Goal: Task Accomplishment & Management: Use online tool/utility

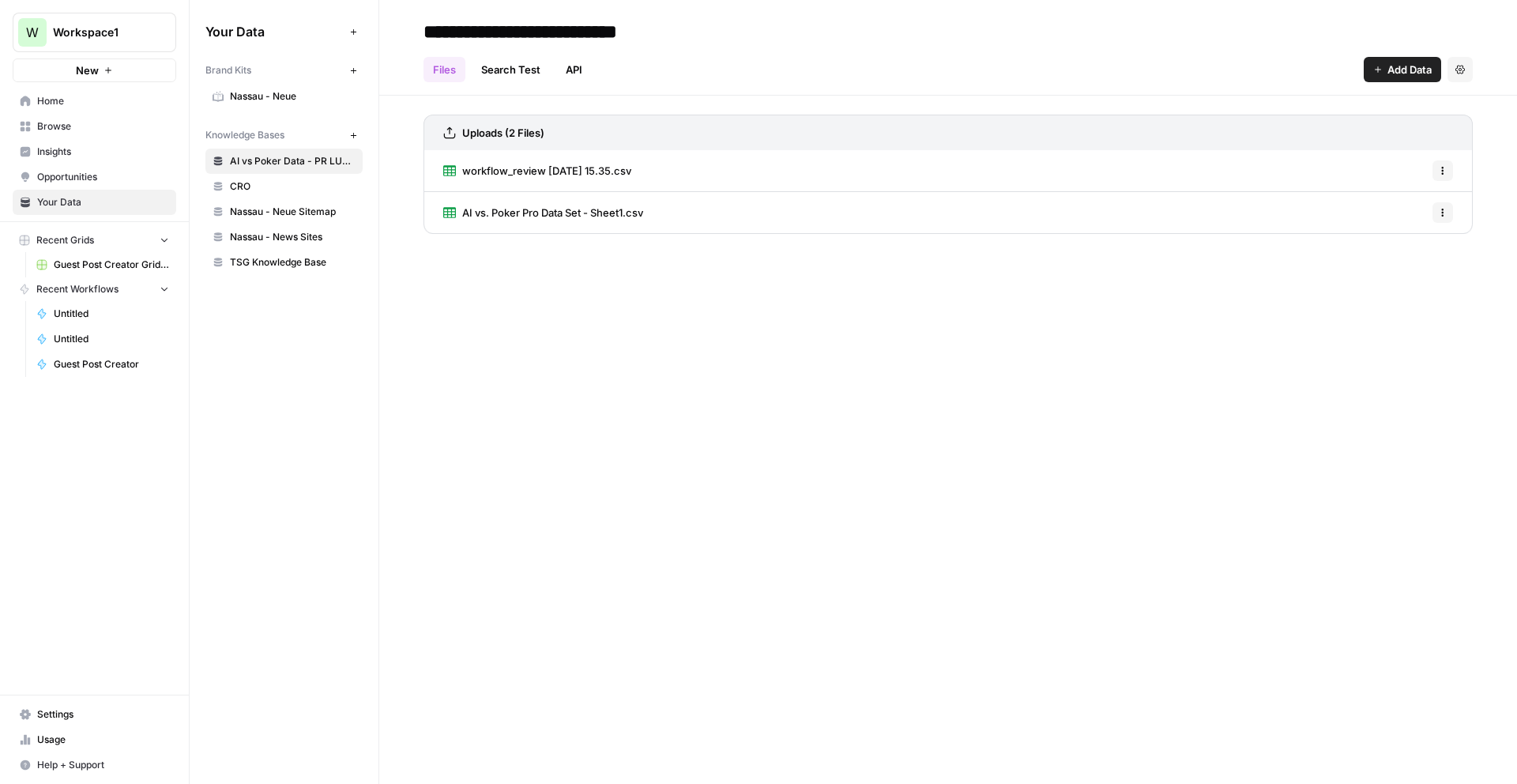
click at [92, 343] on span "Untitled" at bounding box center [110, 338] width 115 height 14
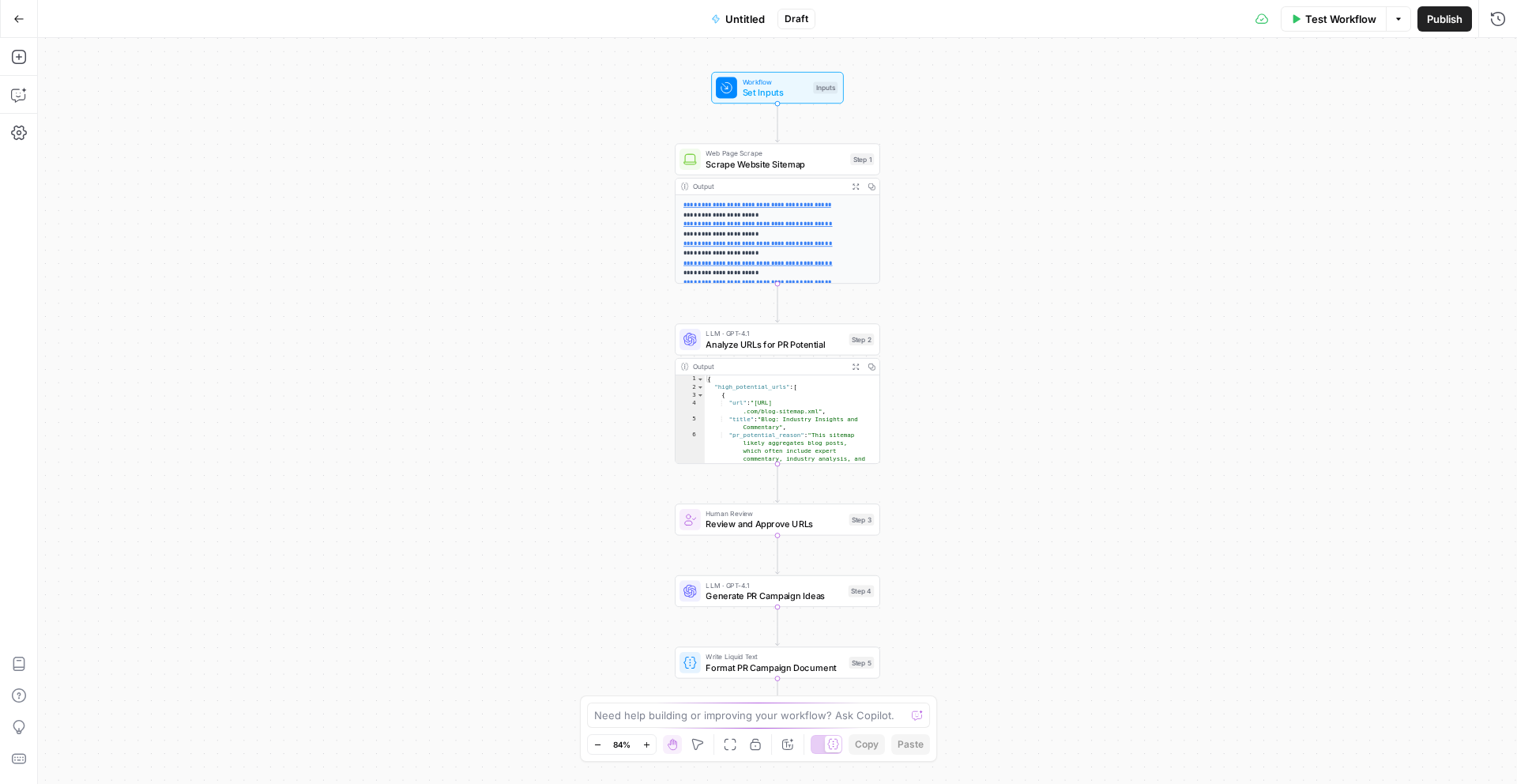
click at [664, 725] on div "Need help building or improving your workflow? Ask Copilot." at bounding box center [758, 714] width 343 height 25
click at [662, 719] on textarea at bounding box center [750, 715] width 311 height 16
paste textarea "AI vs Poker Data - PR LUSPS"
type textarea "AI vs Poker Data - PR LUSPS"
click at [20, 28] on button "Go Back" at bounding box center [19, 19] width 28 height 28
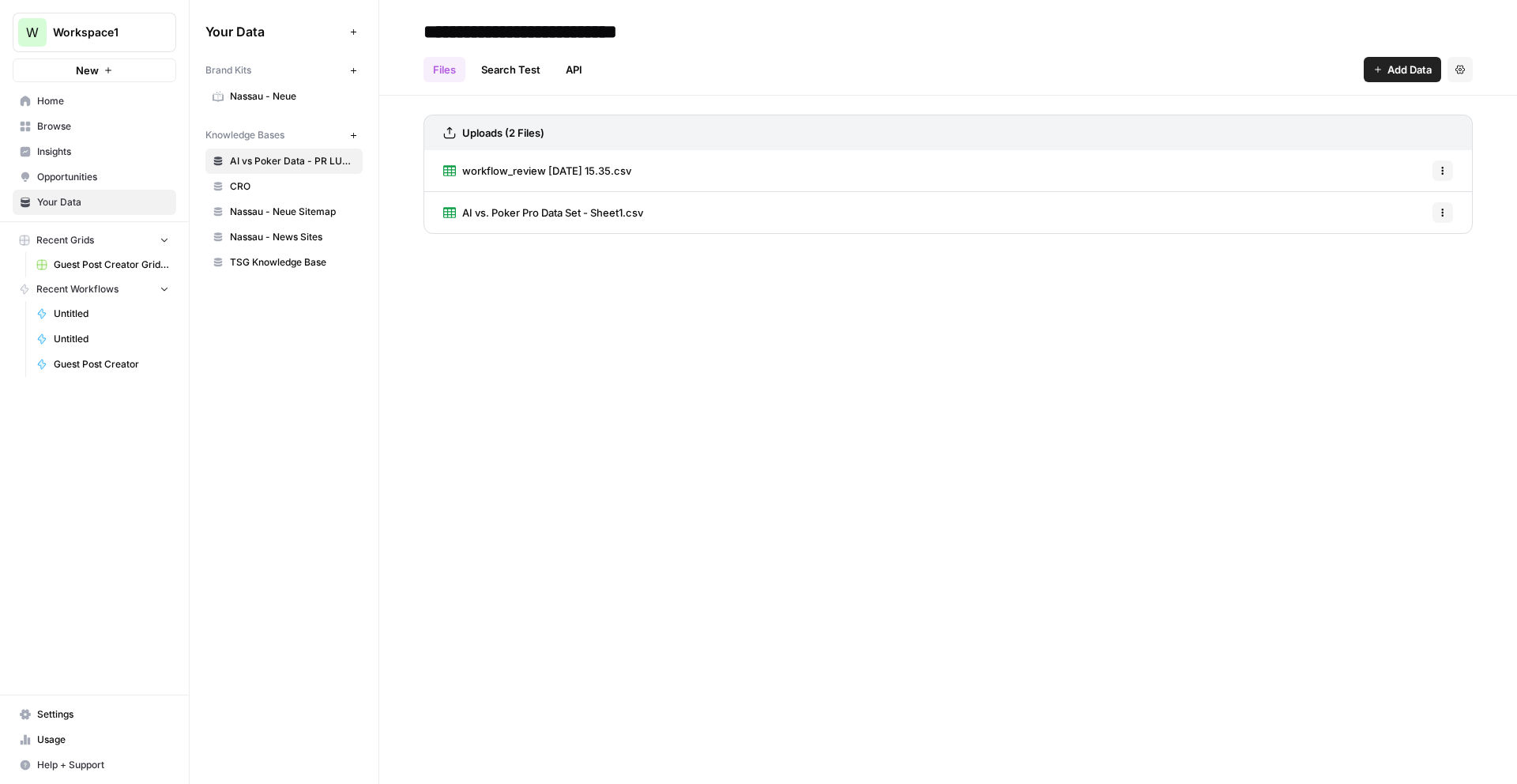
click at [84, 318] on span "Untitled" at bounding box center [110, 313] width 115 height 14
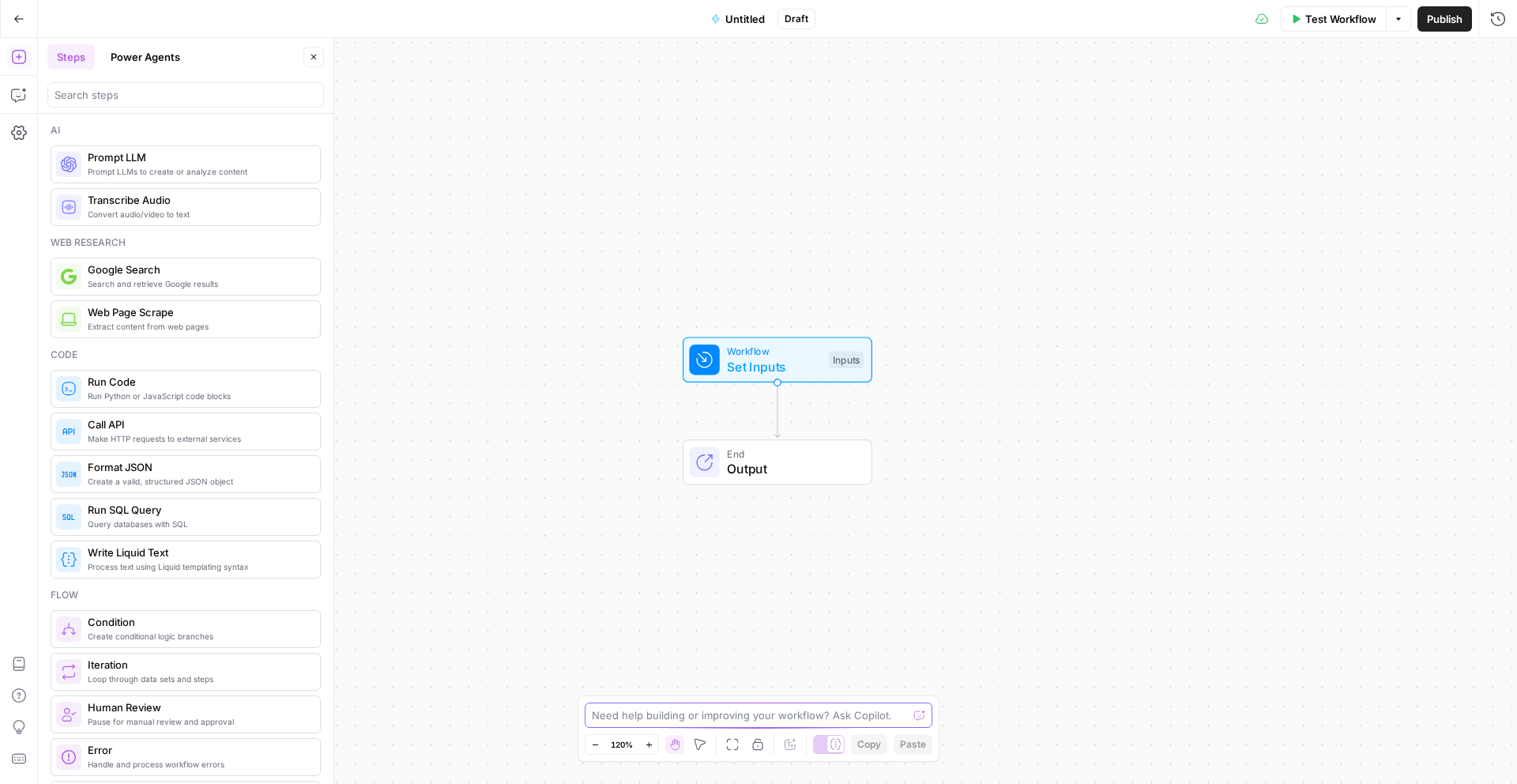
click at [617, 718] on textarea at bounding box center [750, 715] width 316 height 16
drag, startPoint x: 90, startPoint y: 98, endPoint x: 104, endPoint y: 84, distance: 19.8
click at [90, 98] on input "search" at bounding box center [185, 94] width 263 height 16
click at [136, 62] on button "Power Agents" at bounding box center [145, 56] width 89 height 25
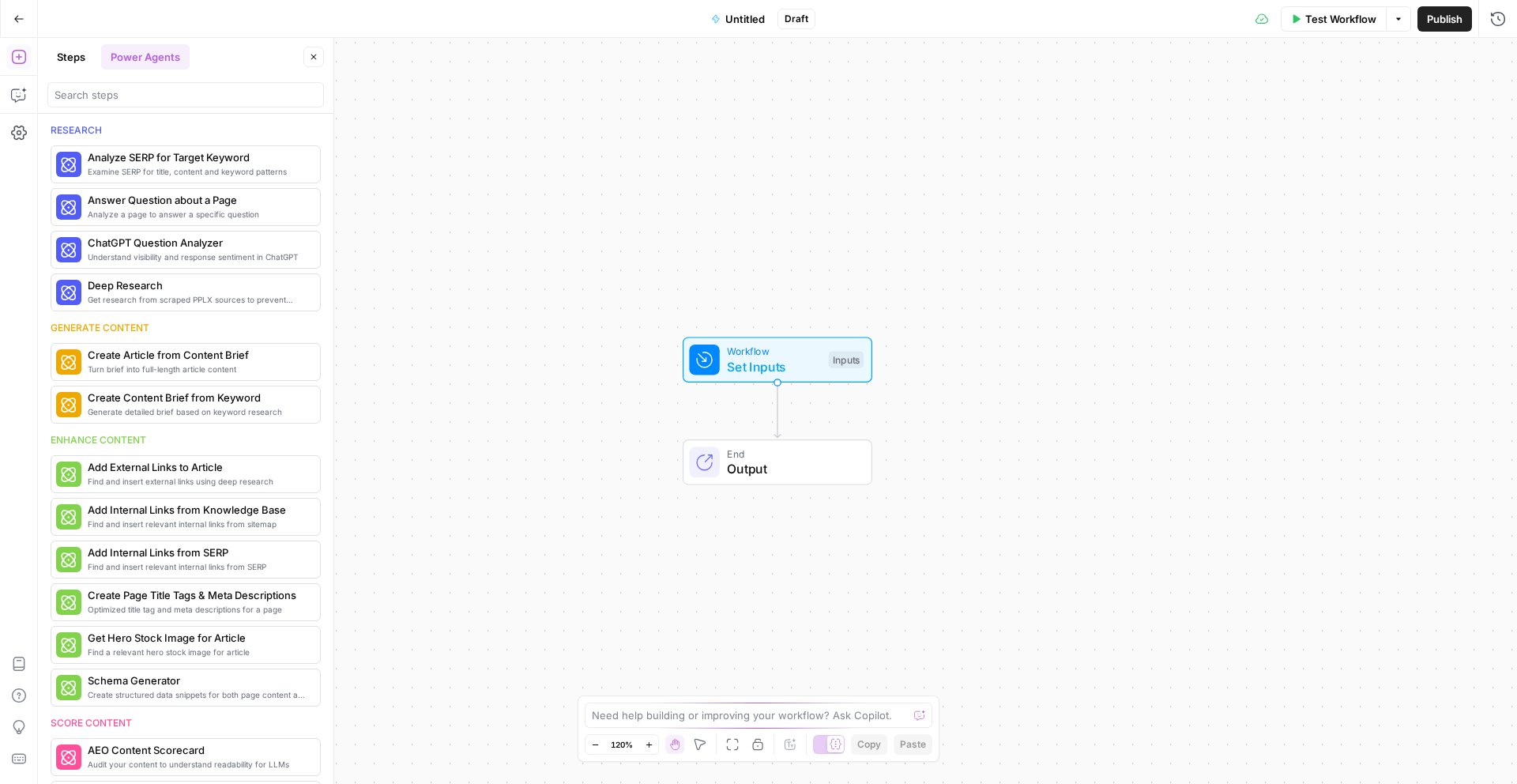
click at [68, 59] on button "Steps" at bounding box center [71, 56] width 48 height 25
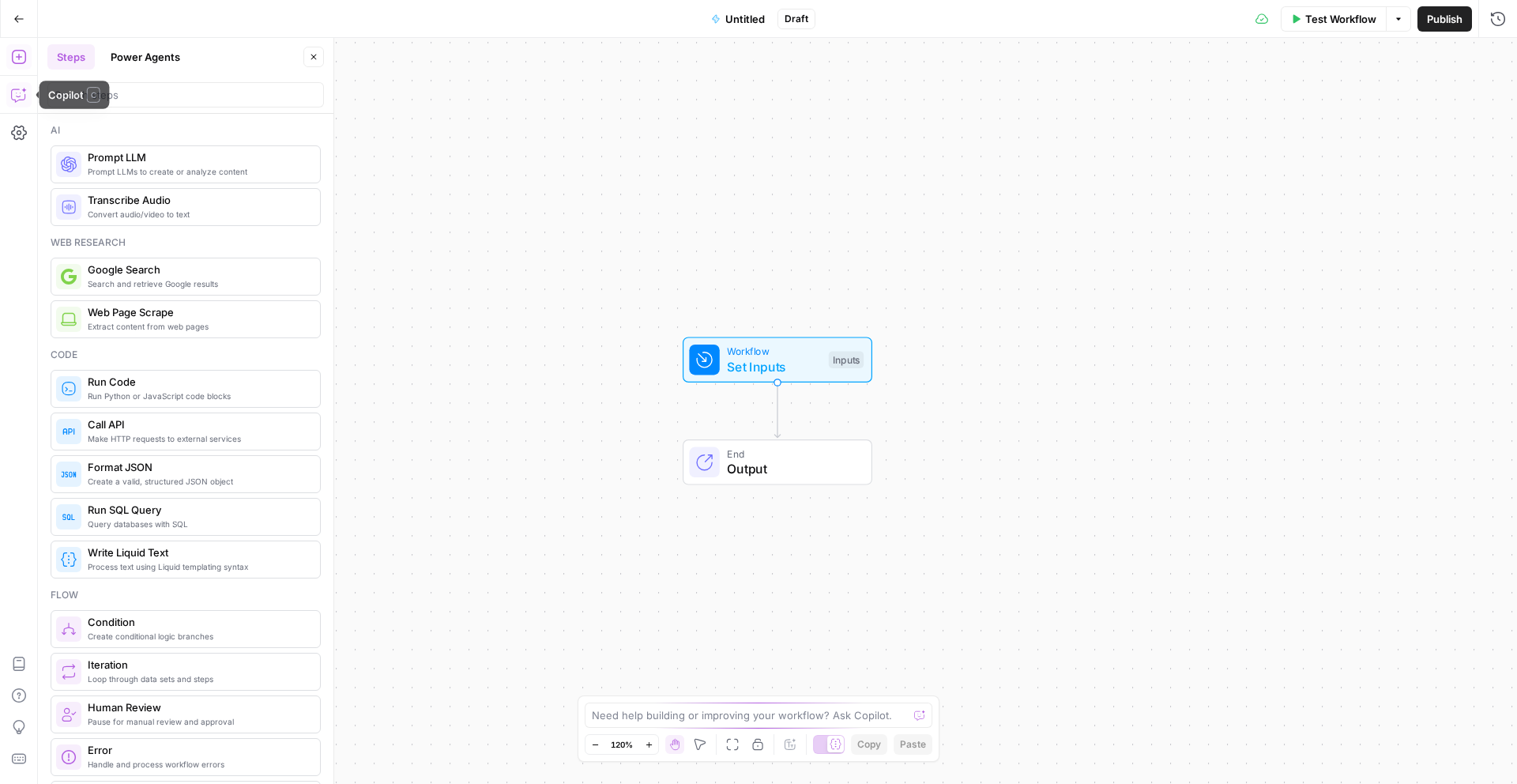
click at [11, 98] on icon "button" at bounding box center [18, 96] width 13 height 13
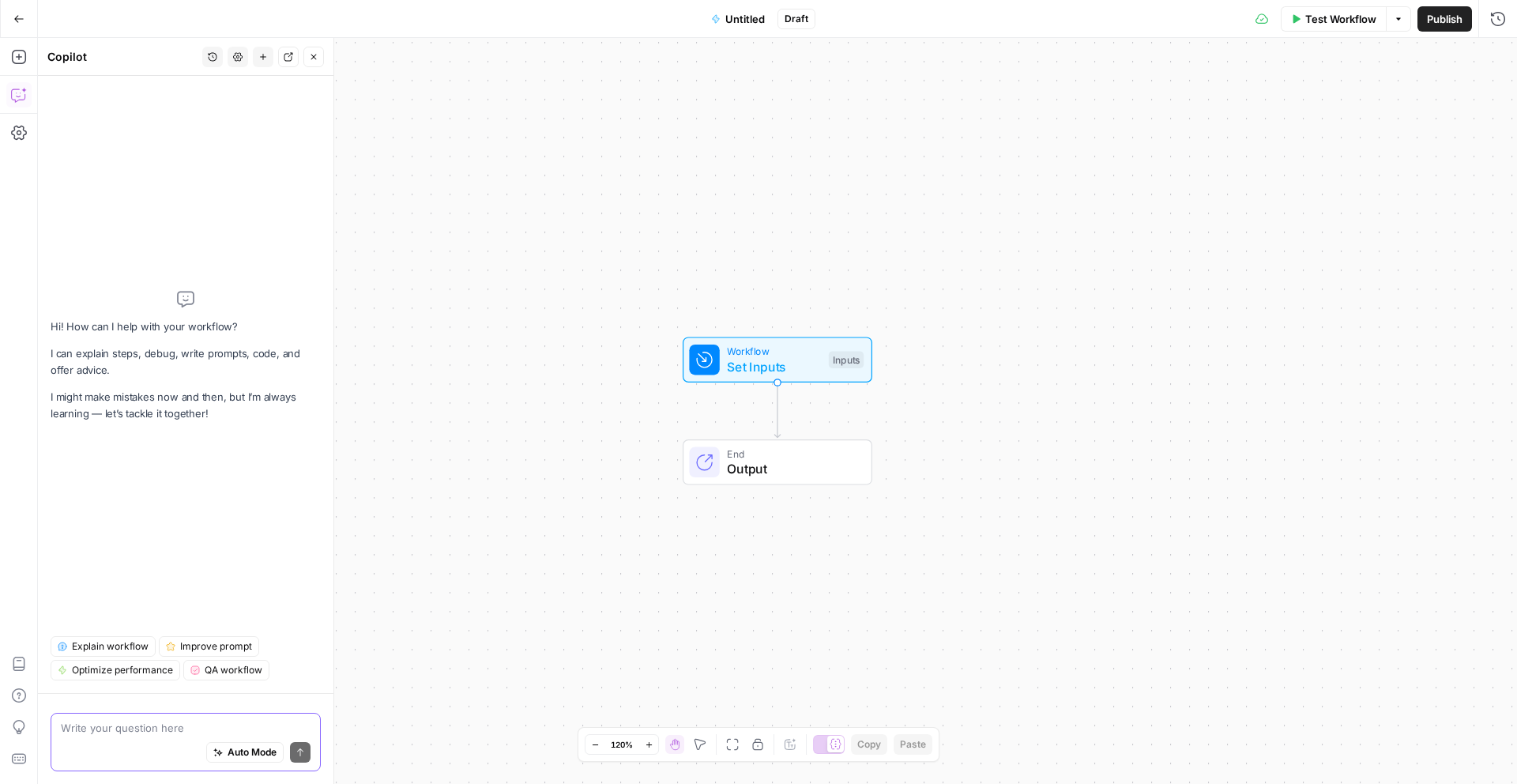
click at [169, 735] on div "Auto Mode Send" at bounding box center [185, 752] width 250 height 35
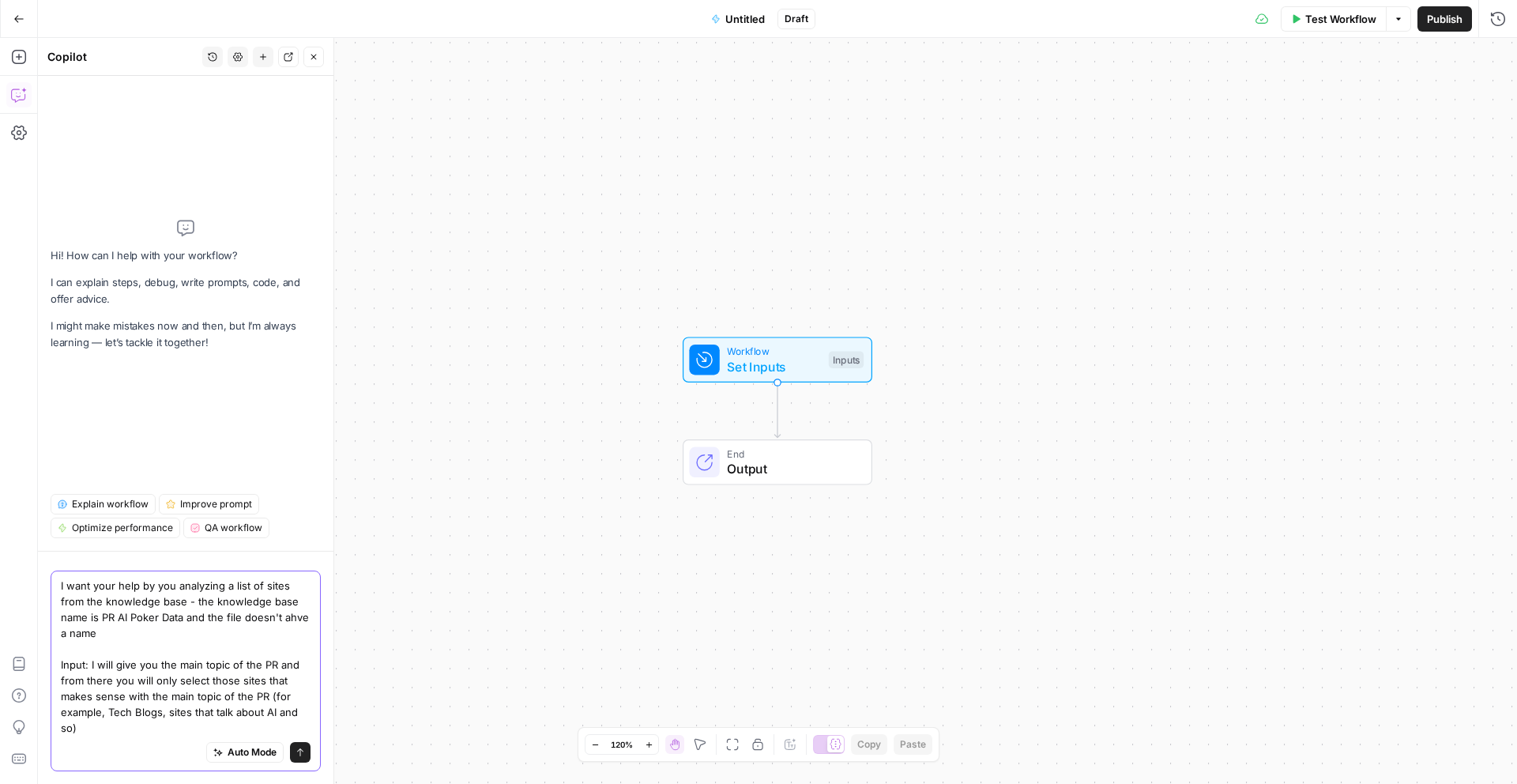
click at [94, 713] on textarea "I want your help by you analyzing a list of sites from the knowledge base - the…" at bounding box center [185, 656] width 250 height 158
click at [98, 725] on textarea "I want your help by you analyzing a list of sites from the knowledge base - the…" at bounding box center [185, 656] width 250 height 158
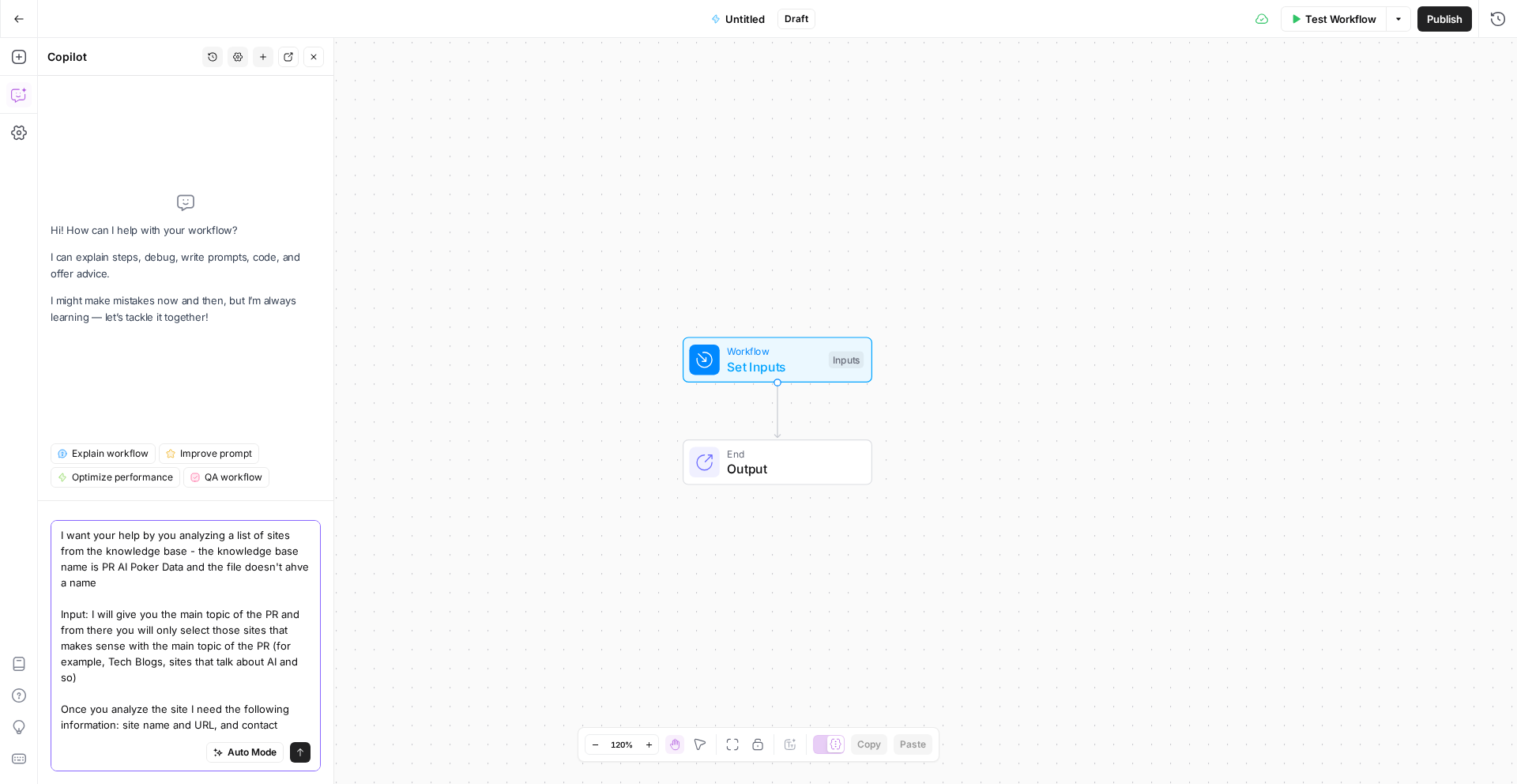
scroll to position [7, 0]
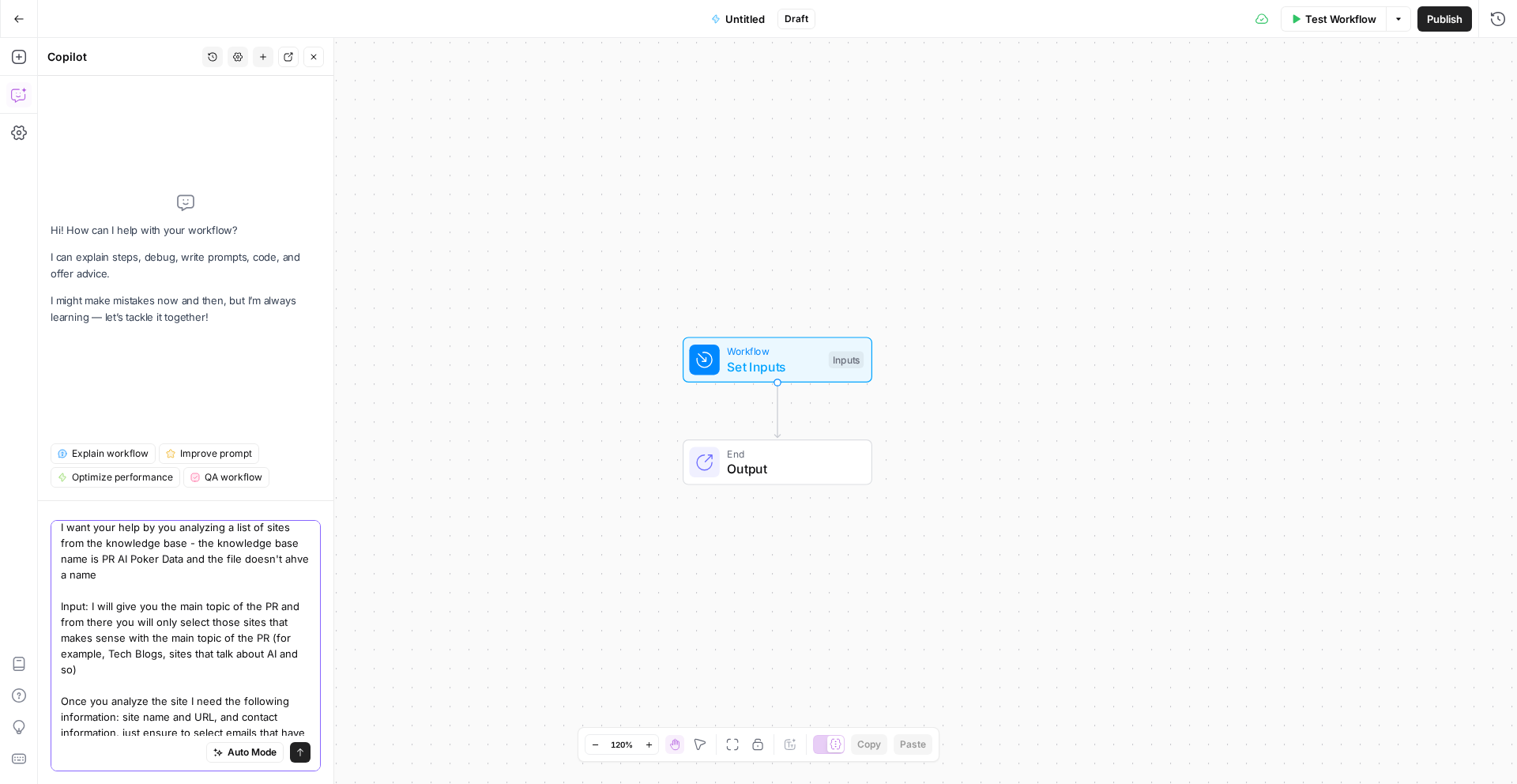
type textarea "I want your help by you analyzing a list of sites from the knowledge base - the…"
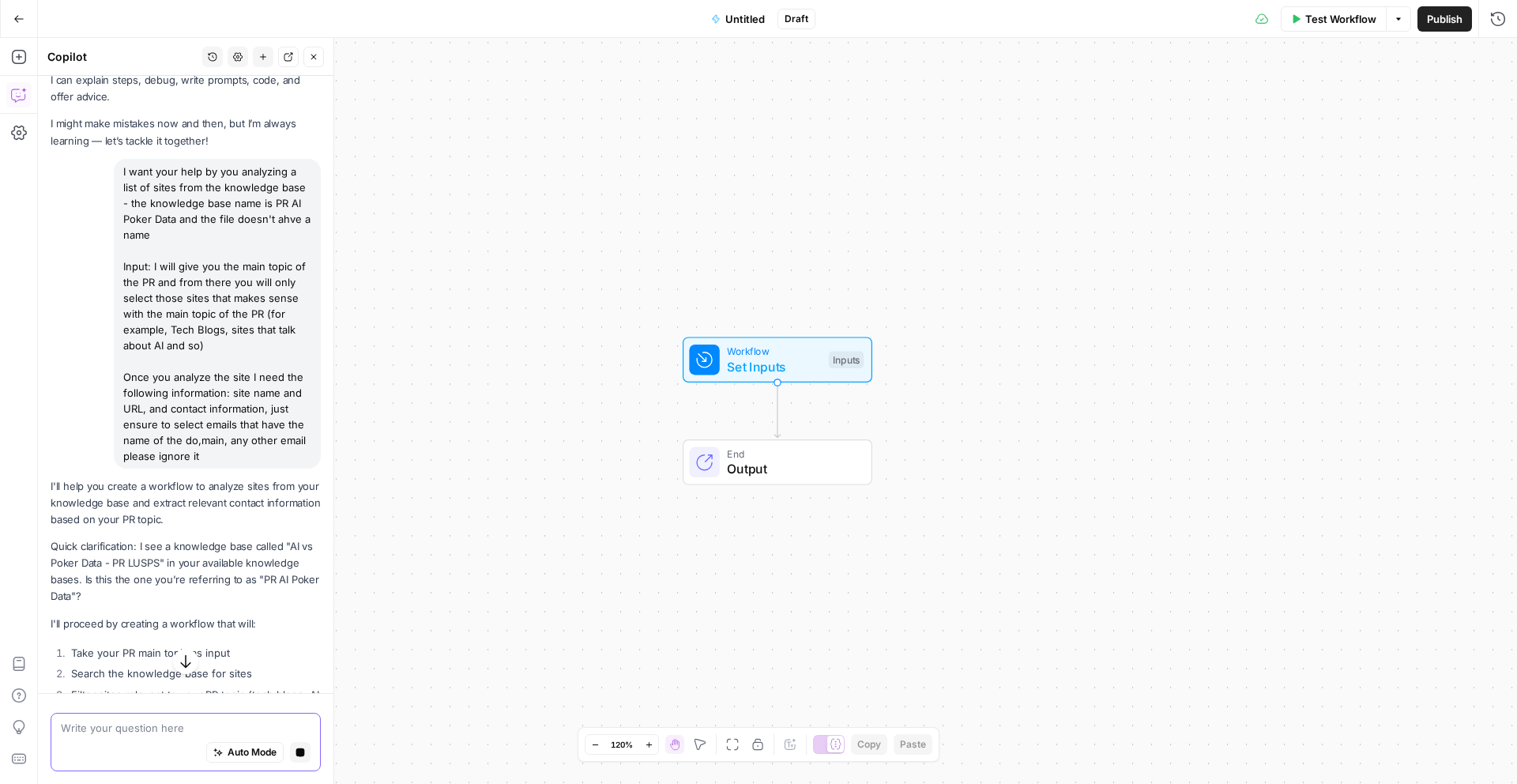
scroll to position [50, 0]
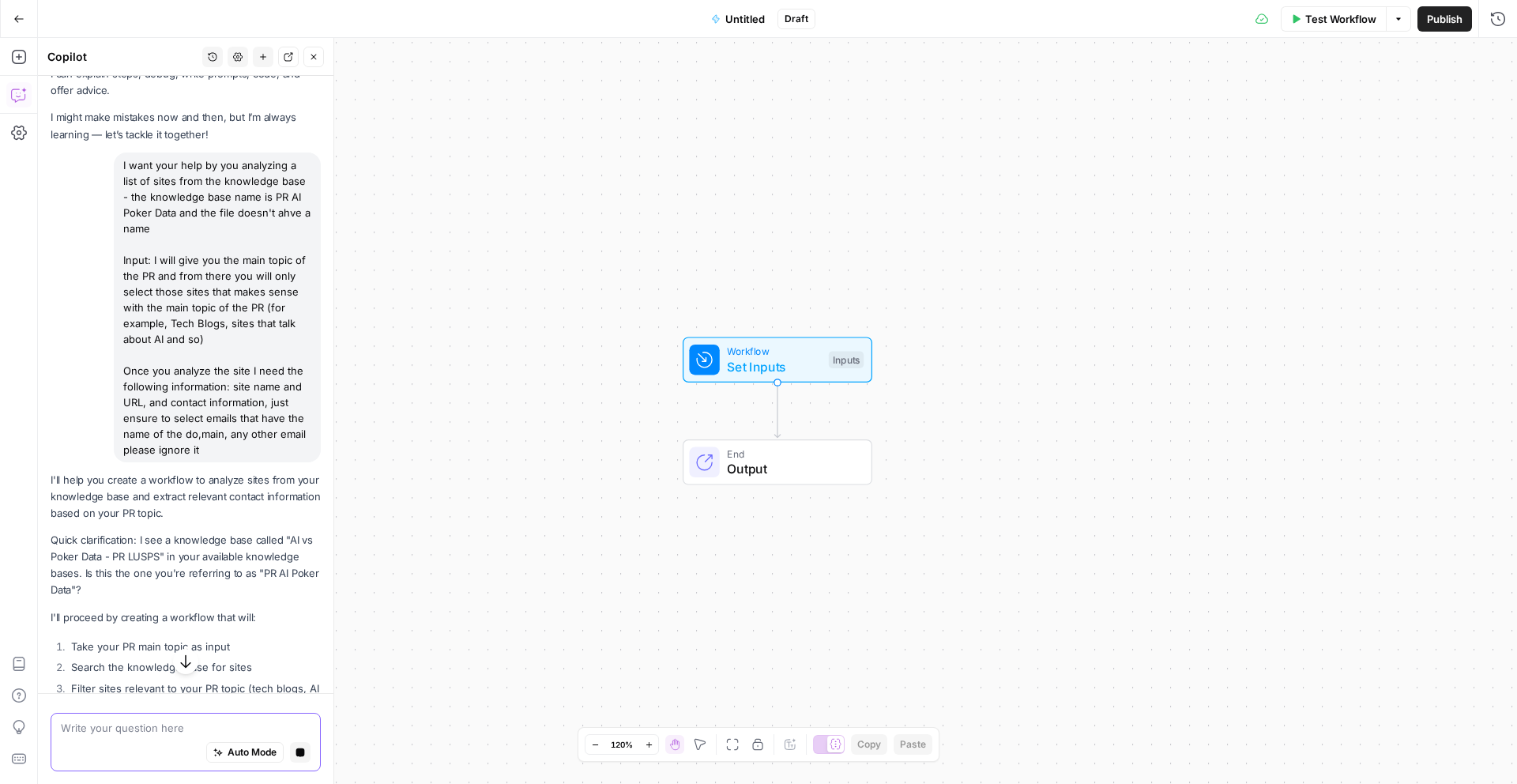
click at [110, 734] on textarea at bounding box center [185, 727] width 250 height 16
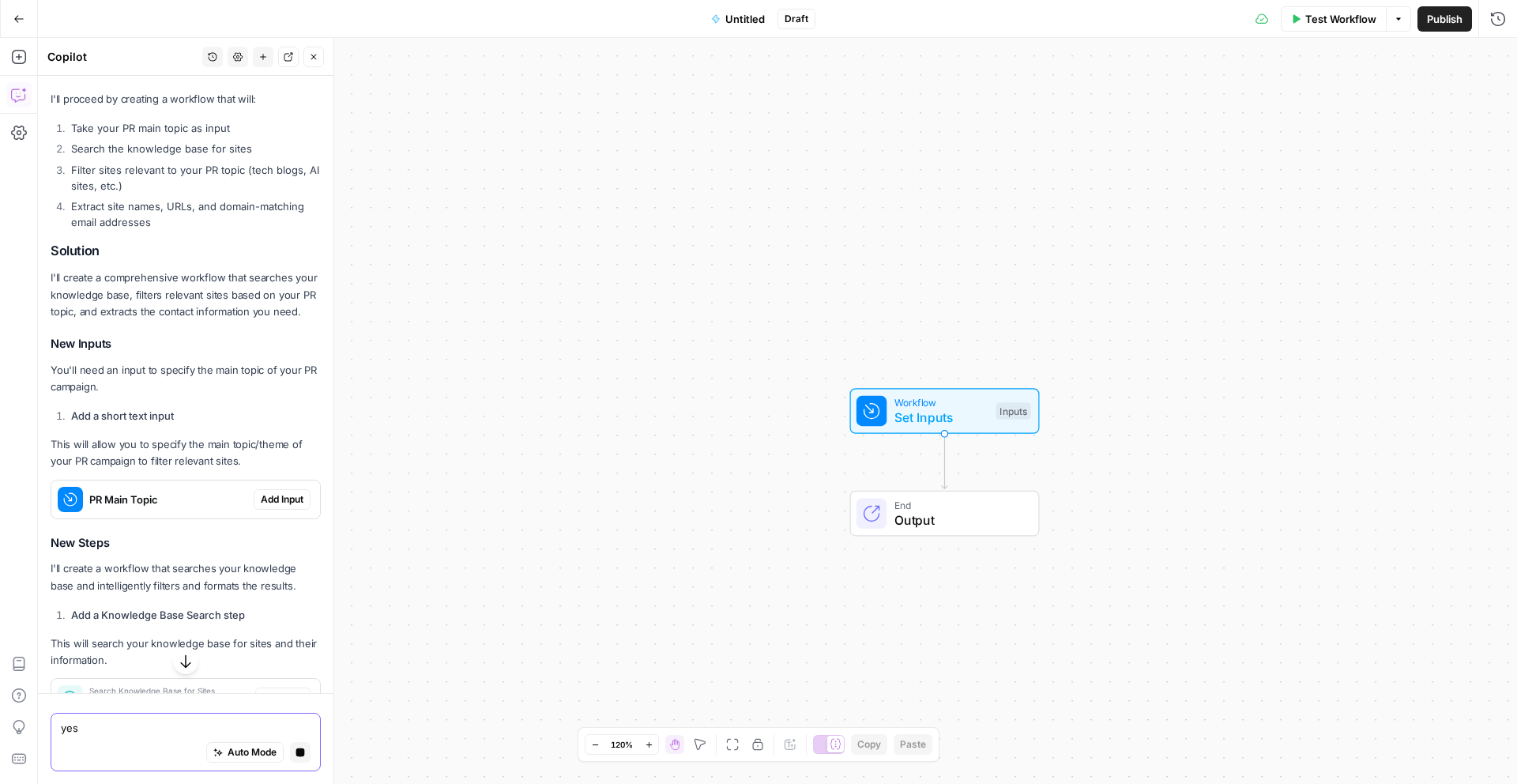
scroll to position [576, 0]
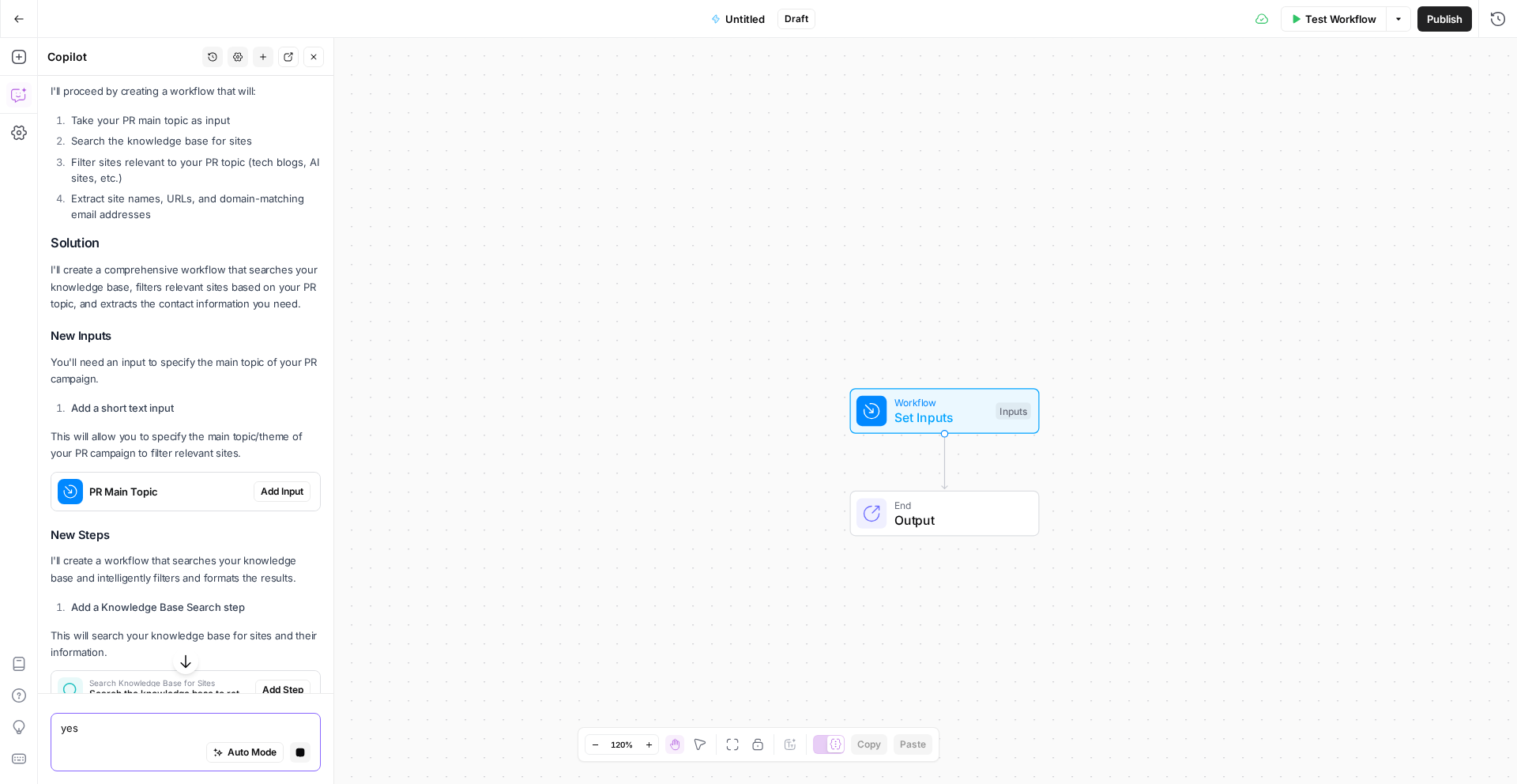
click at [97, 733] on textarea "yes" at bounding box center [185, 727] width 250 height 16
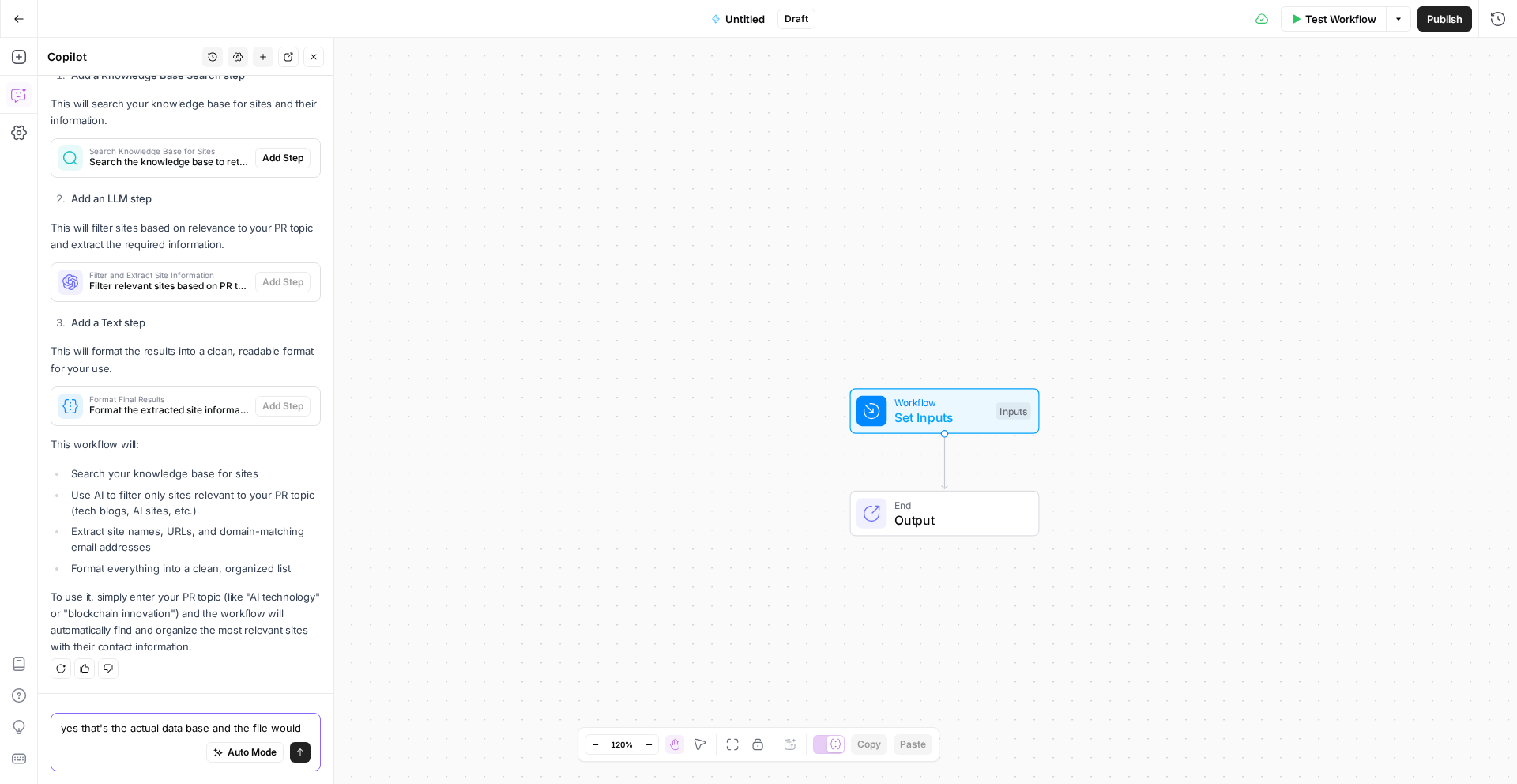
scroll to position [1151, 0]
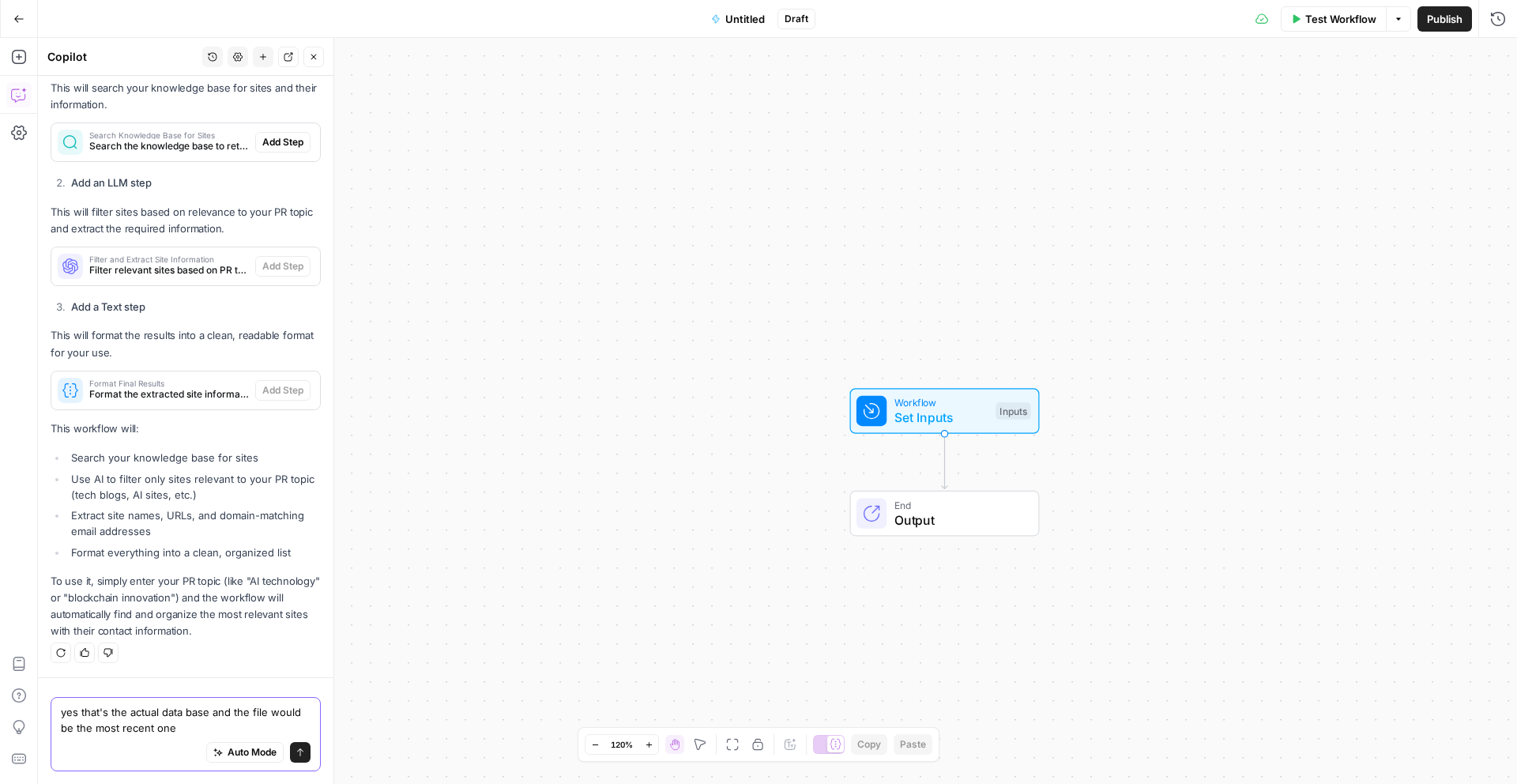
type textarea "yes that's the actual data base and the file would be the most recent one"
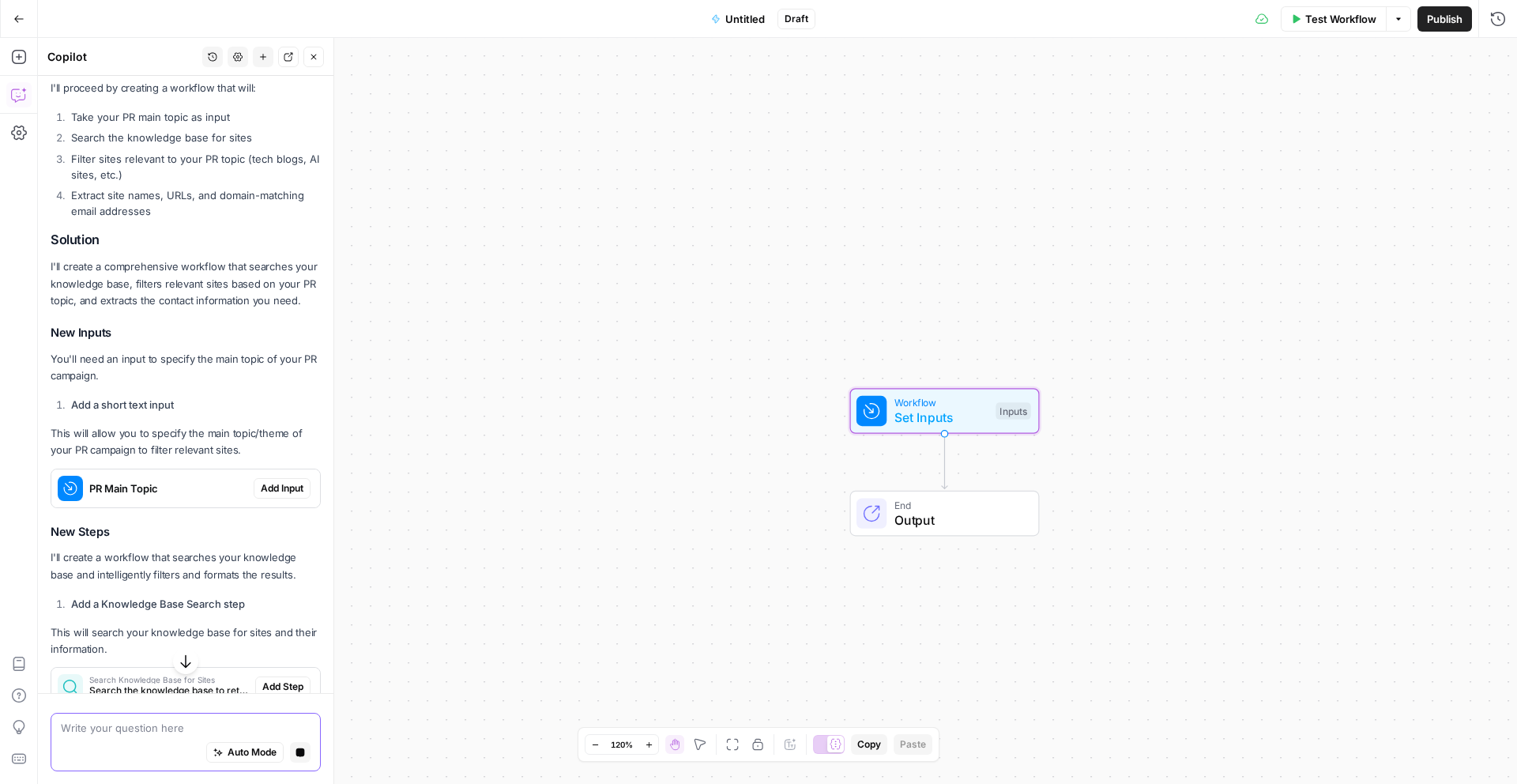
scroll to position [589, 0]
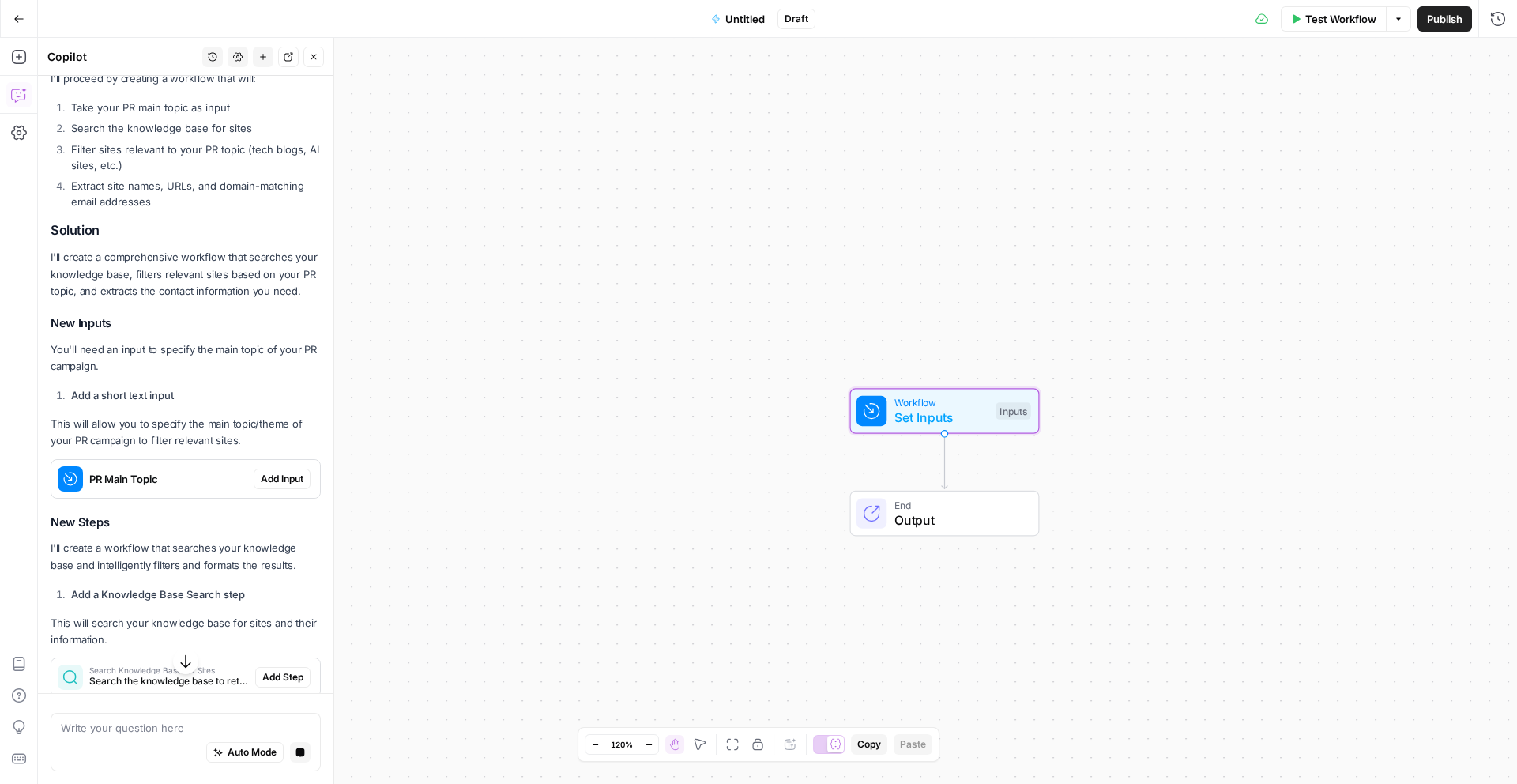
click at [281, 486] on span "Add Input" at bounding box center [282, 478] width 43 height 14
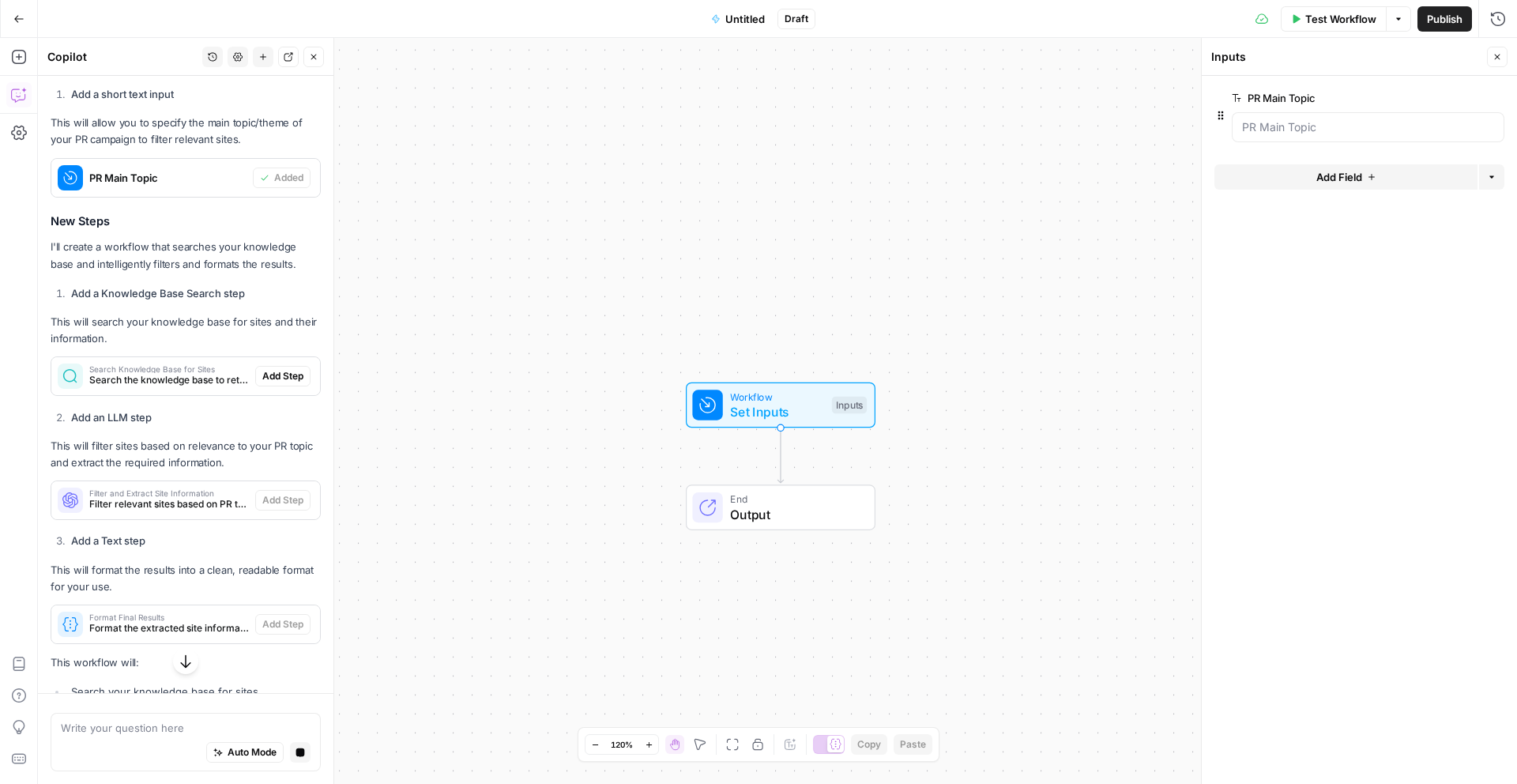
scroll to position [879, 0]
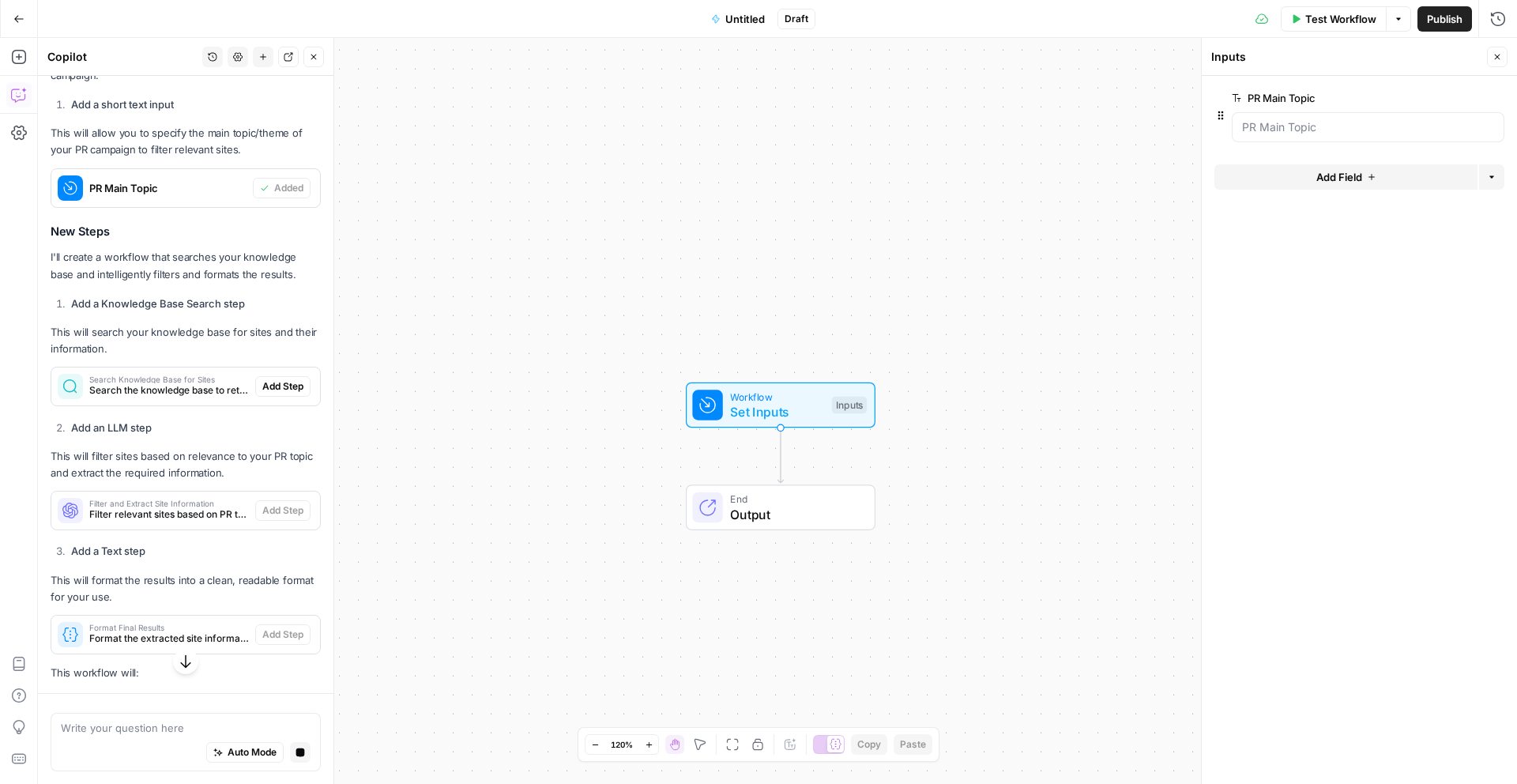
click at [279, 391] on div "Search Knowledge Base for Sites Search the knowledge base to retrieve all avail…" at bounding box center [185, 386] width 268 height 25
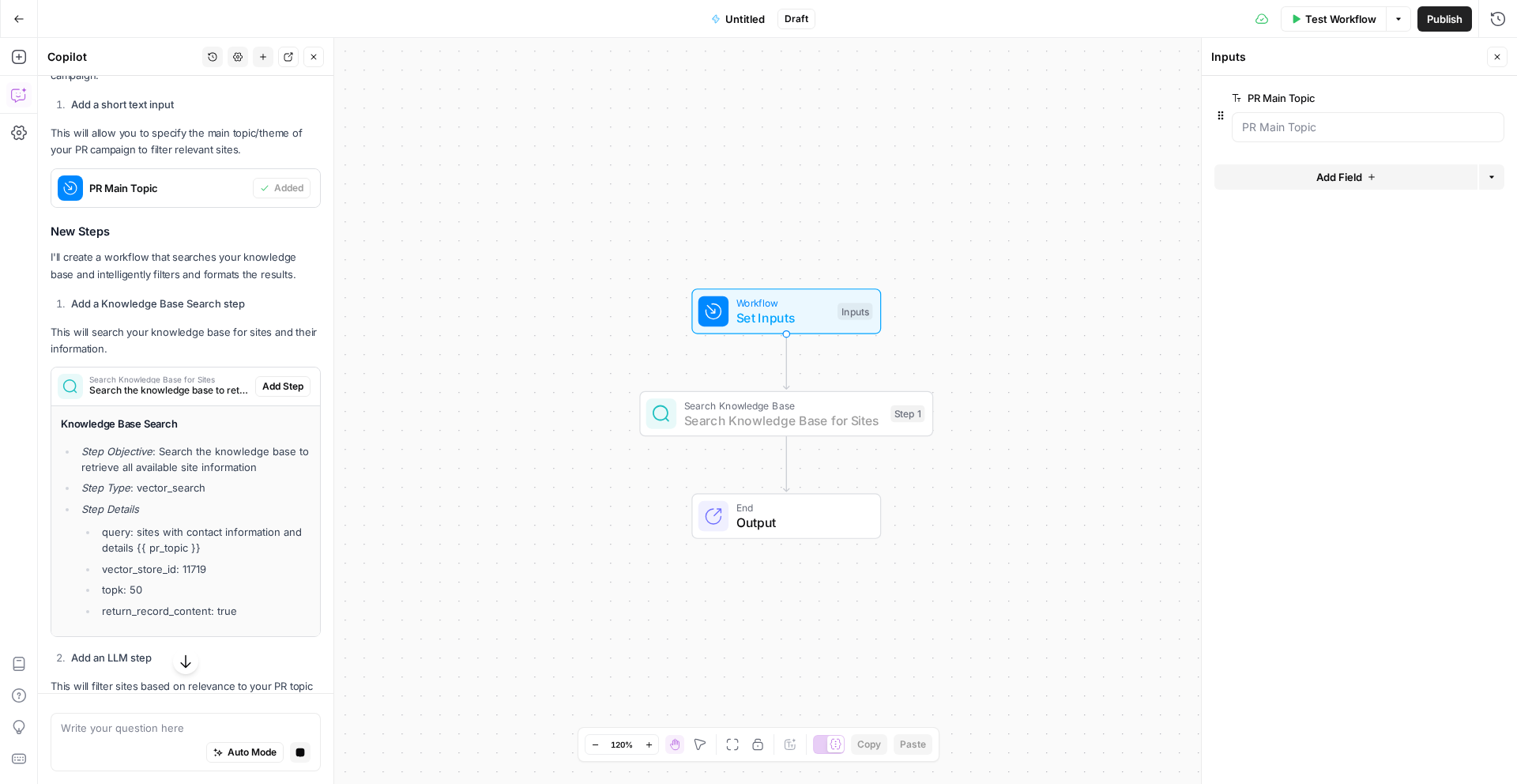
click at [282, 393] on span "Add Step" at bounding box center [283, 386] width 41 height 14
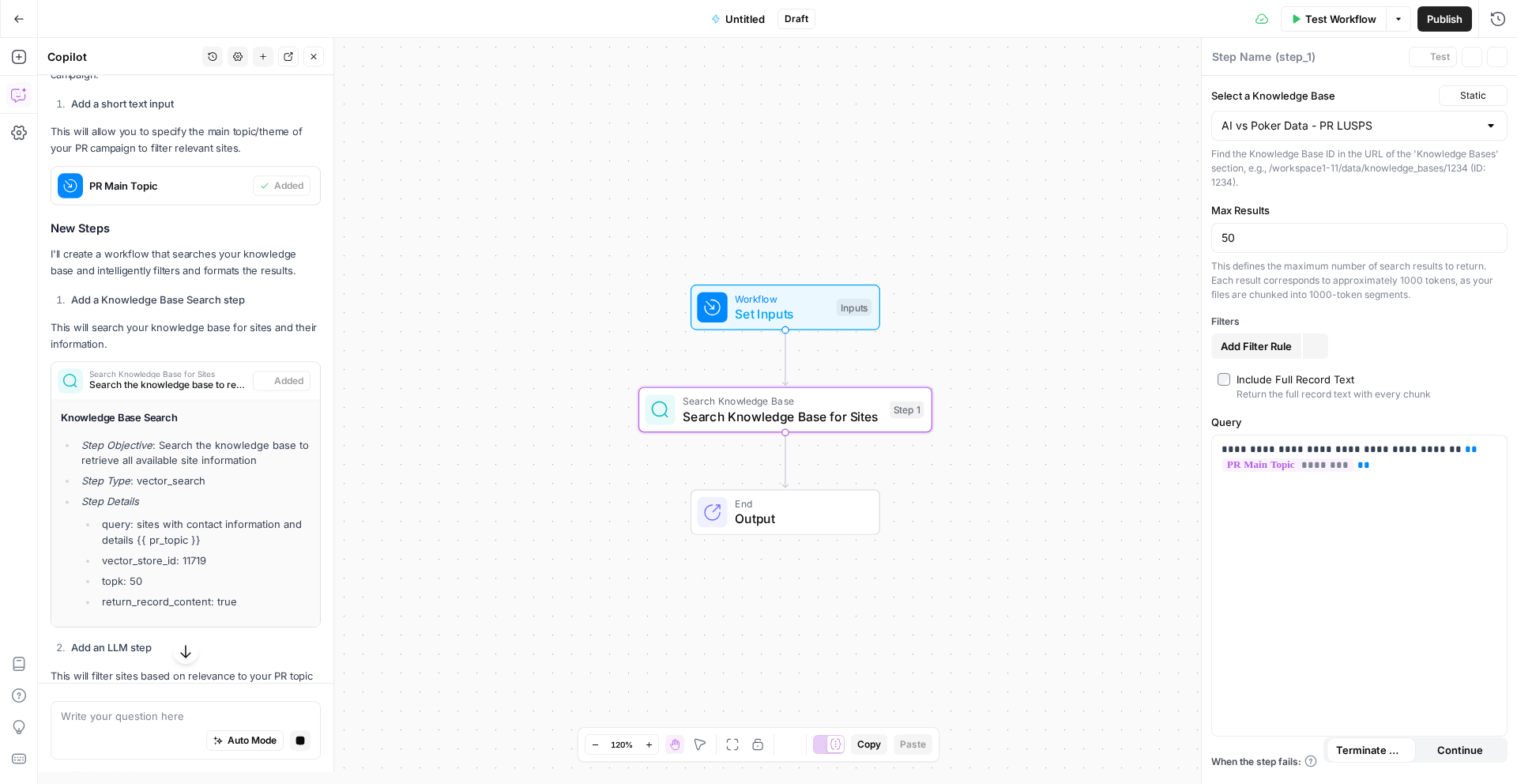
type textarea "Search Knowledge Base for Sites"
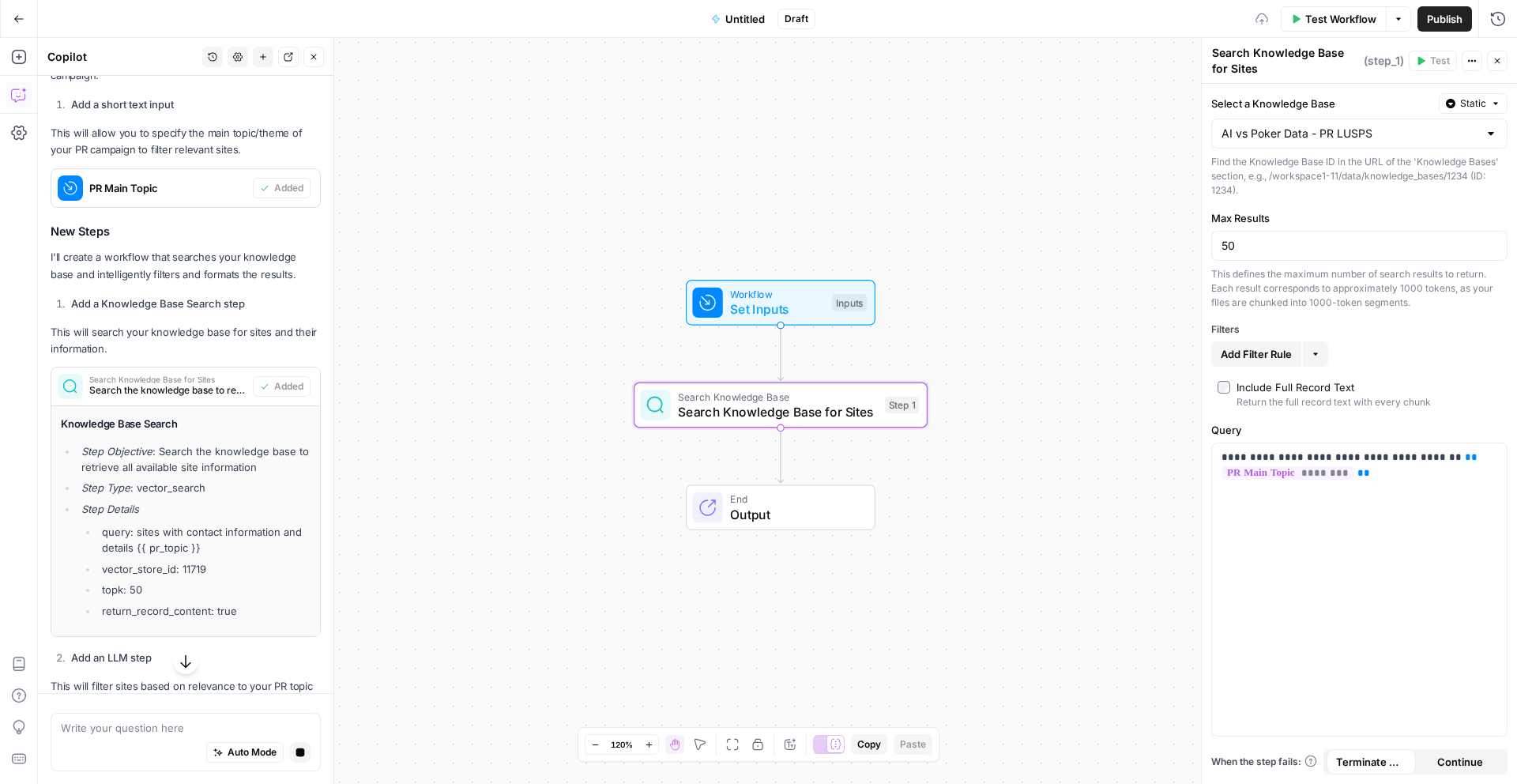
scroll to position [1082, 0]
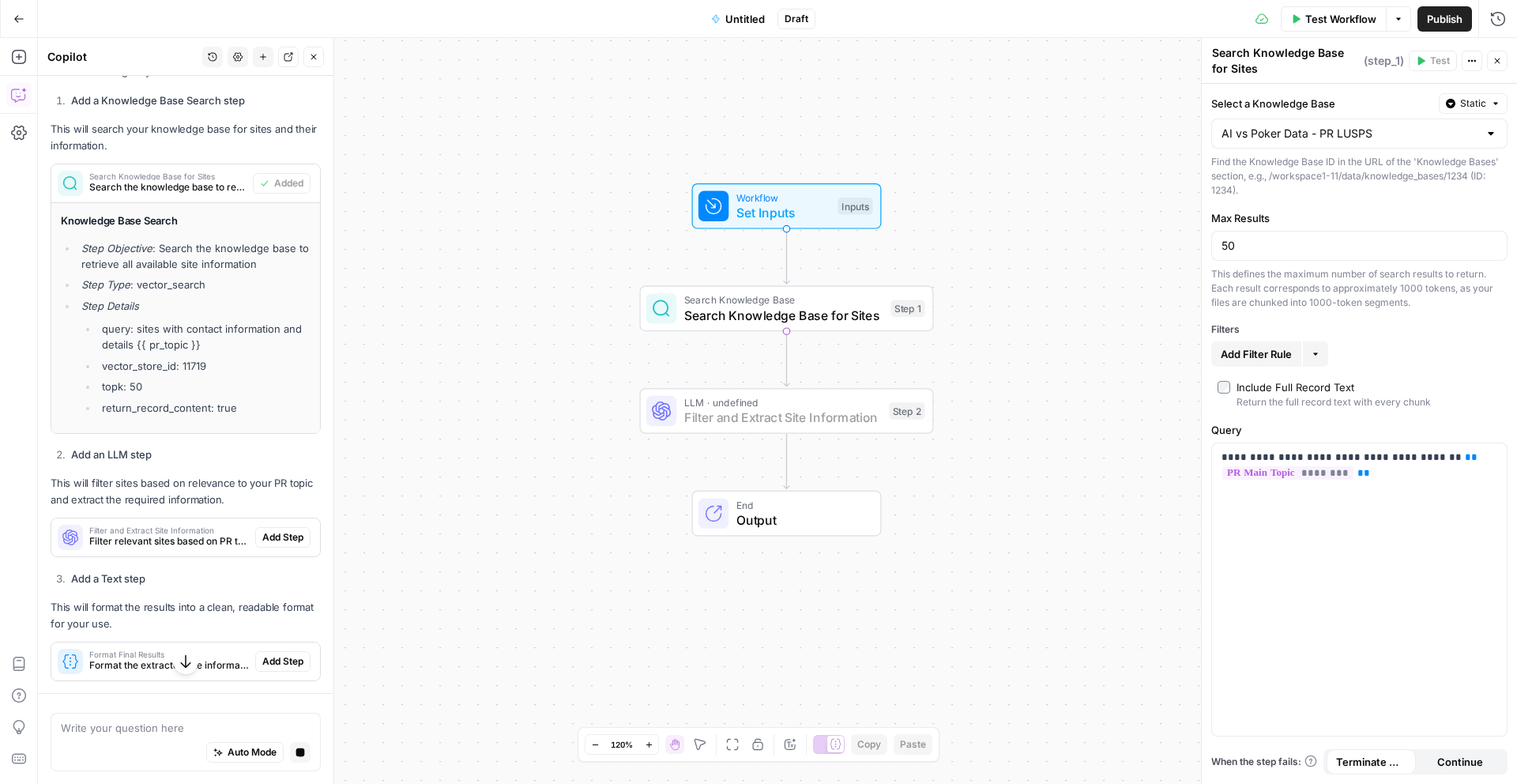
click at [279, 544] on span "Add Step" at bounding box center [283, 536] width 41 height 14
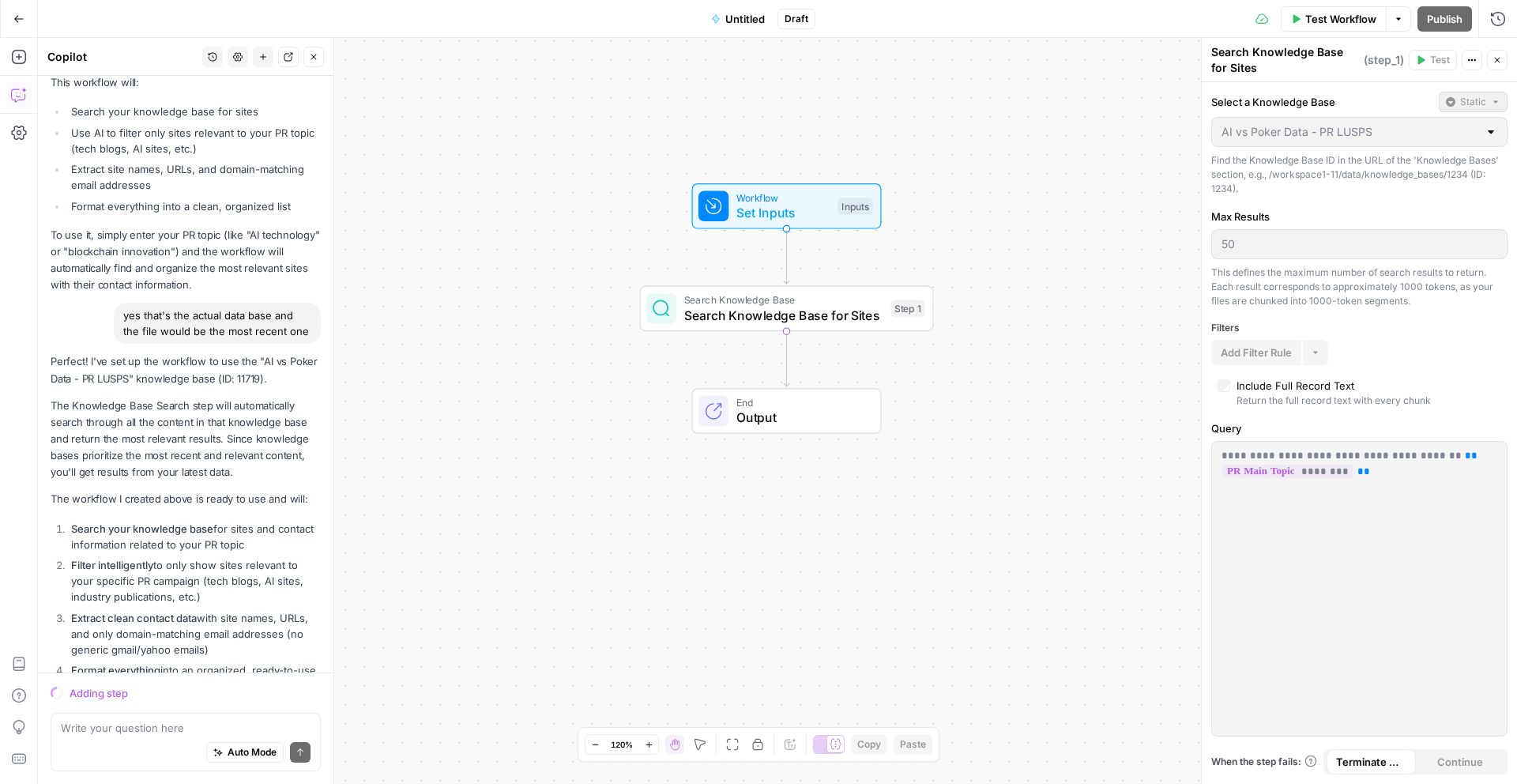
scroll to position [1646, 0]
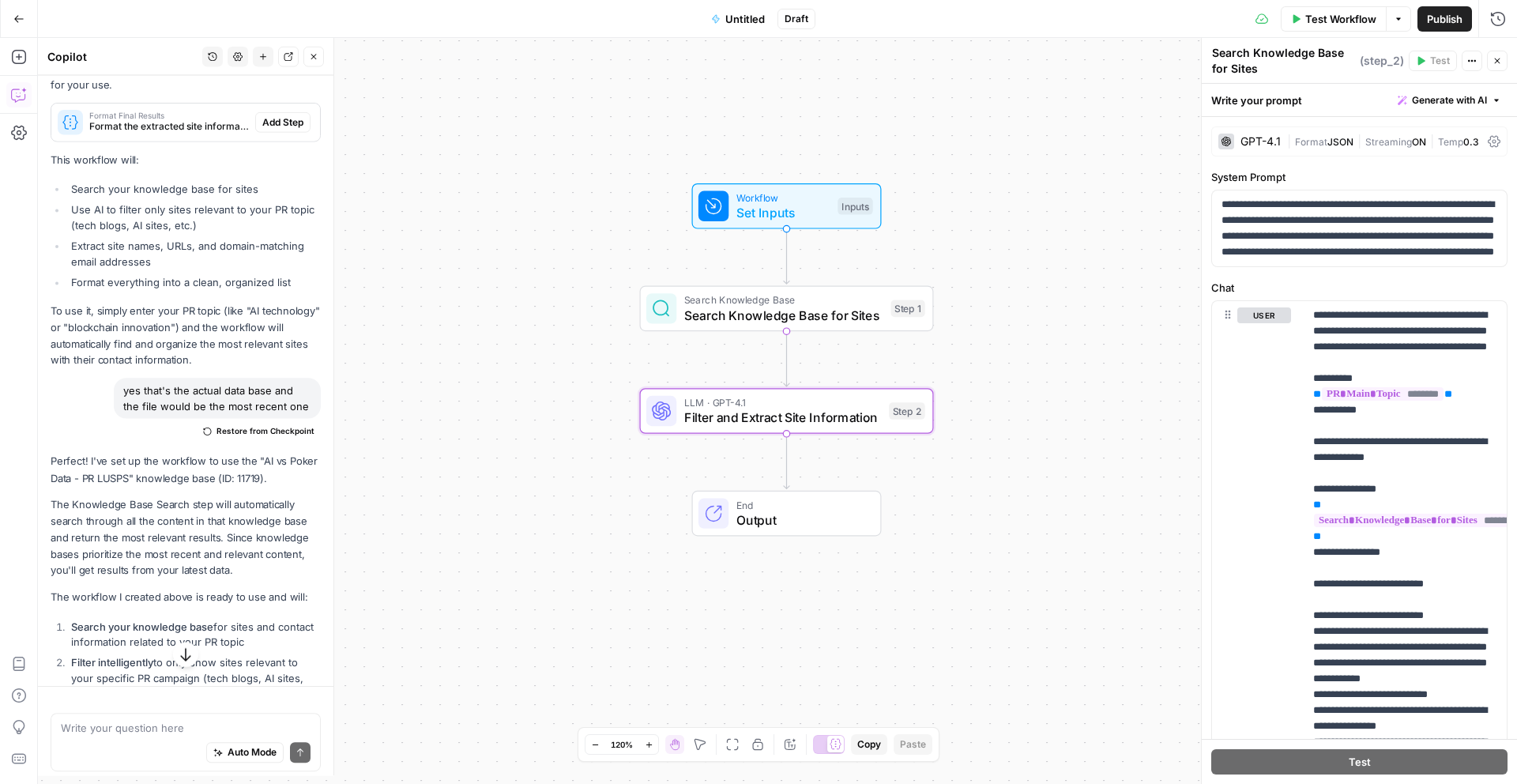
type textarea "Filter and Extract Site Information"
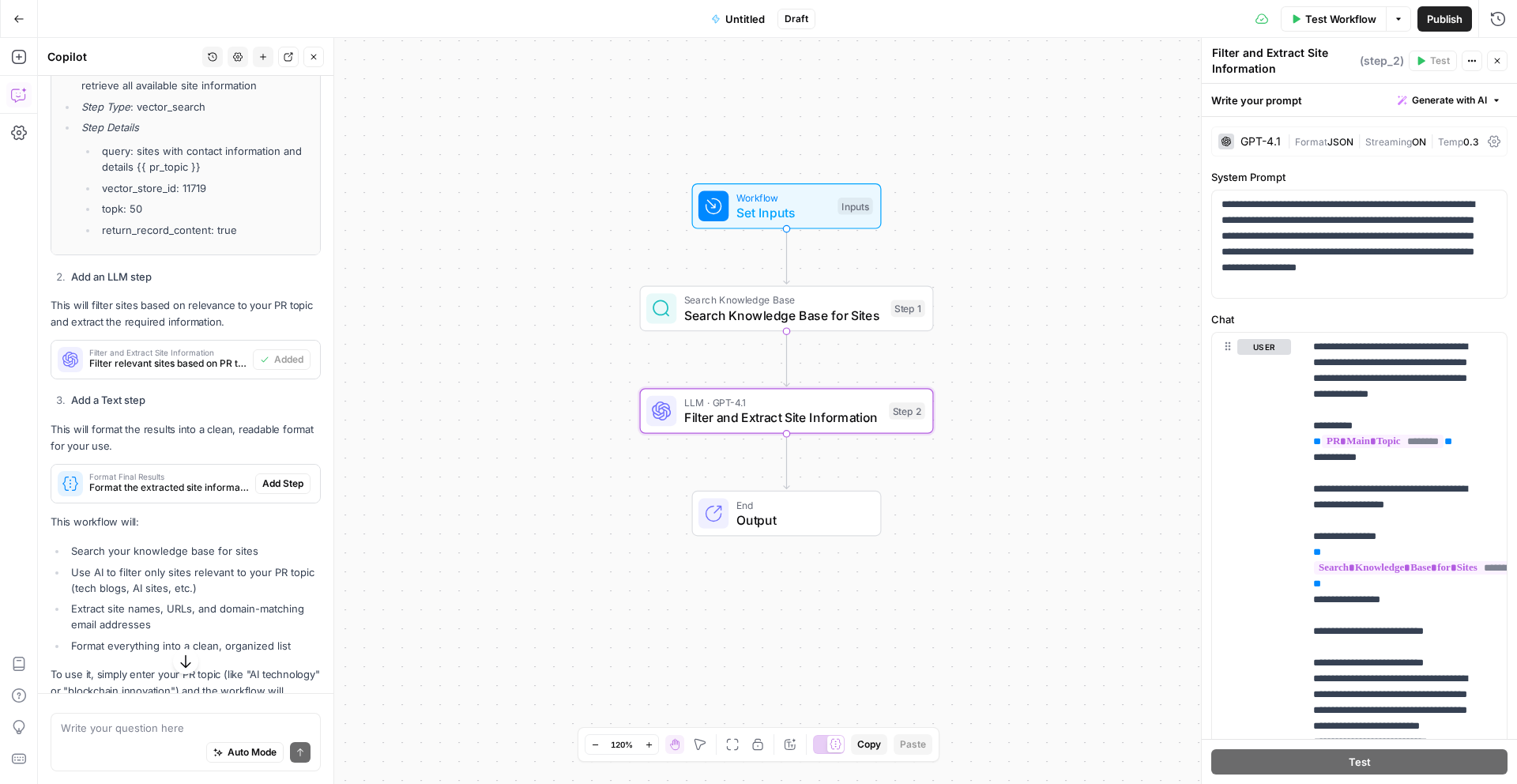
scroll to position [1287, 0]
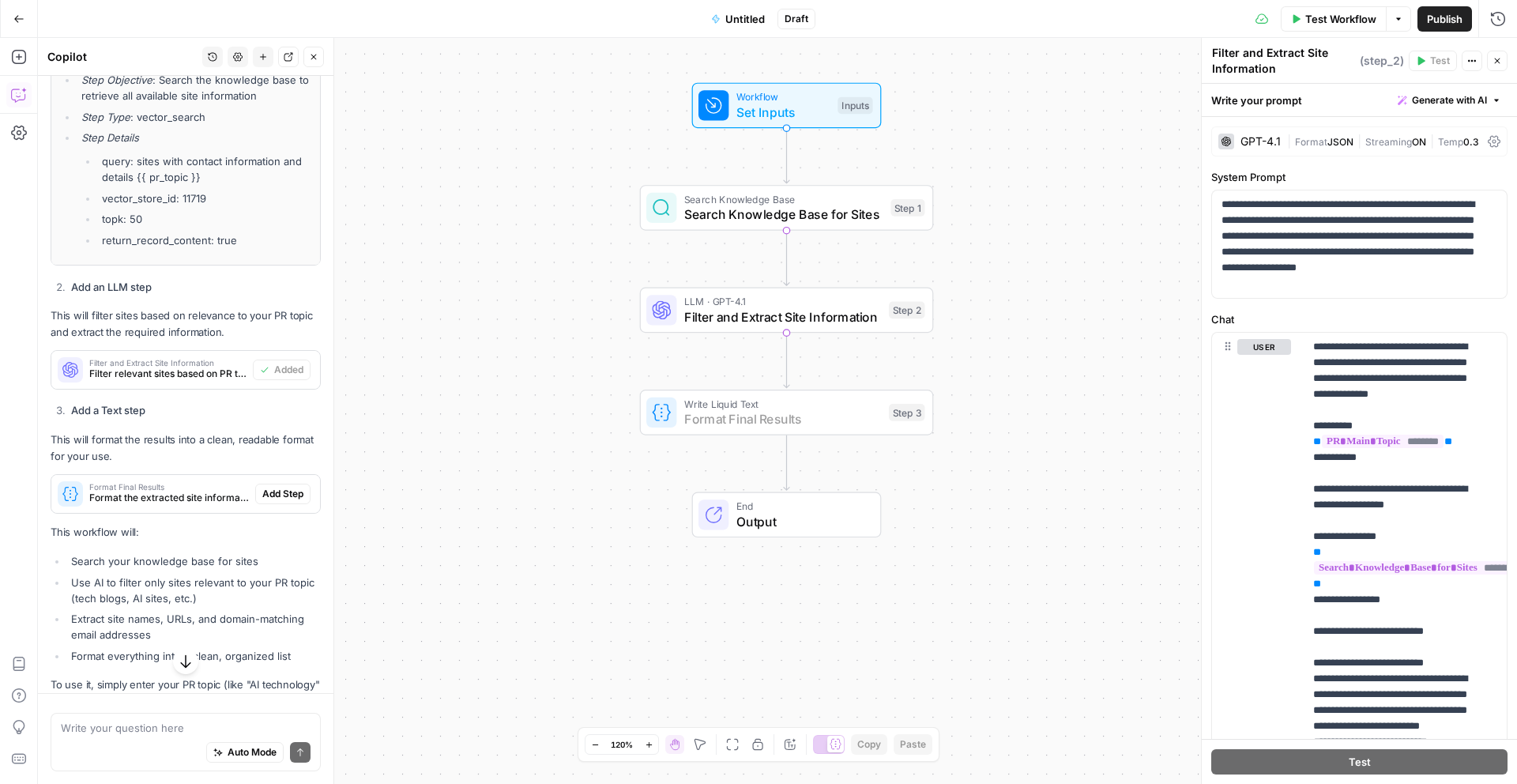
click at [271, 501] on span "Add Step" at bounding box center [283, 493] width 41 height 14
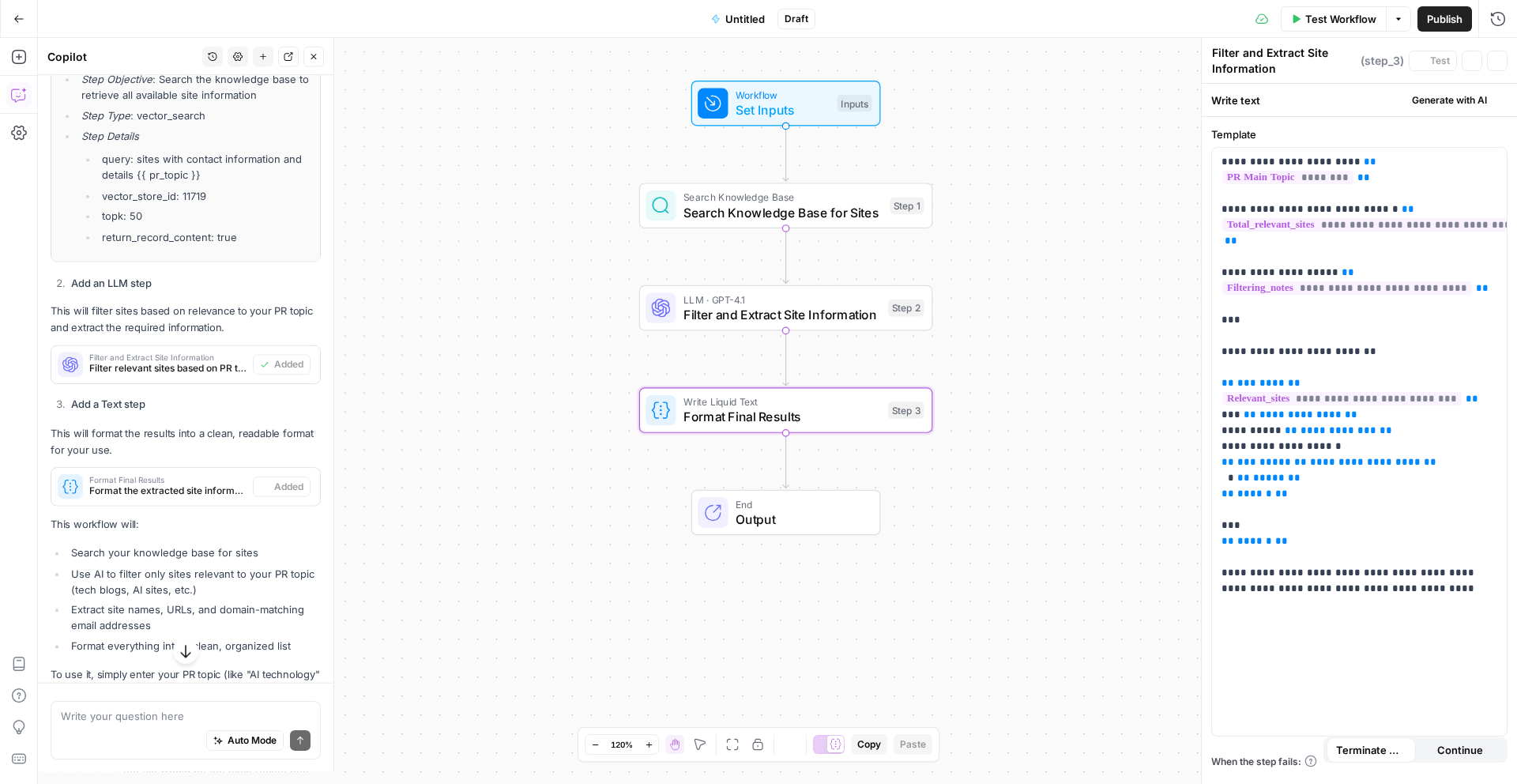
type textarea "Format Final Results"
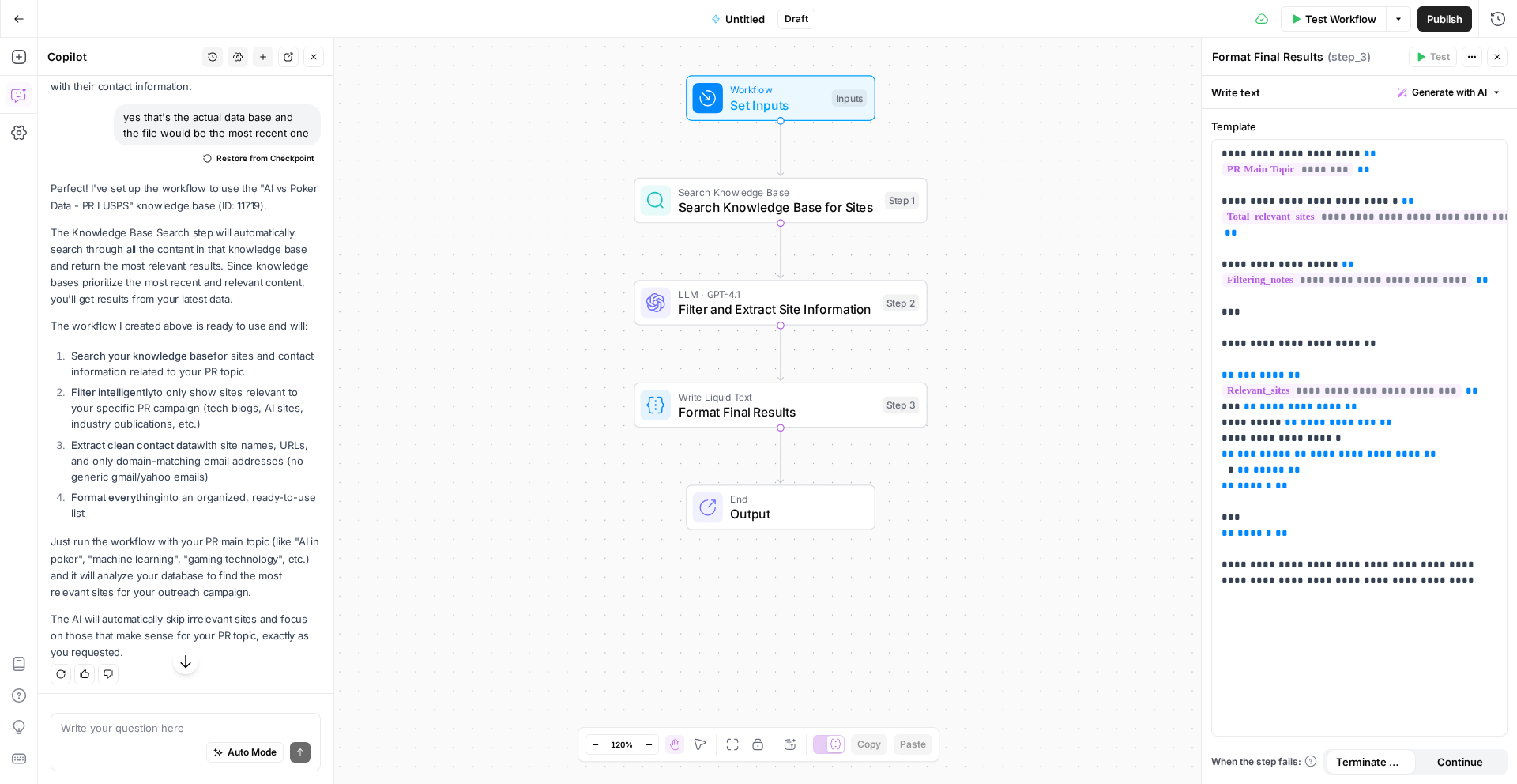
scroll to position [1894, 0]
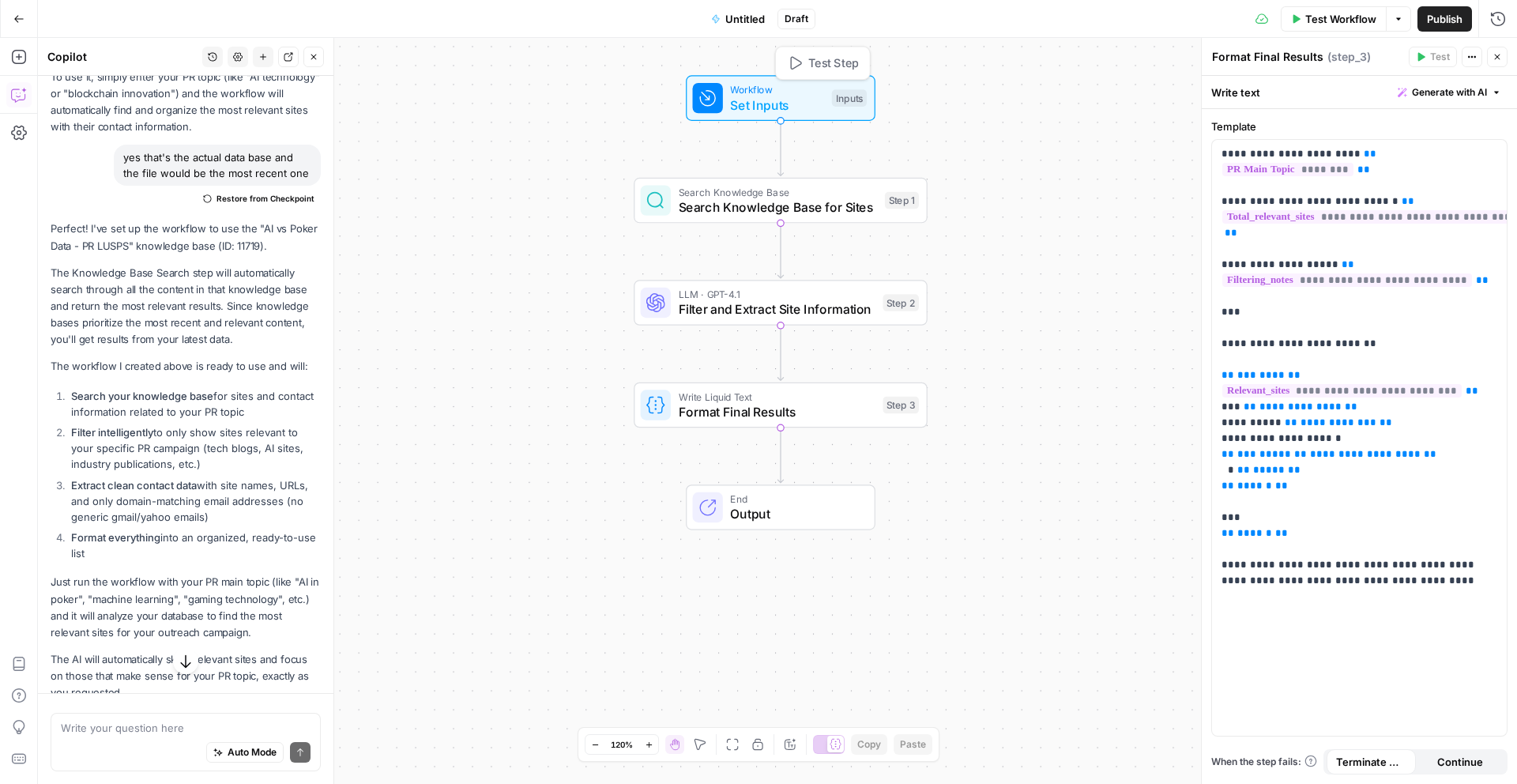
click at [799, 101] on span "Set Inputs" at bounding box center [777, 105] width 94 height 19
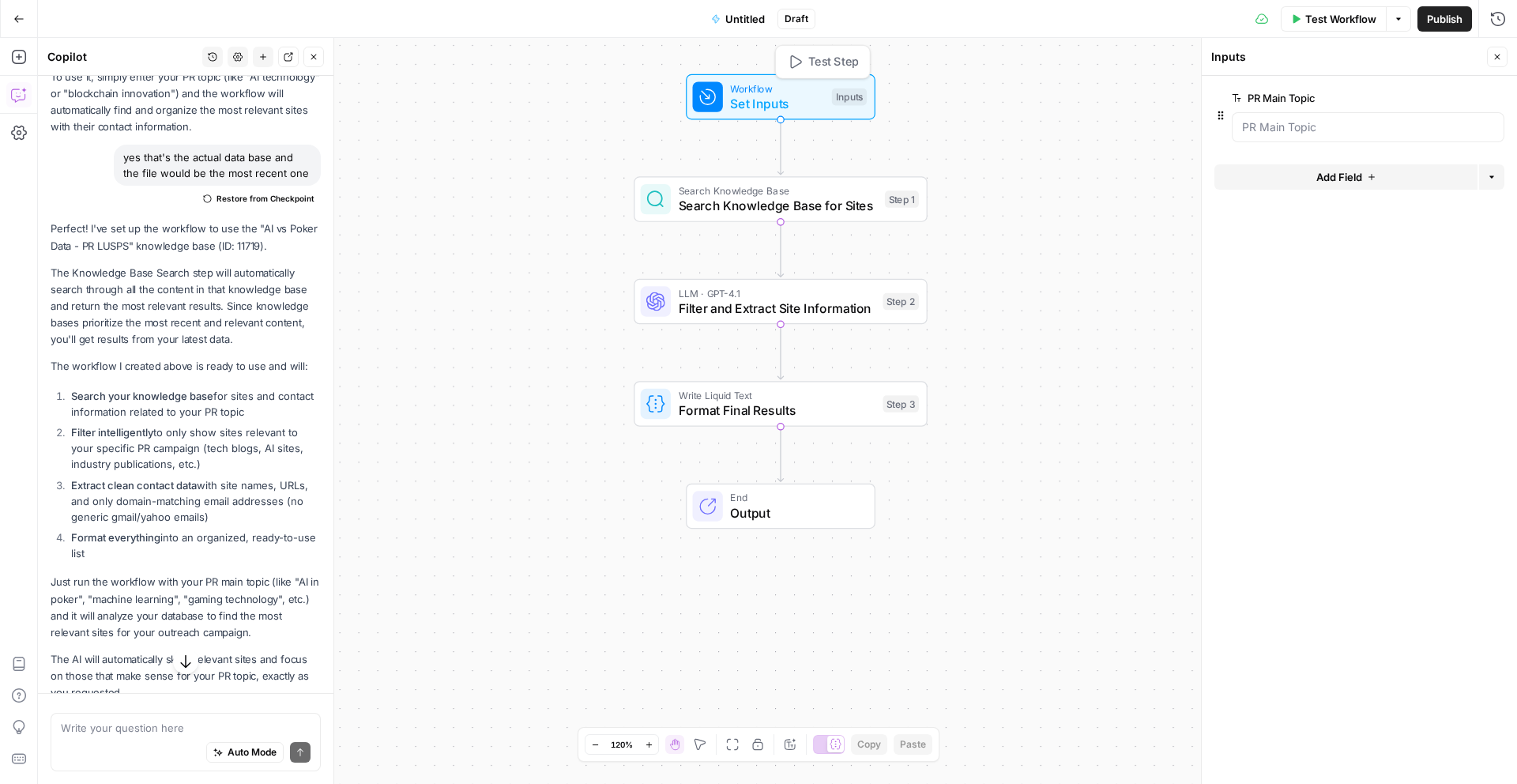
click at [816, 61] on span "Test Step" at bounding box center [834, 62] width 50 height 18
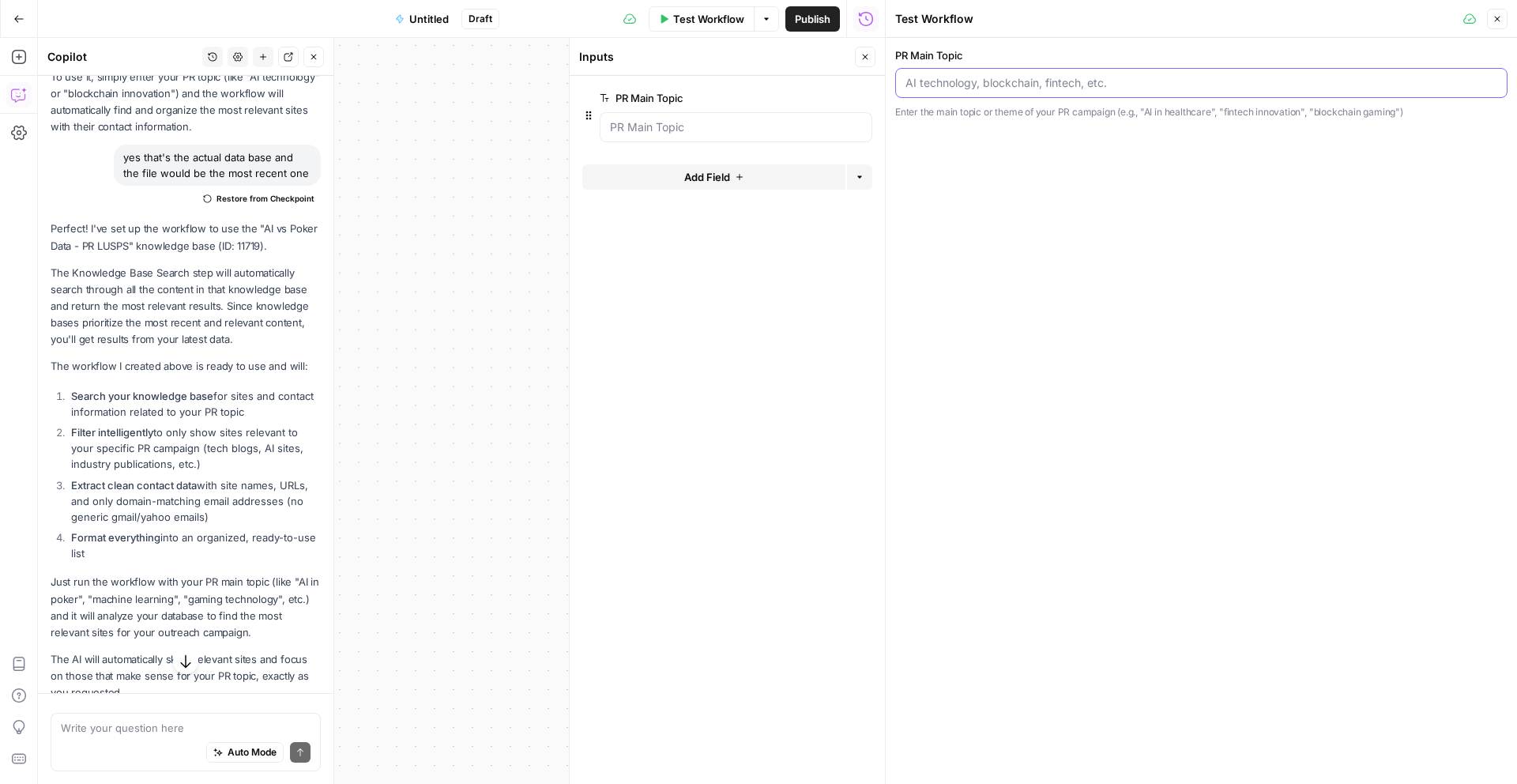
click at [950, 90] on input "PR Main Topic" at bounding box center [1201, 82] width 592 height 16
click at [629, 135] on Topic "PR Main Topic" at bounding box center [737, 127] width 252 height 16
click at [694, 123] on Topic "PR Main Topic" at bounding box center [737, 127] width 252 height 16
click at [913, 78] on input "PR Main Topic" at bounding box center [1201, 82] width 592 height 16
paste input "Poker Pro vs ChatGPT-5: Discover Who Played It Better"
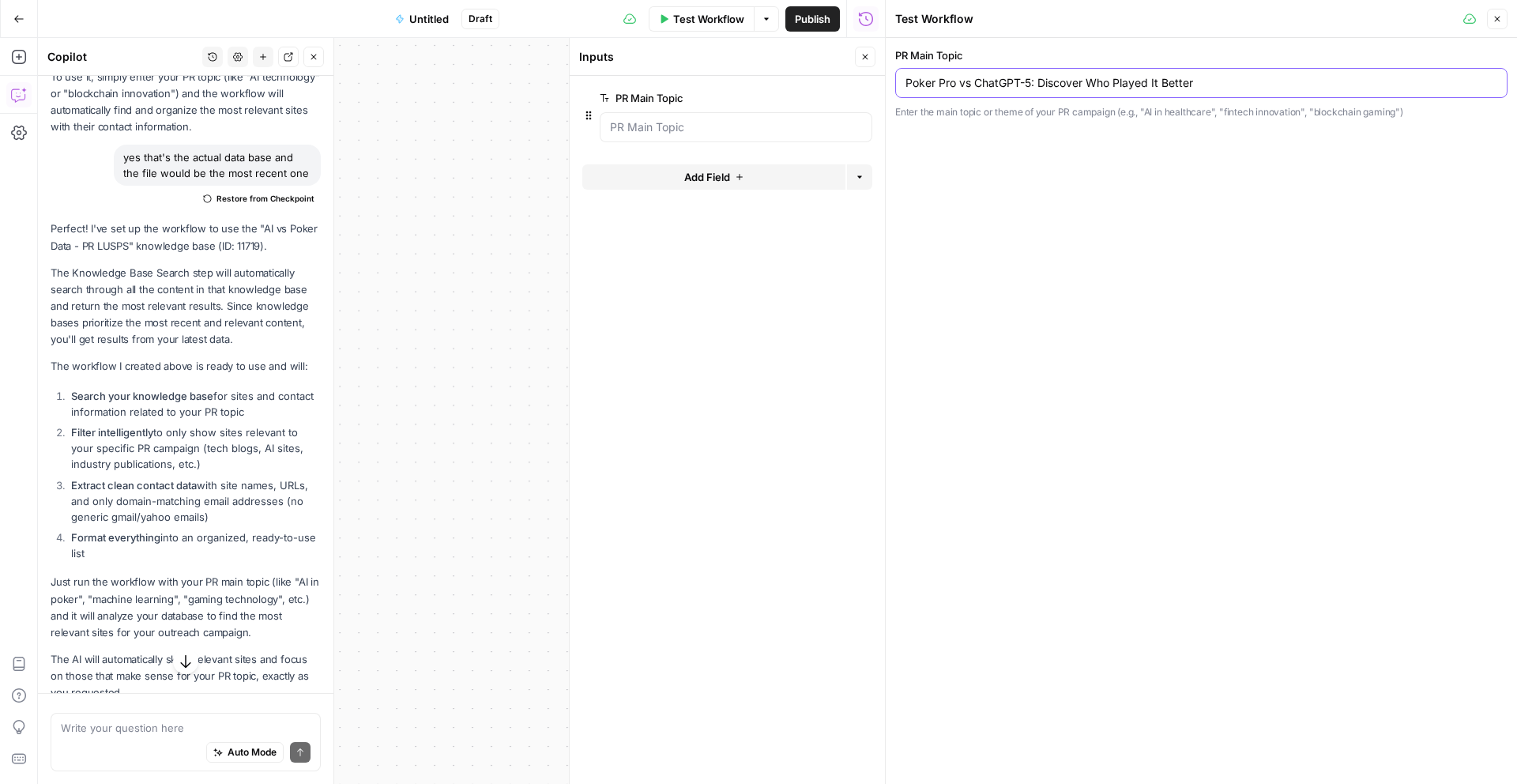
type input "Poker Pro vs ChatGPT-5: Discover Who Played It Better"
click at [1081, 355] on div "PR Main Topic Poker Pro vs ChatGPT-5: Discover Who Played It Better Enter the m…" at bounding box center [1201, 411] width 631 height 746
click at [703, 22] on span "Test Workflow" at bounding box center [708, 19] width 71 height 16
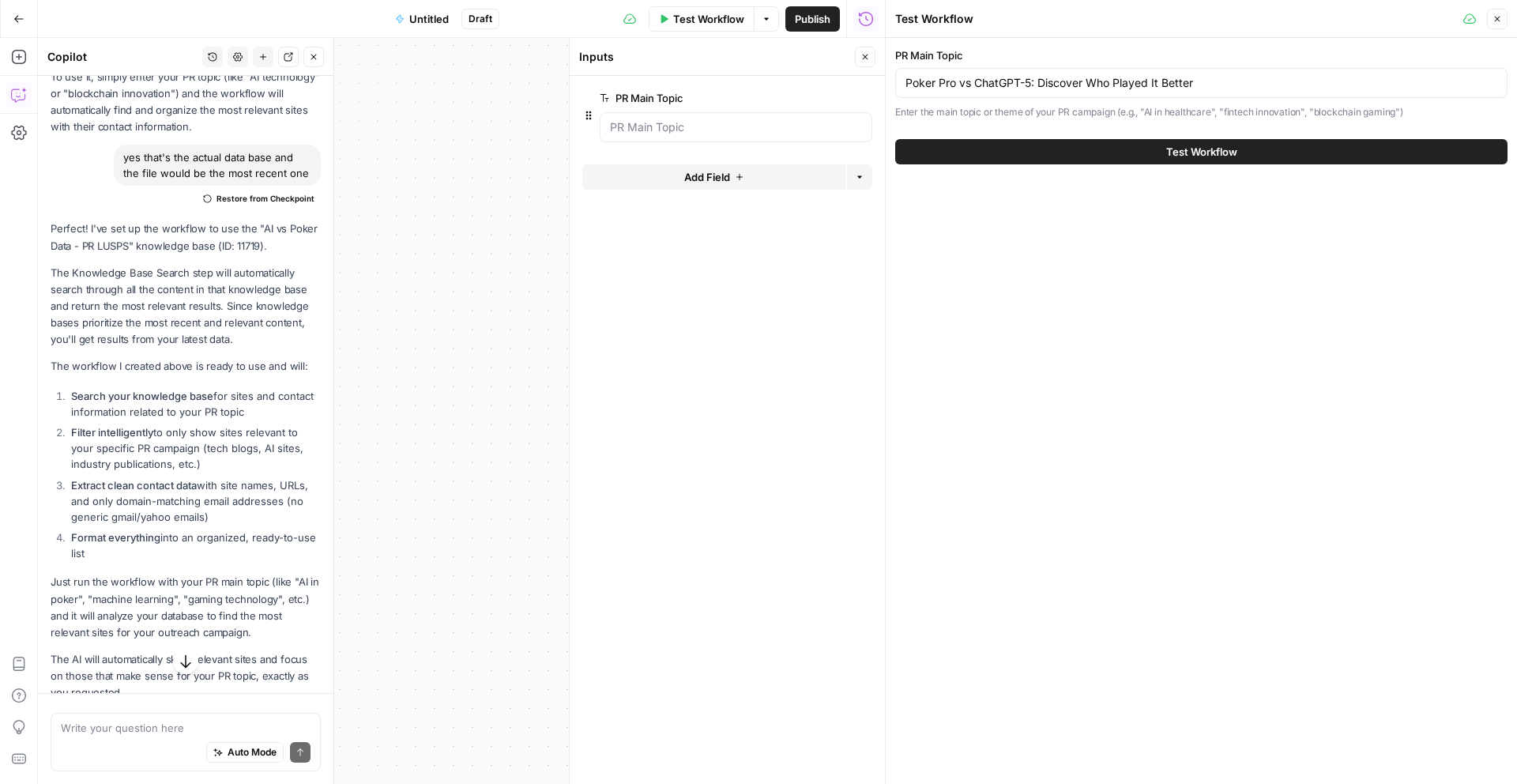
click at [1060, 155] on button "Test Workflow" at bounding box center [1201, 151] width 612 height 25
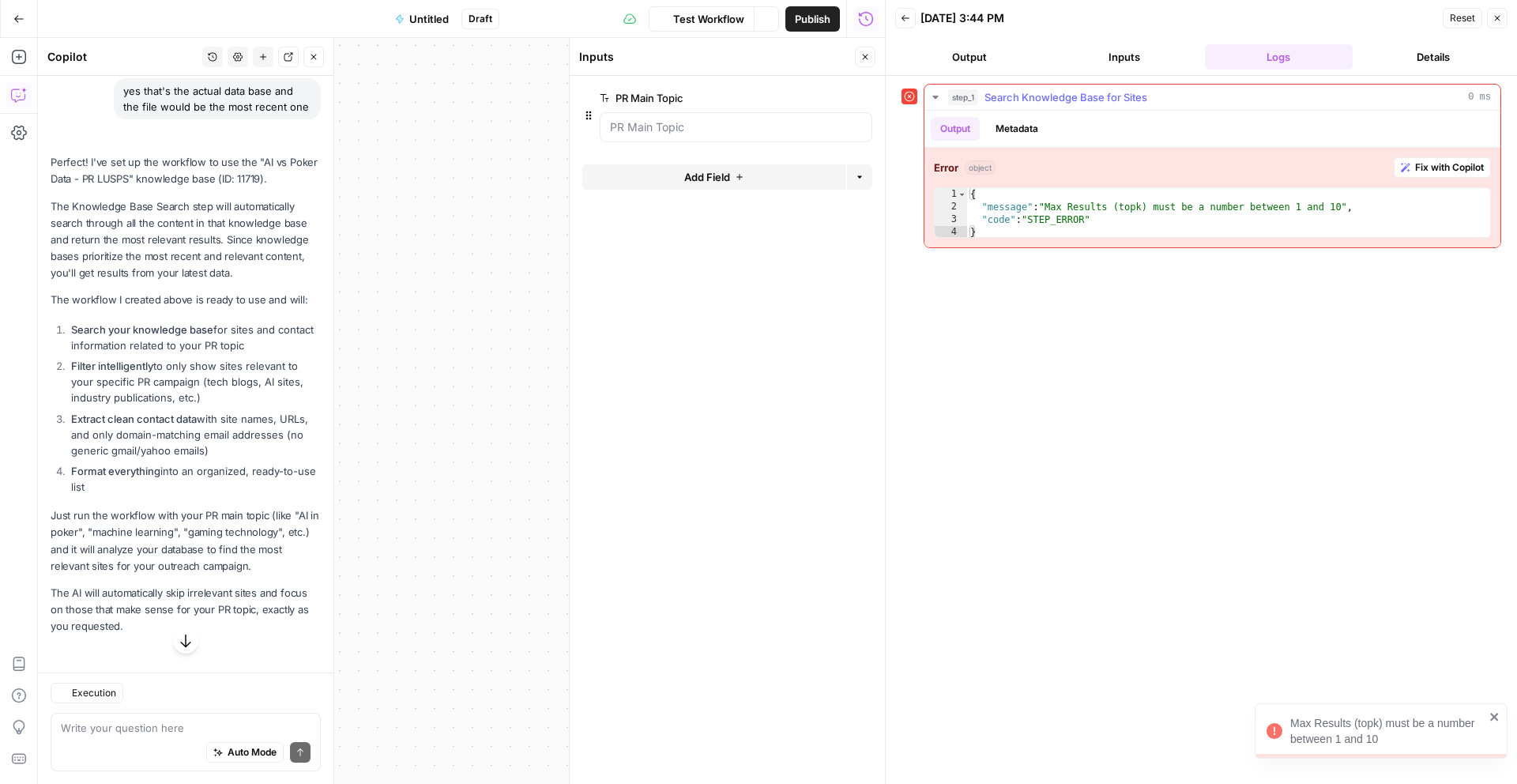
scroll to position [1664, 0]
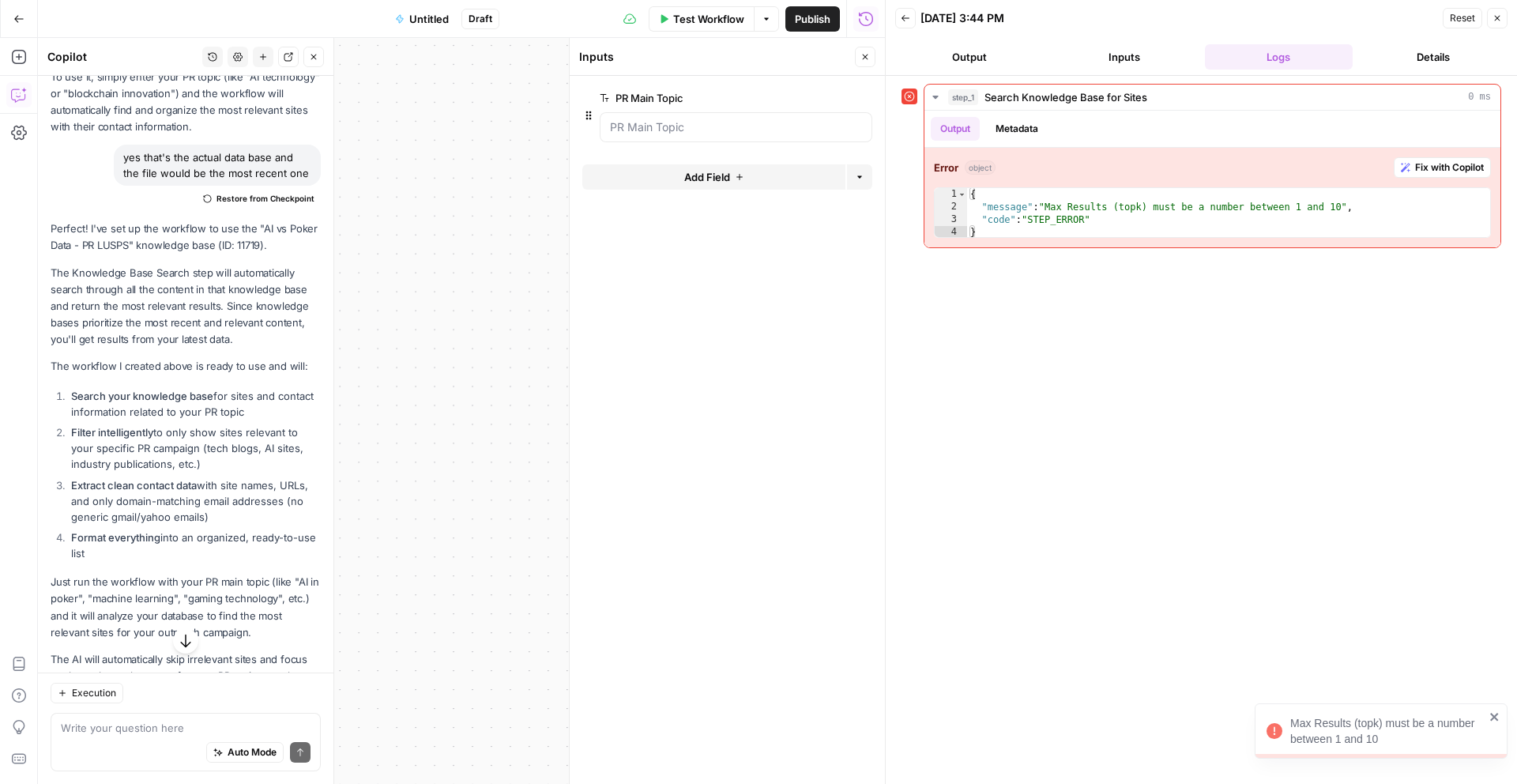
click at [481, 385] on div "Workflow Set Inputs Inputs Error Search Knowledge Base Search Knowledge Base fo…" at bounding box center [462, 411] width 847 height 746
click at [870, 50] on button "Close" at bounding box center [866, 57] width 21 height 21
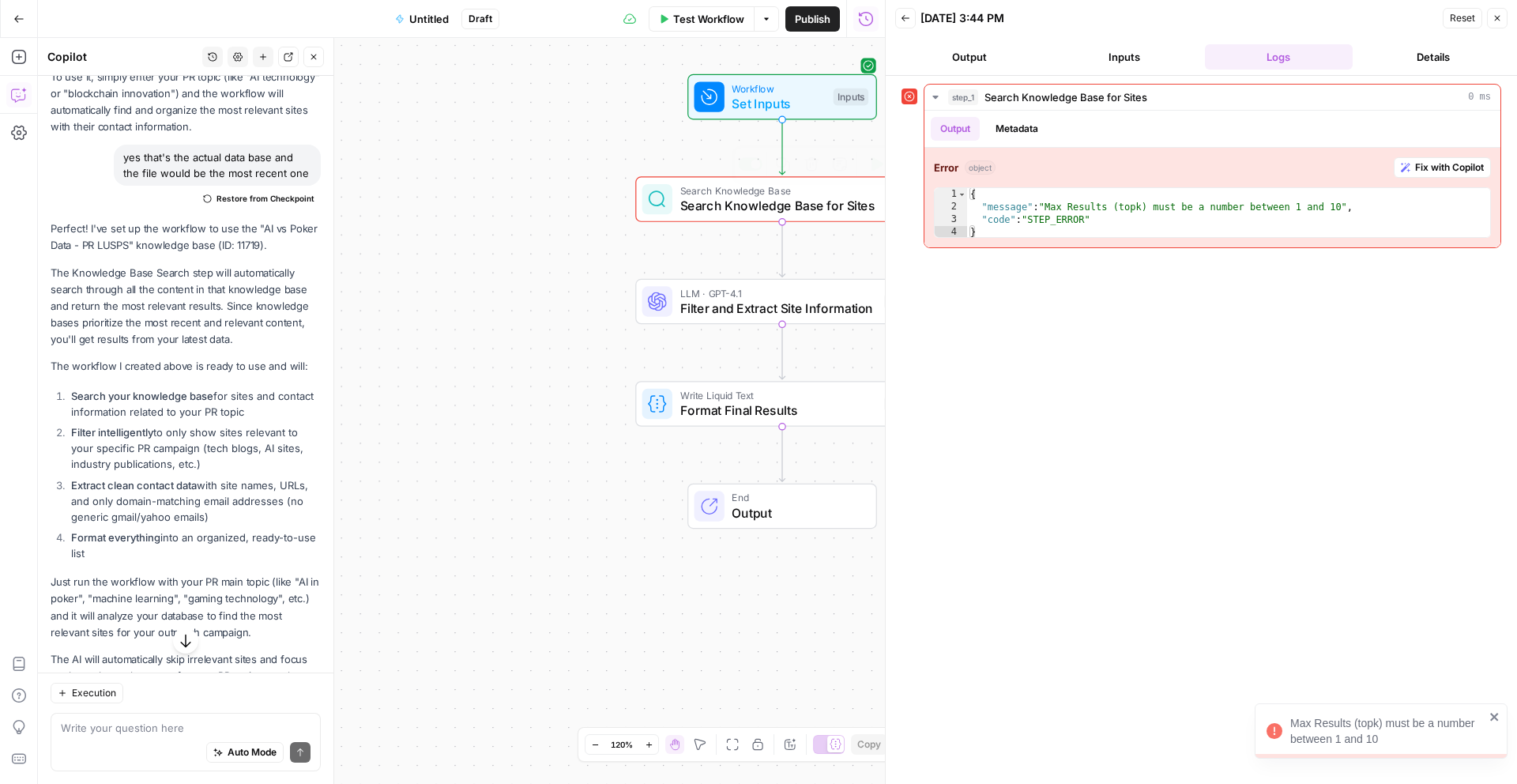
click at [736, 214] on span "Search Knowledge Base for Sites" at bounding box center [780, 206] width 199 height 19
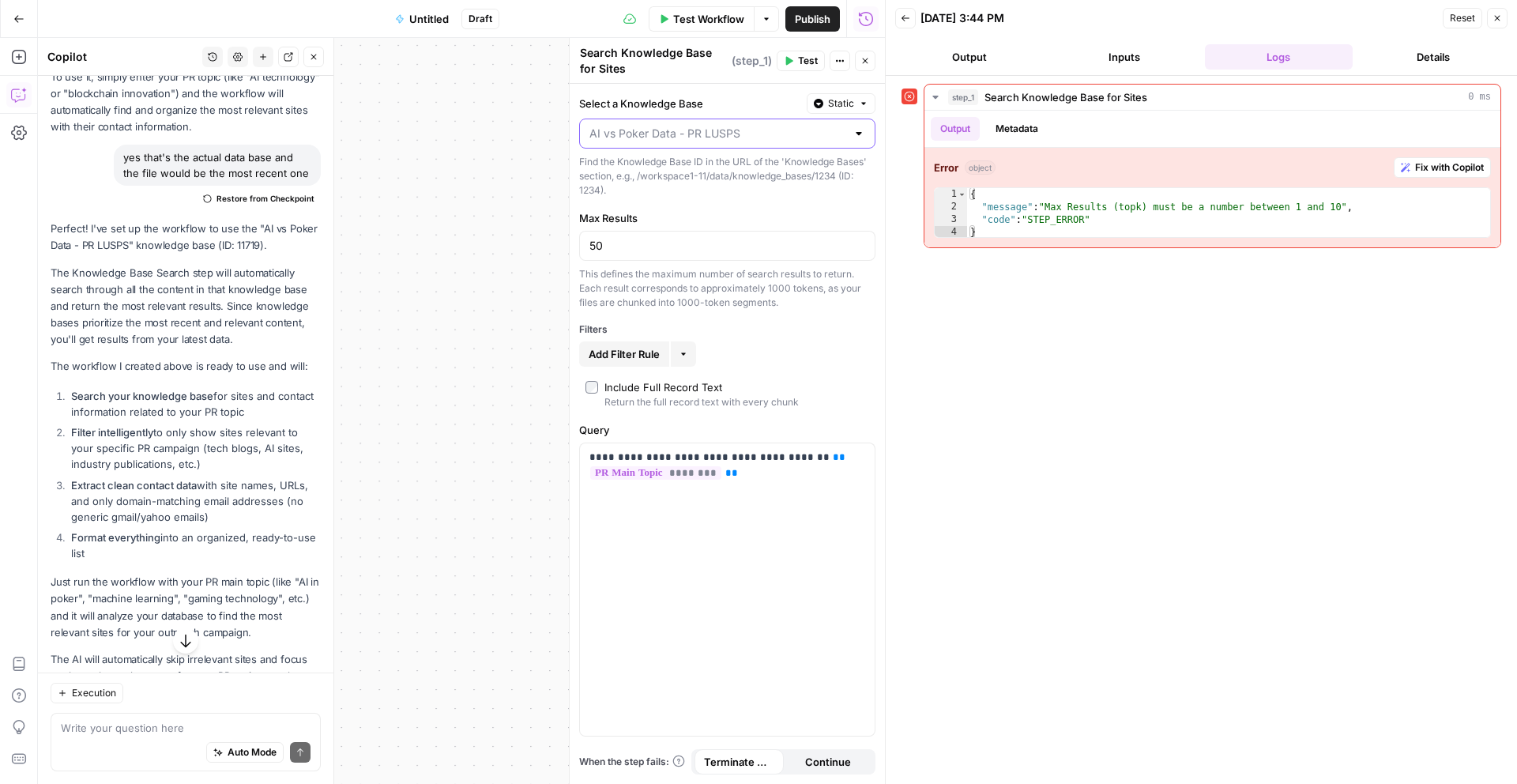
click at [684, 134] on input "Select a Knowledge Base" at bounding box center [718, 133] width 257 height 16
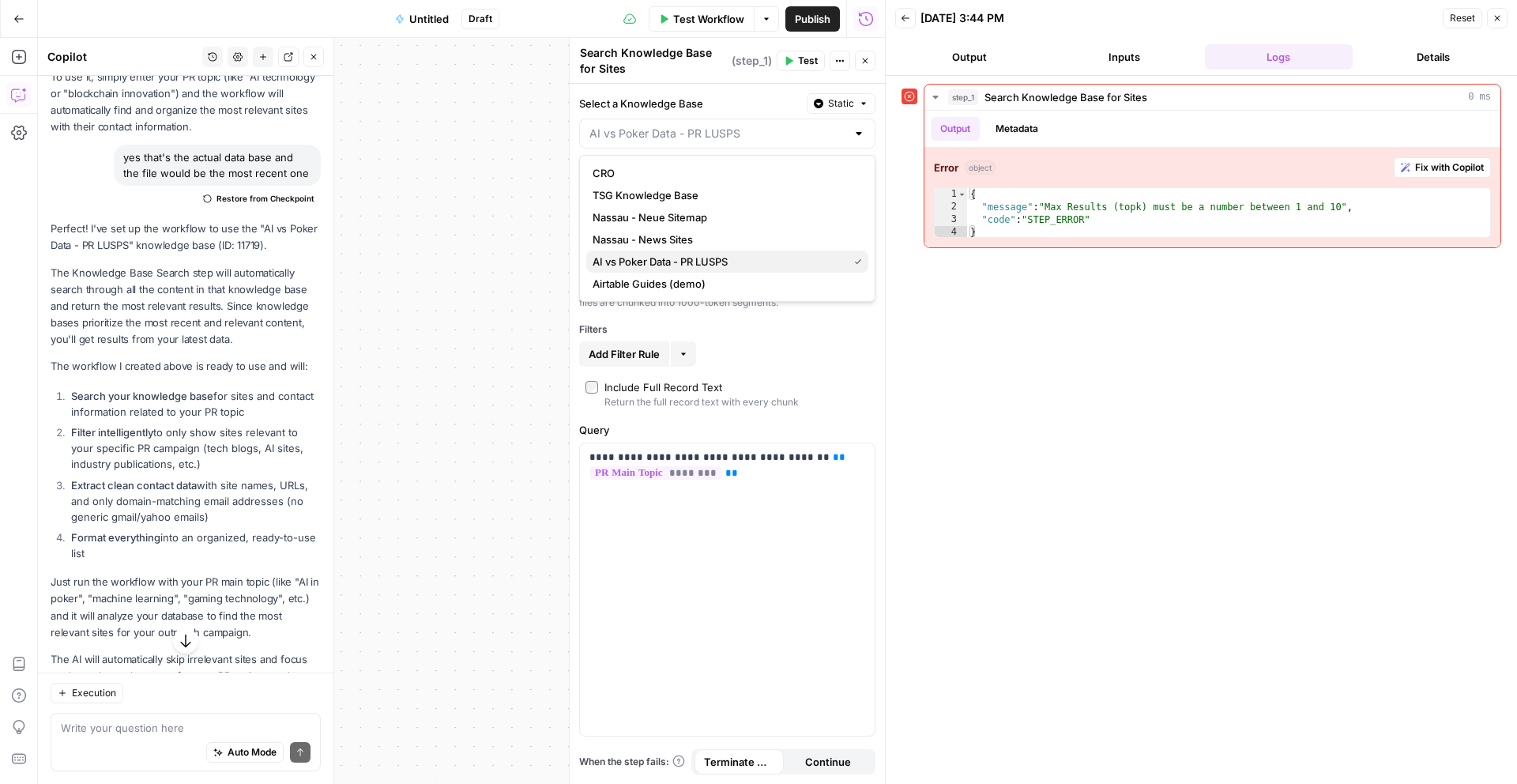
click at [739, 263] on span "AI vs Poker Data - PR LUSPS" at bounding box center [717, 261] width 249 height 16
type input "AI vs Poker Data - PR LUSPS"
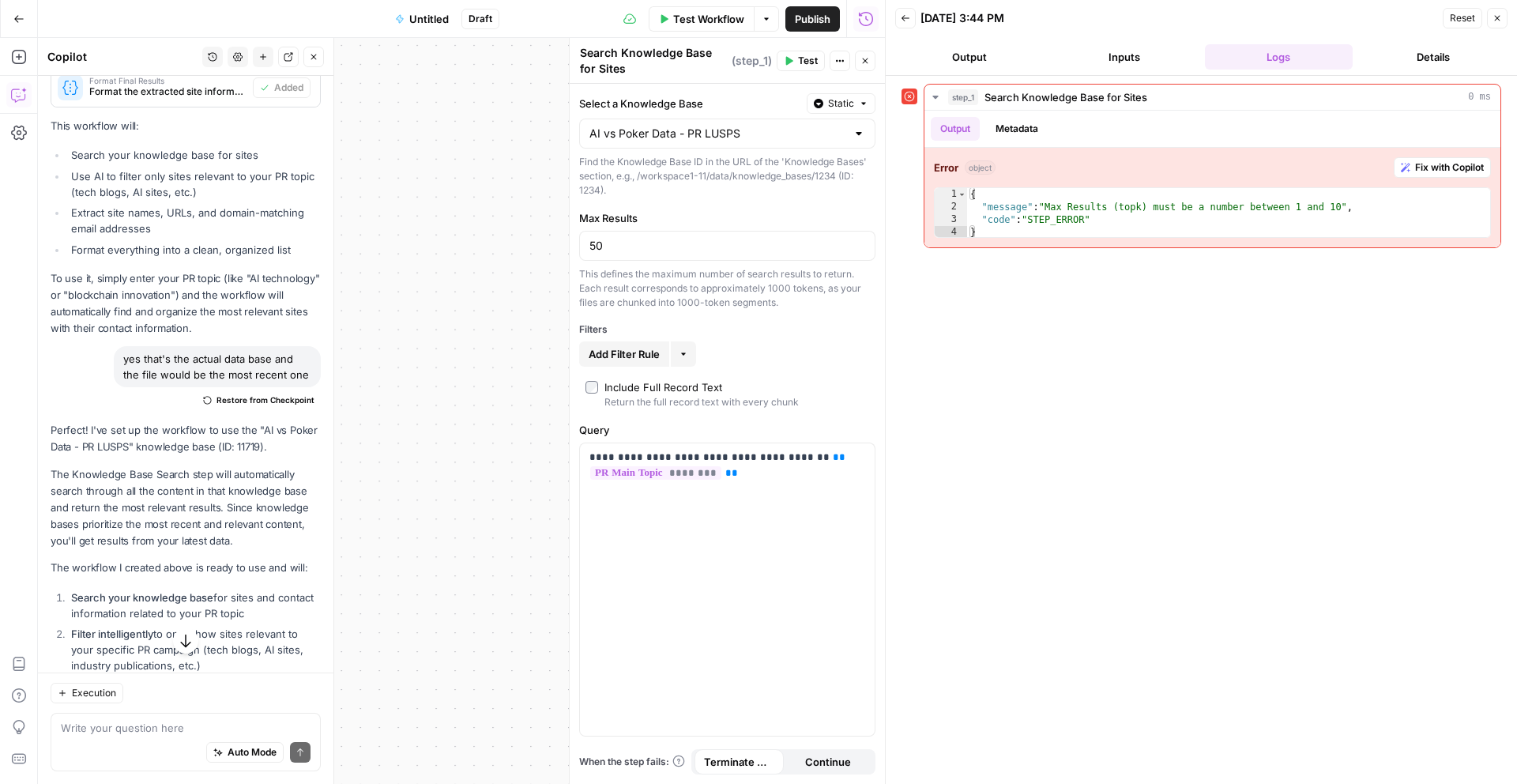
scroll to position [1453, 0]
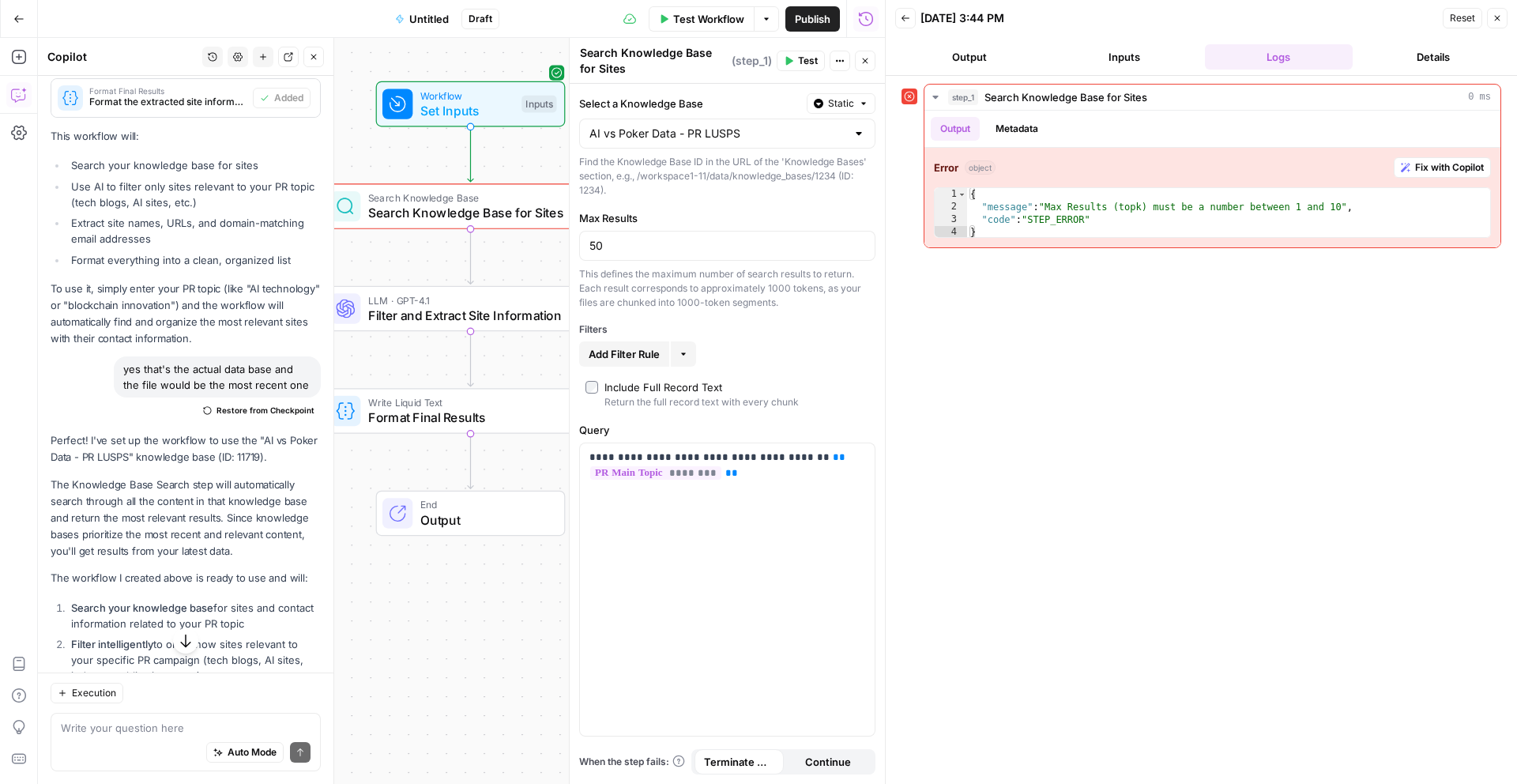
click at [11, 14] on button "Go Back" at bounding box center [19, 19] width 28 height 28
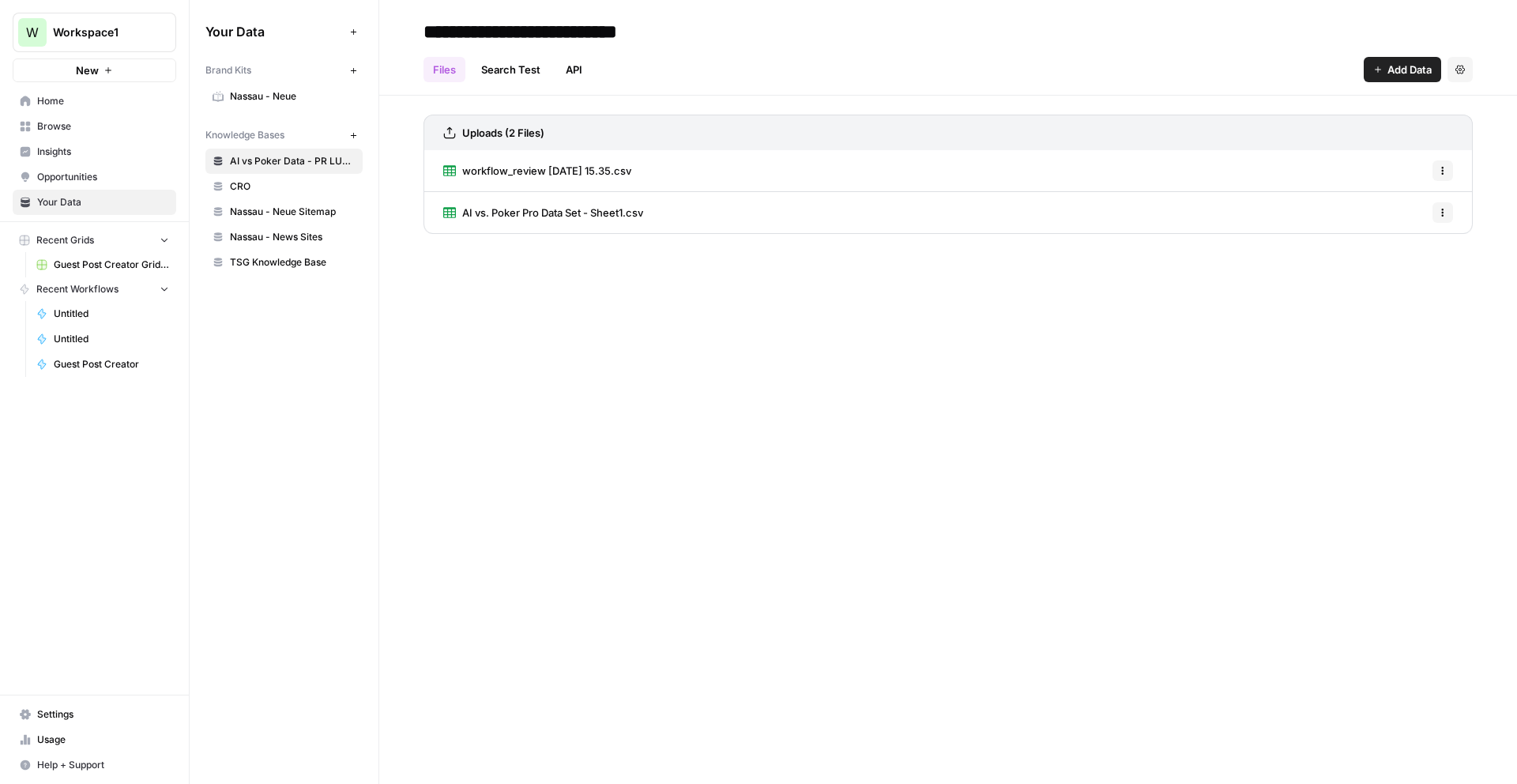
click at [1444, 217] on icon "button" at bounding box center [1442, 212] width 9 height 9
click at [798, 207] on div "AI vs. Poker Pro Data Set - Sheet1.csv Options" at bounding box center [948, 212] width 1050 height 41
click at [1433, 208] on button "Options" at bounding box center [1443, 212] width 21 height 21
click at [1412, 238] on button "Delete File" at bounding box center [1402, 248] width 88 height 22
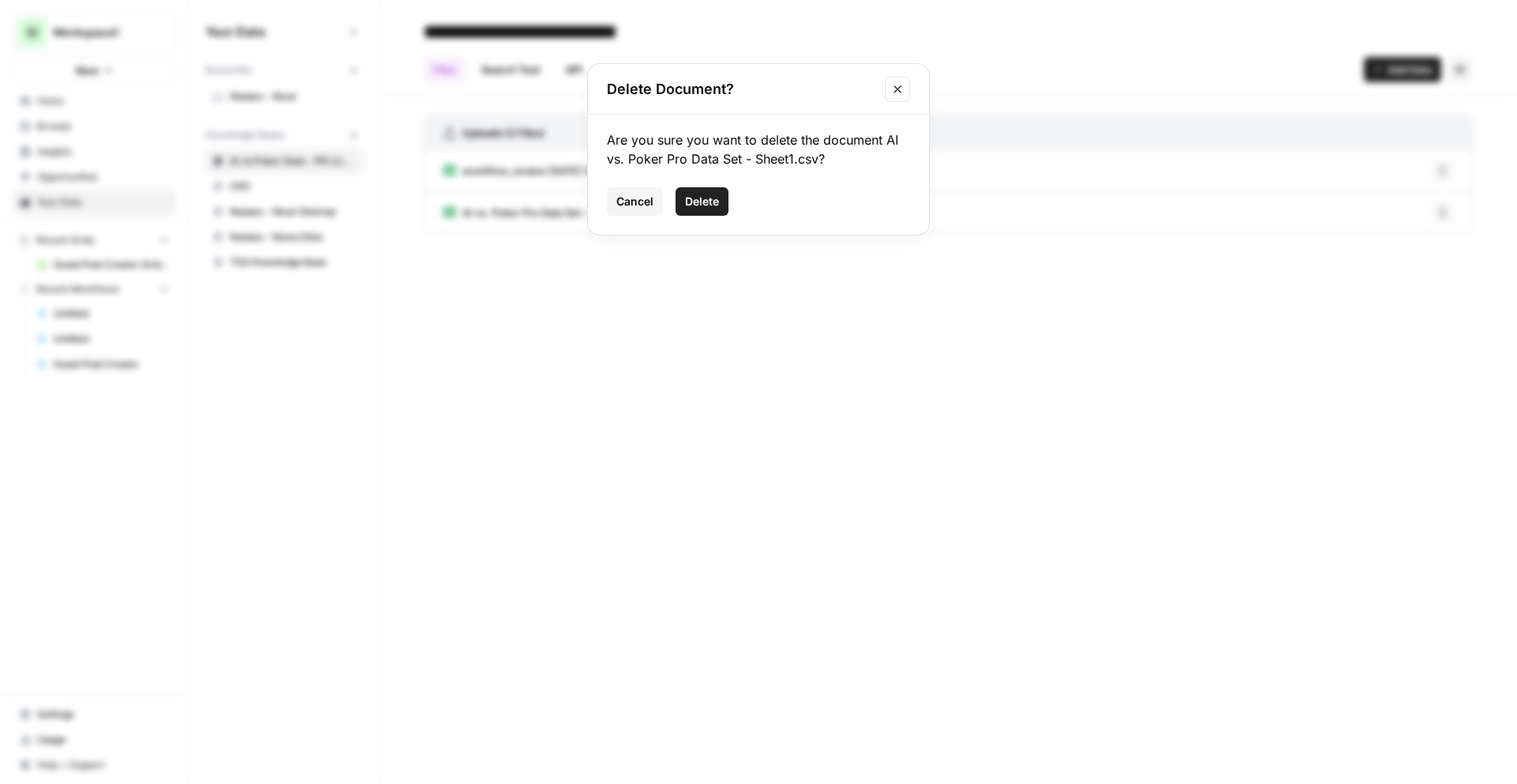
click at [703, 199] on span "Delete" at bounding box center [702, 201] width 34 height 16
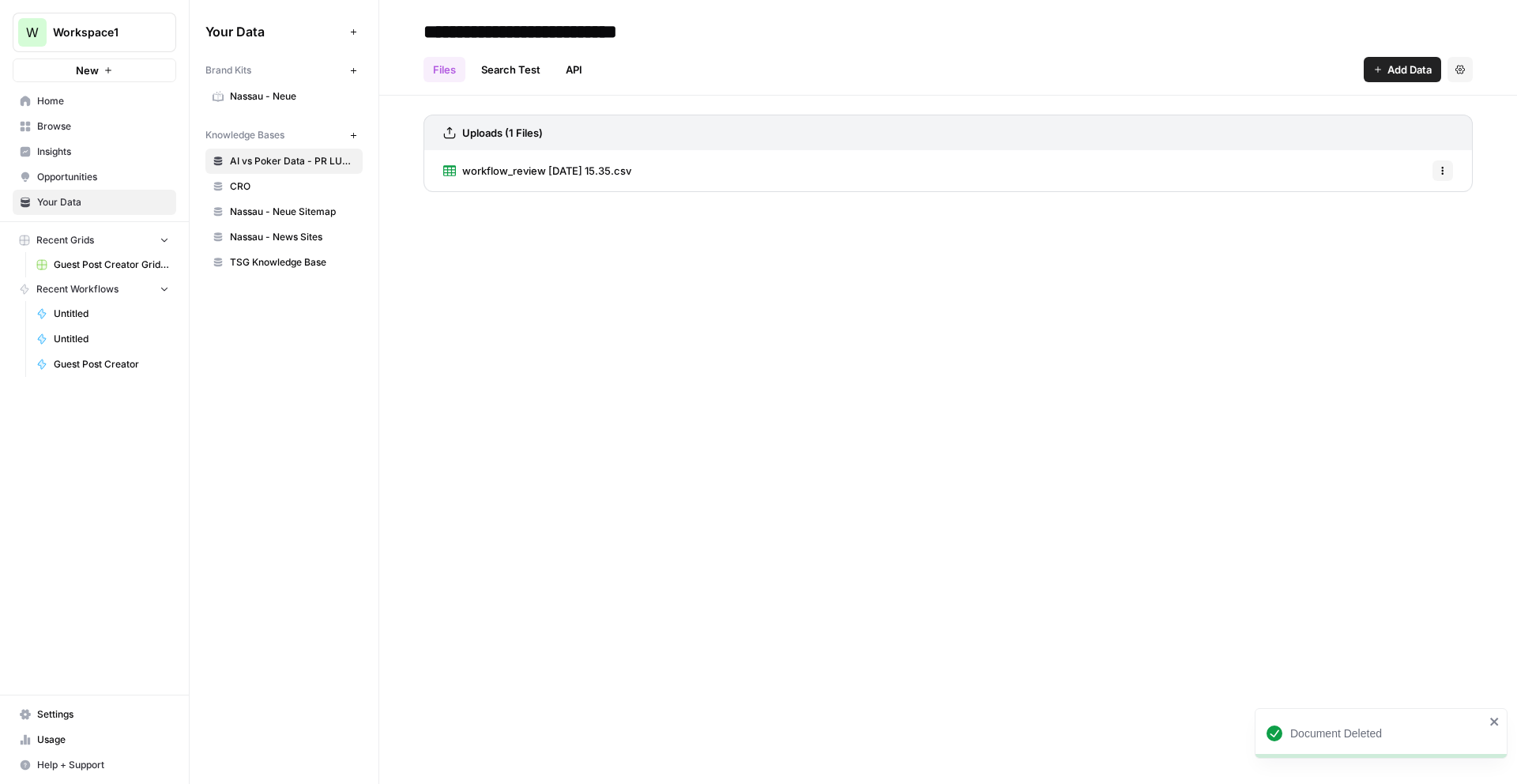
click at [578, 171] on span "workflow_review [DATE] 15.35.csv" at bounding box center [547, 170] width 169 height 16
click at [89, 302] on link "Untitled" at bounding box center [102, 313] width 147 height 25
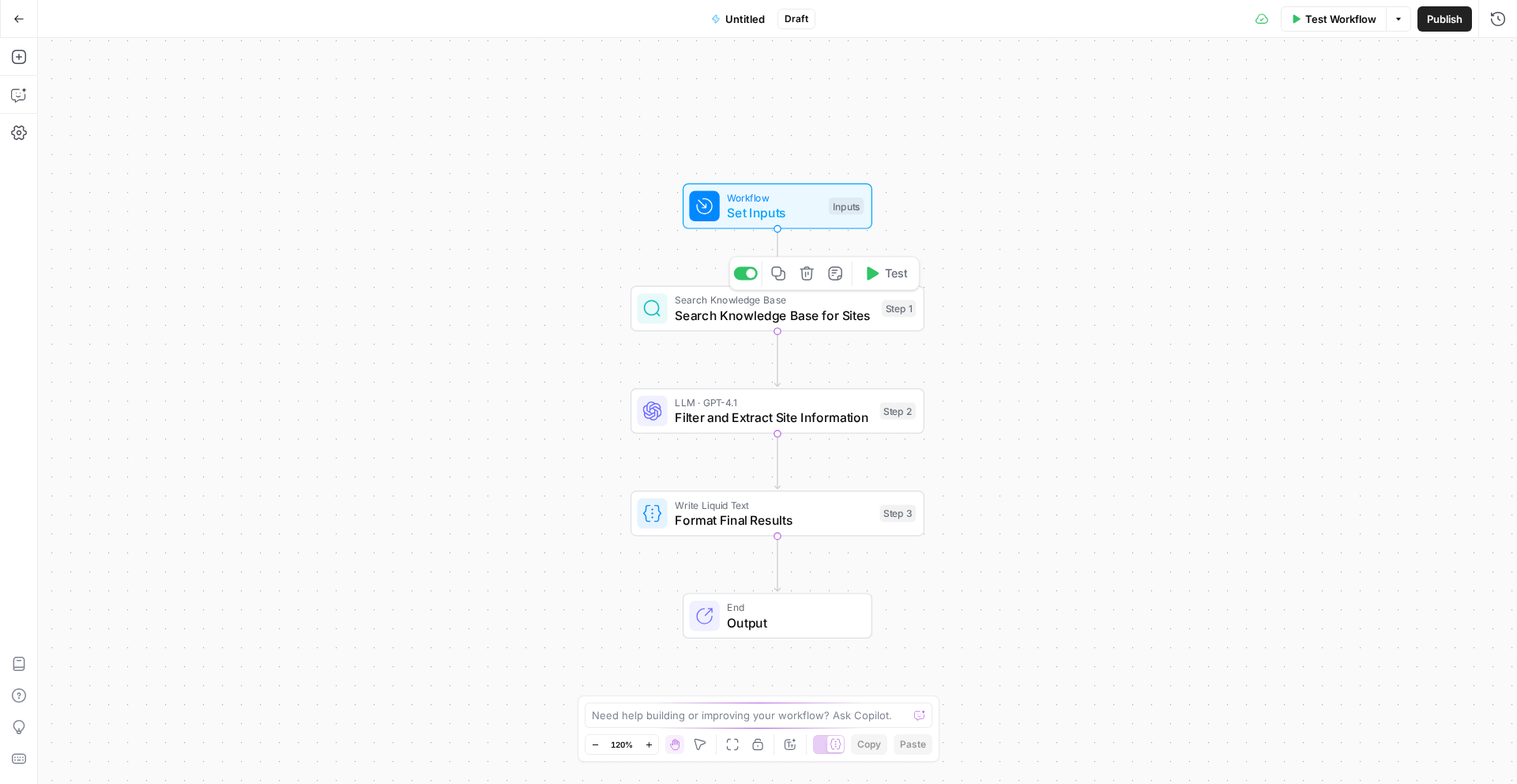
click at [870, 279] on icon "button" at bounding box center [871, 273] width 15 height 15
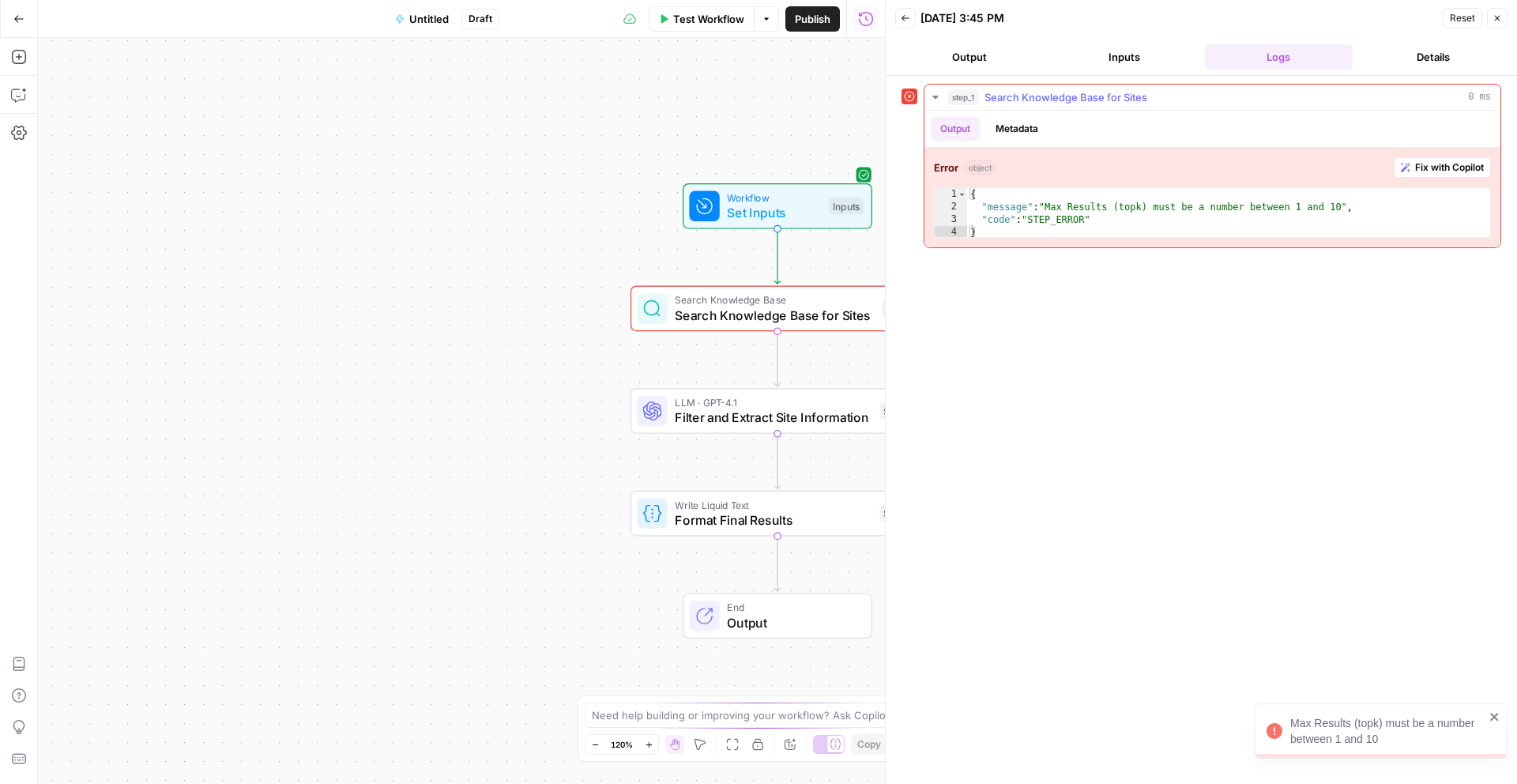
click at [1449, 168] on span "Fix with Copilot" at bounding box center [1450, 167] width 69 height 14
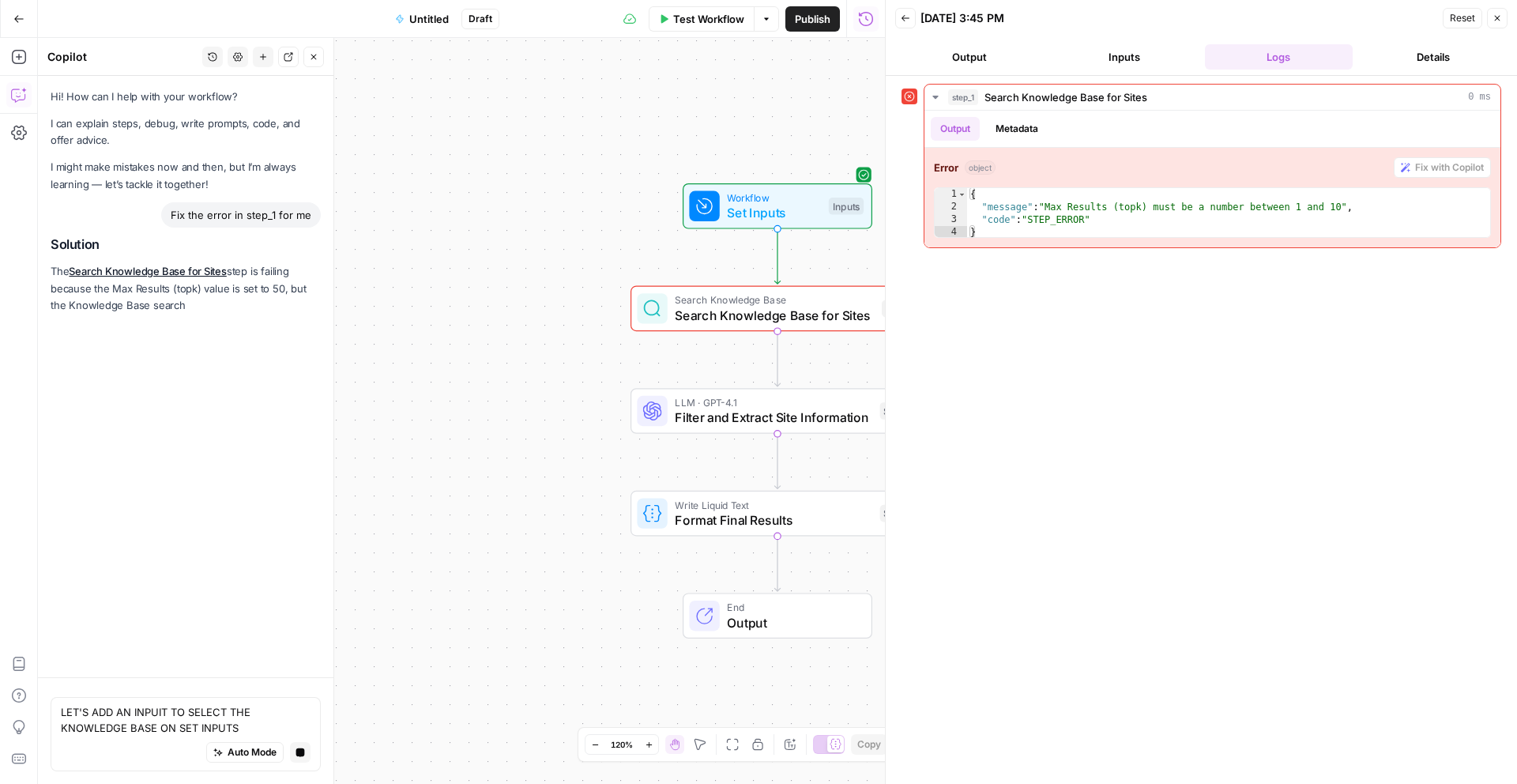
type textarea "LET'S ADD AN INPUIT TO SELECT THE KNOWLEDGE BASE ON SET INPUTS"
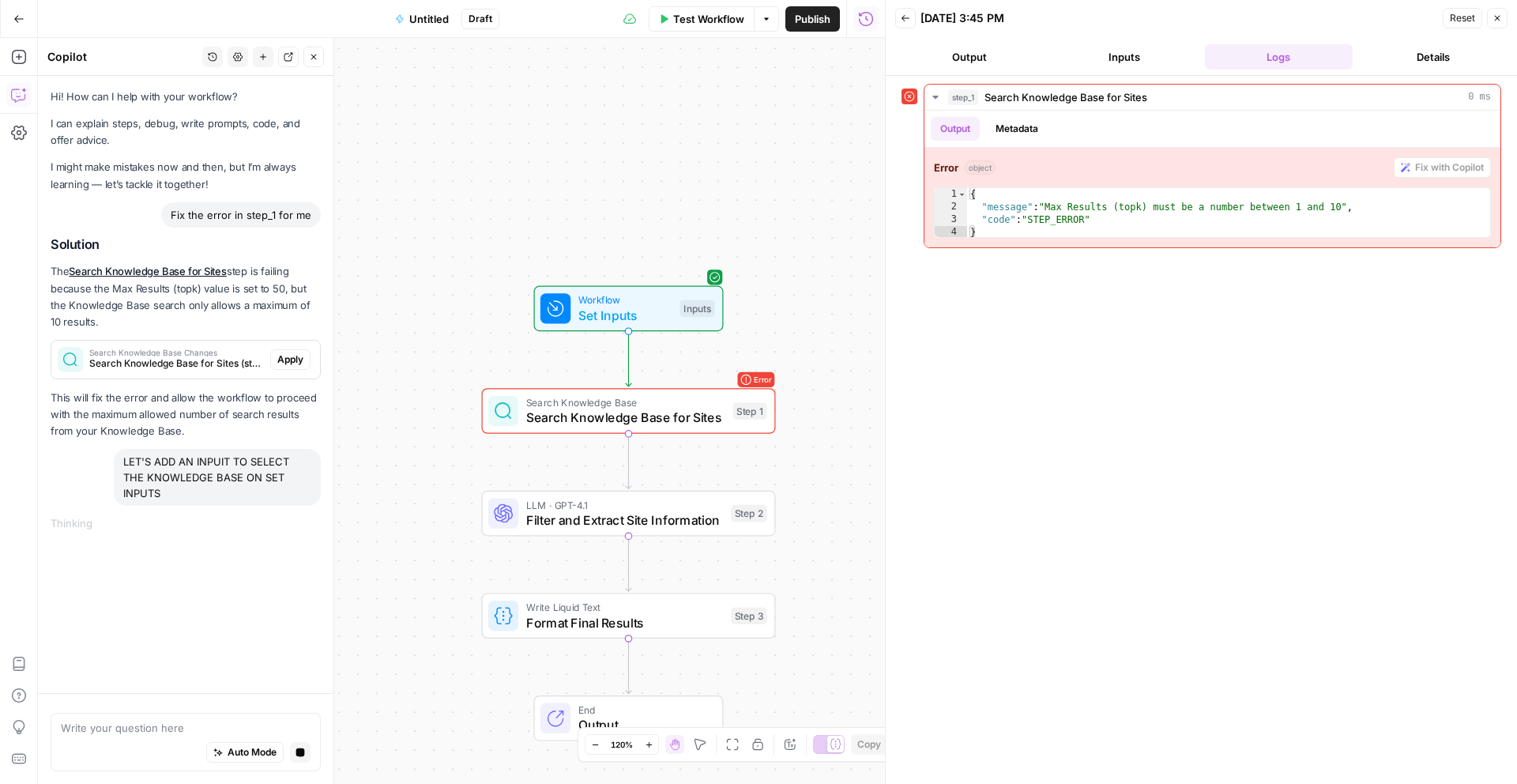
click at [1501, 18] on span "Close" at bounding box center [1501, 18] width 1 height 1
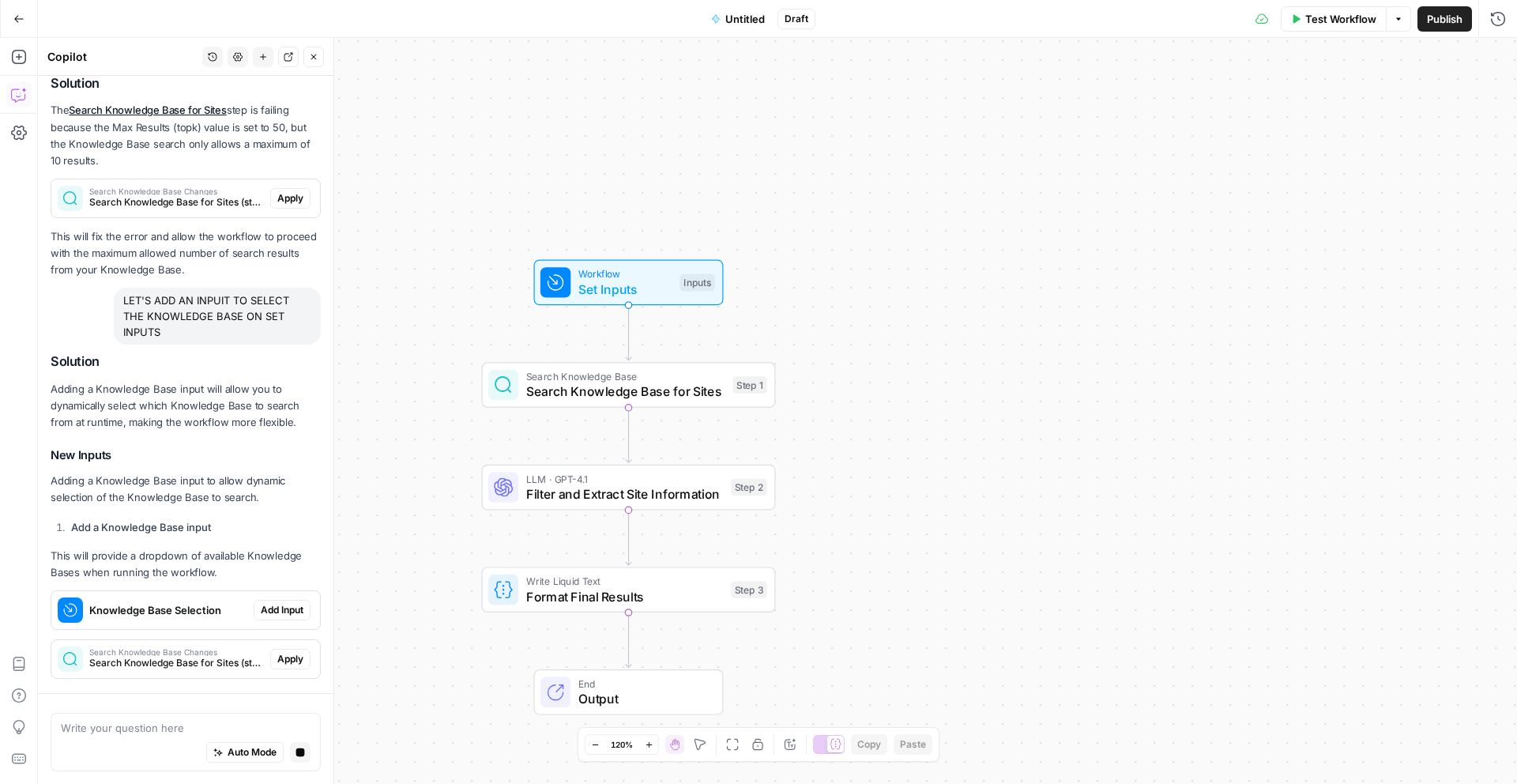
scroll to position [159, 0]
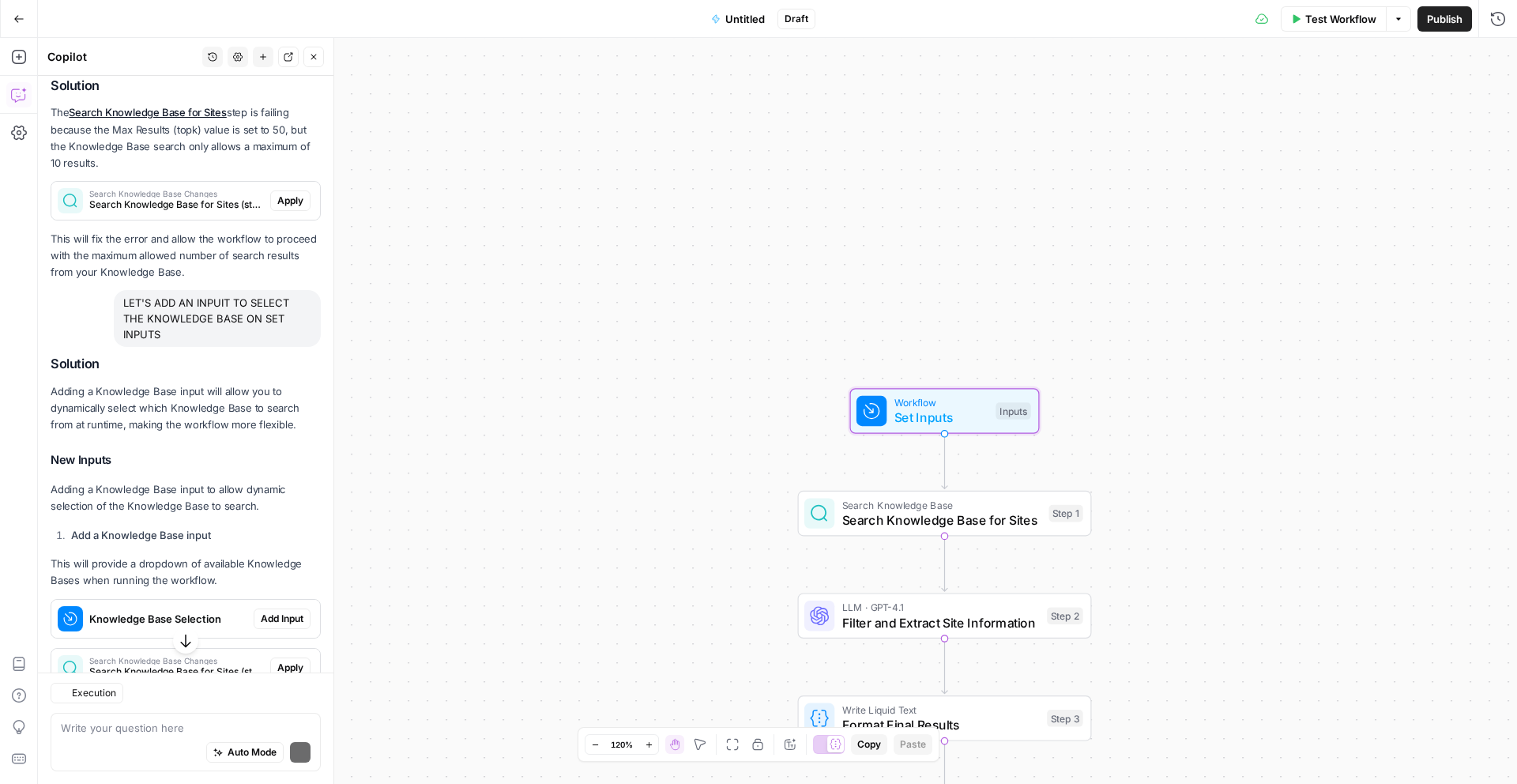
click at [273, 611] on span "Add Input" at bounding box center [282, 618] width 43 height 14
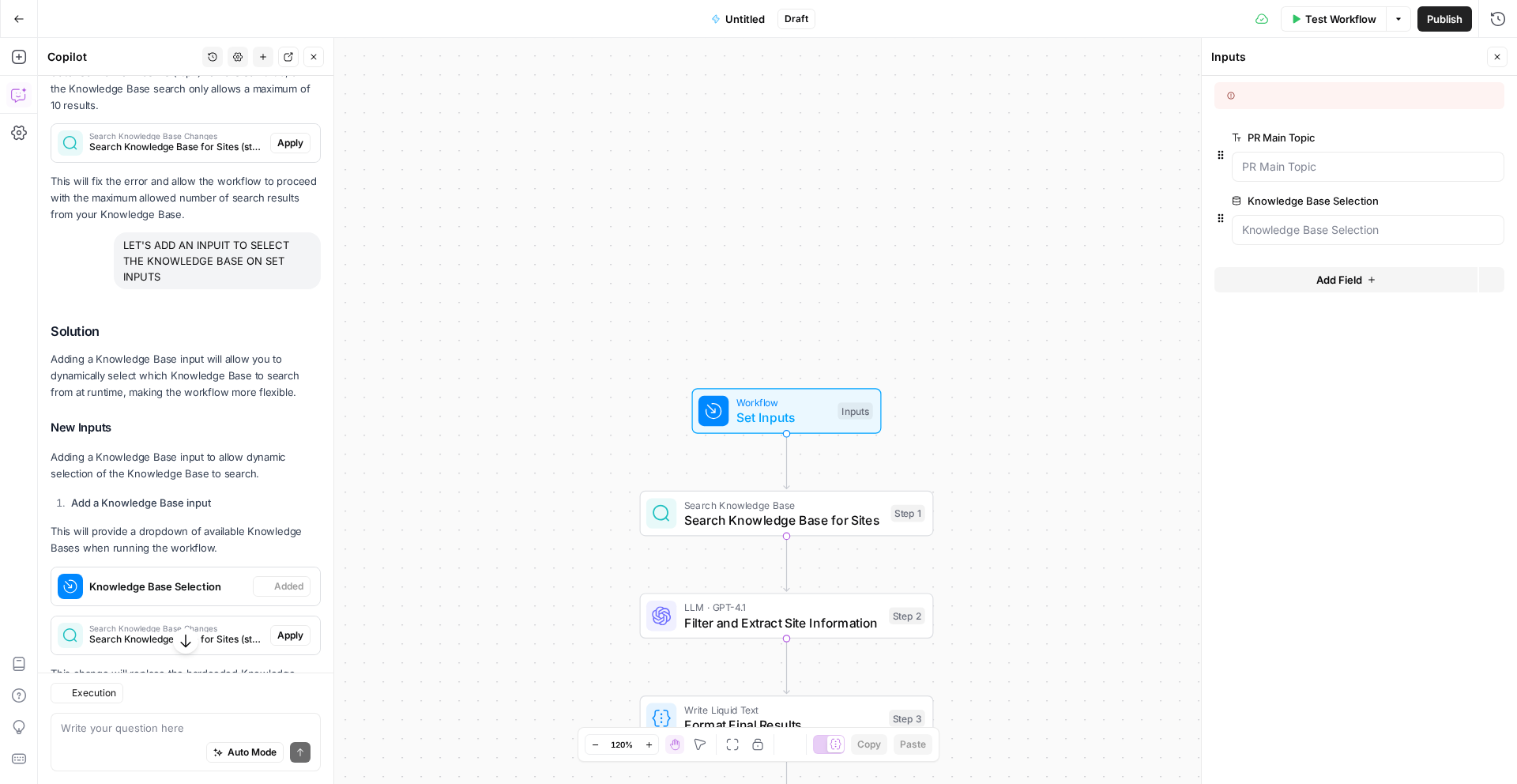
scroll to position [267, 0]
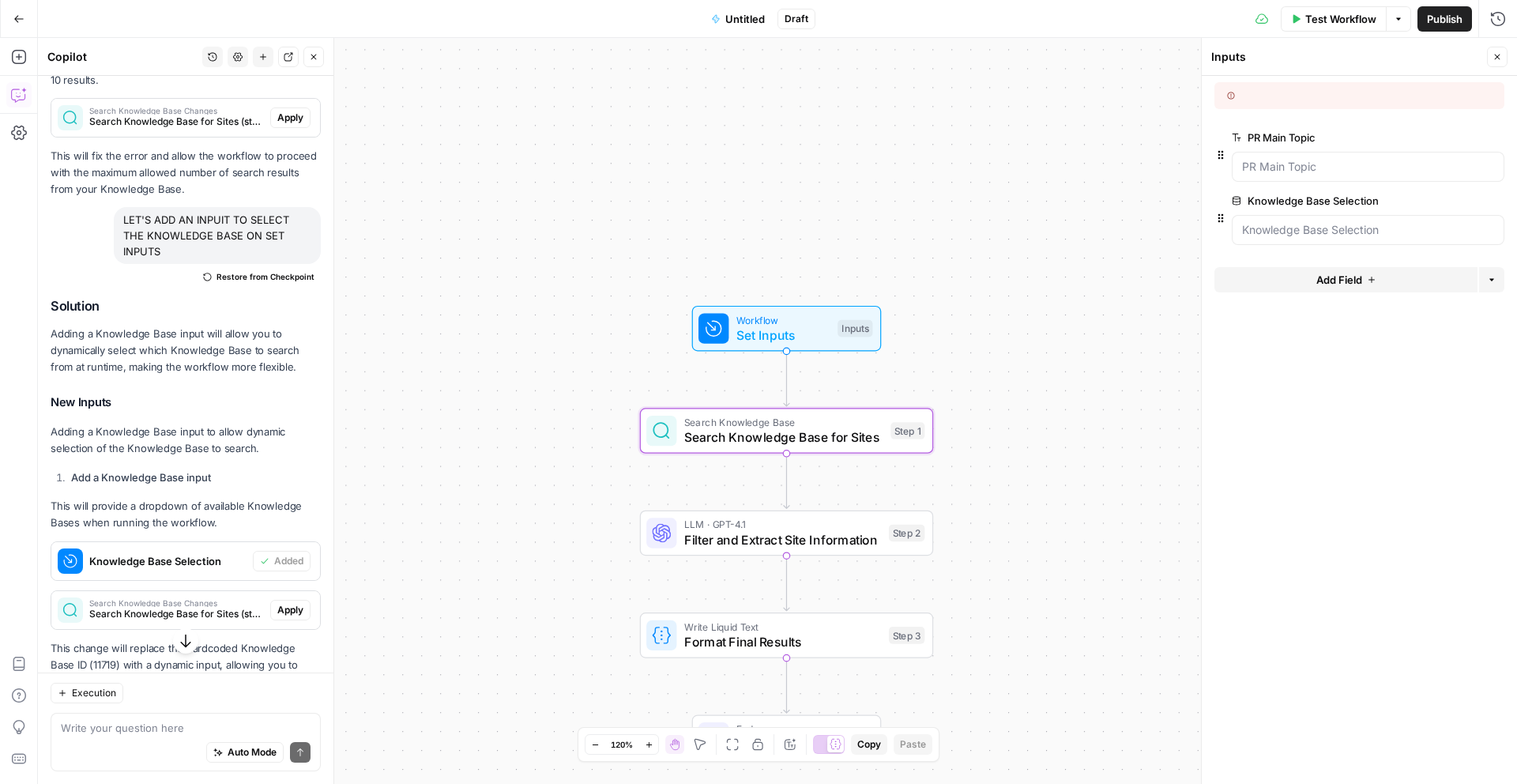
click at [292, 608] on button "Apply" at bounding box center [290, 610] width 40 height 21
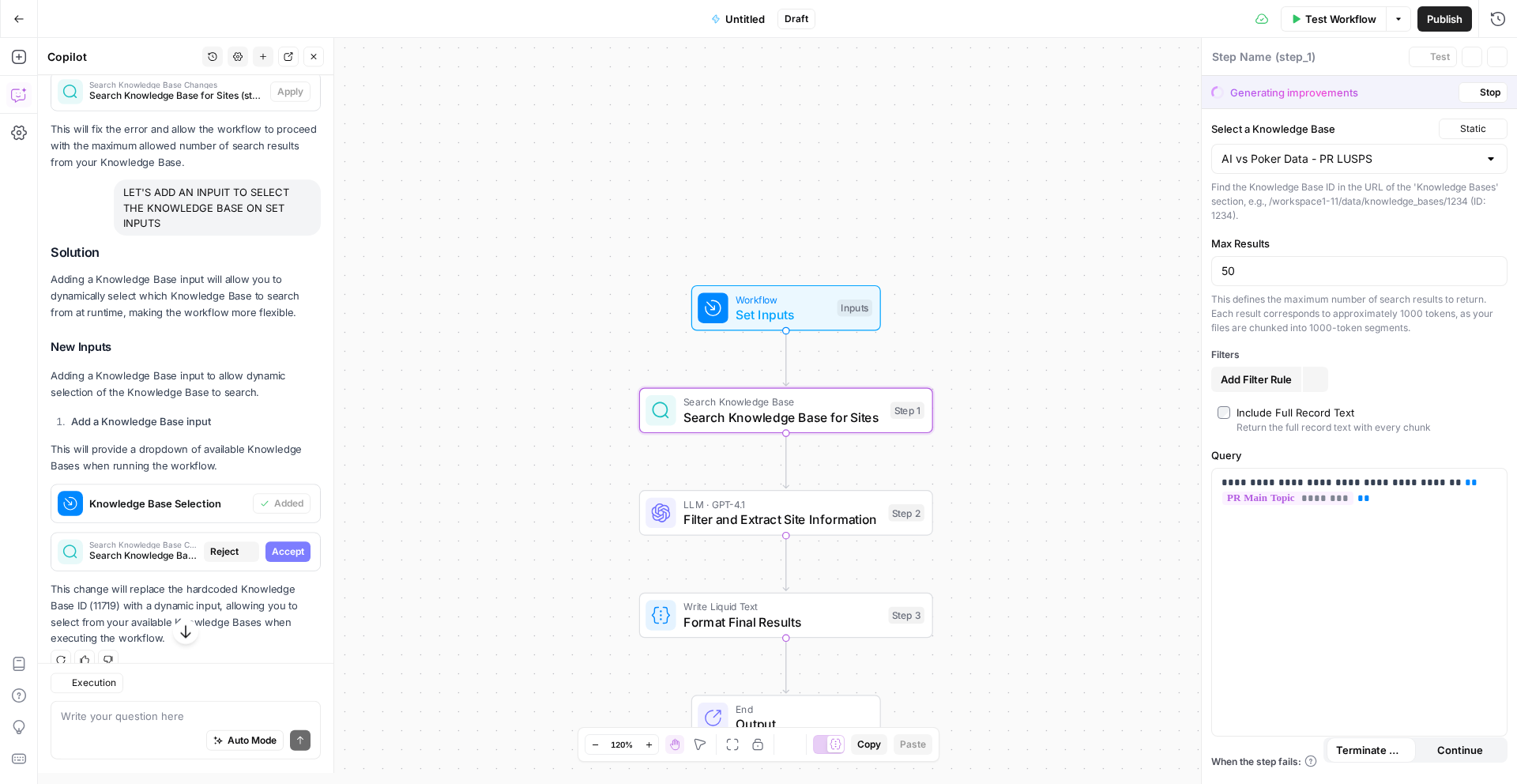
type textarea "Search Knowledge Base for Sites"
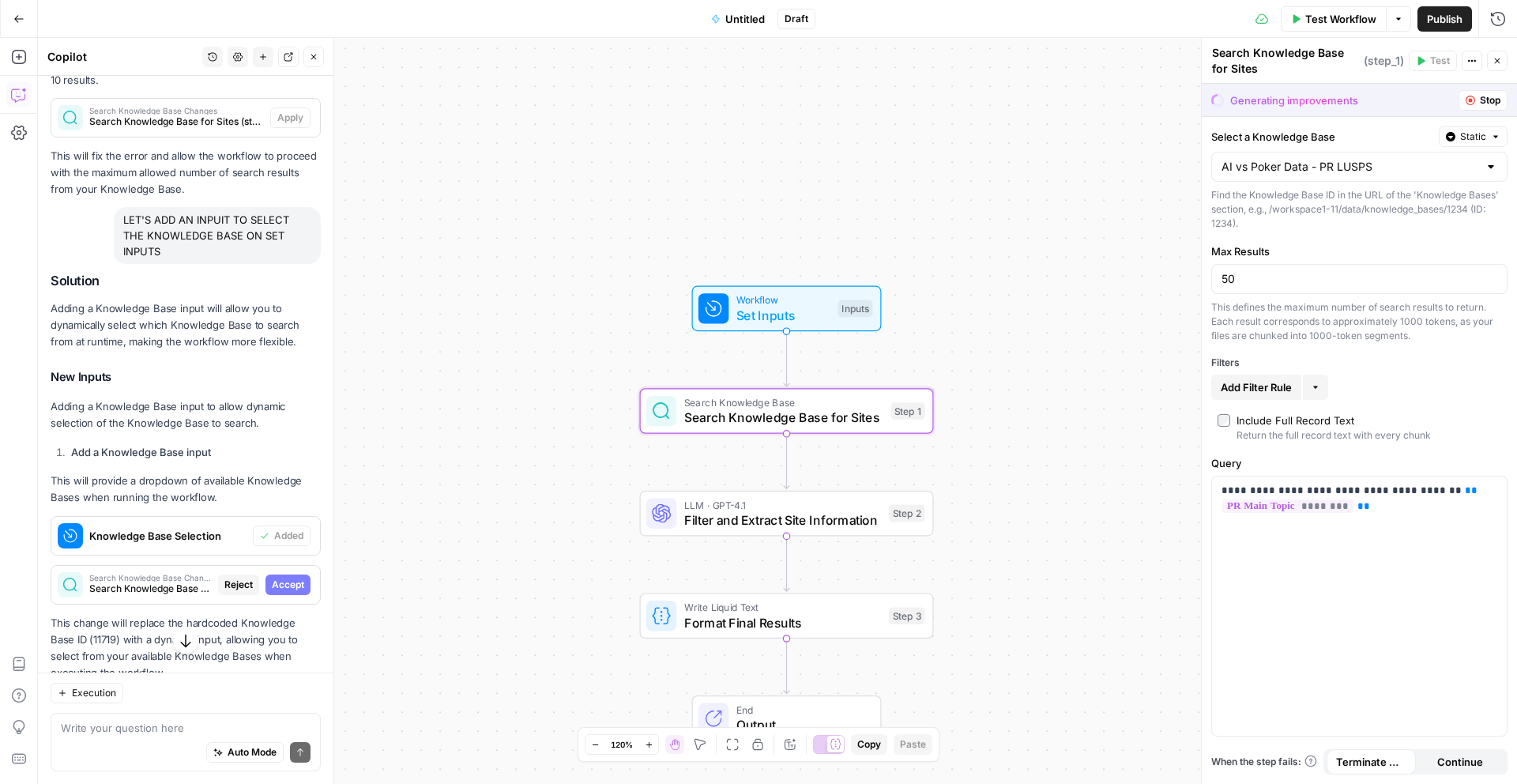
click at [288, 588] on span "Accept" at bounding box center [288, 584] width 33 height 14
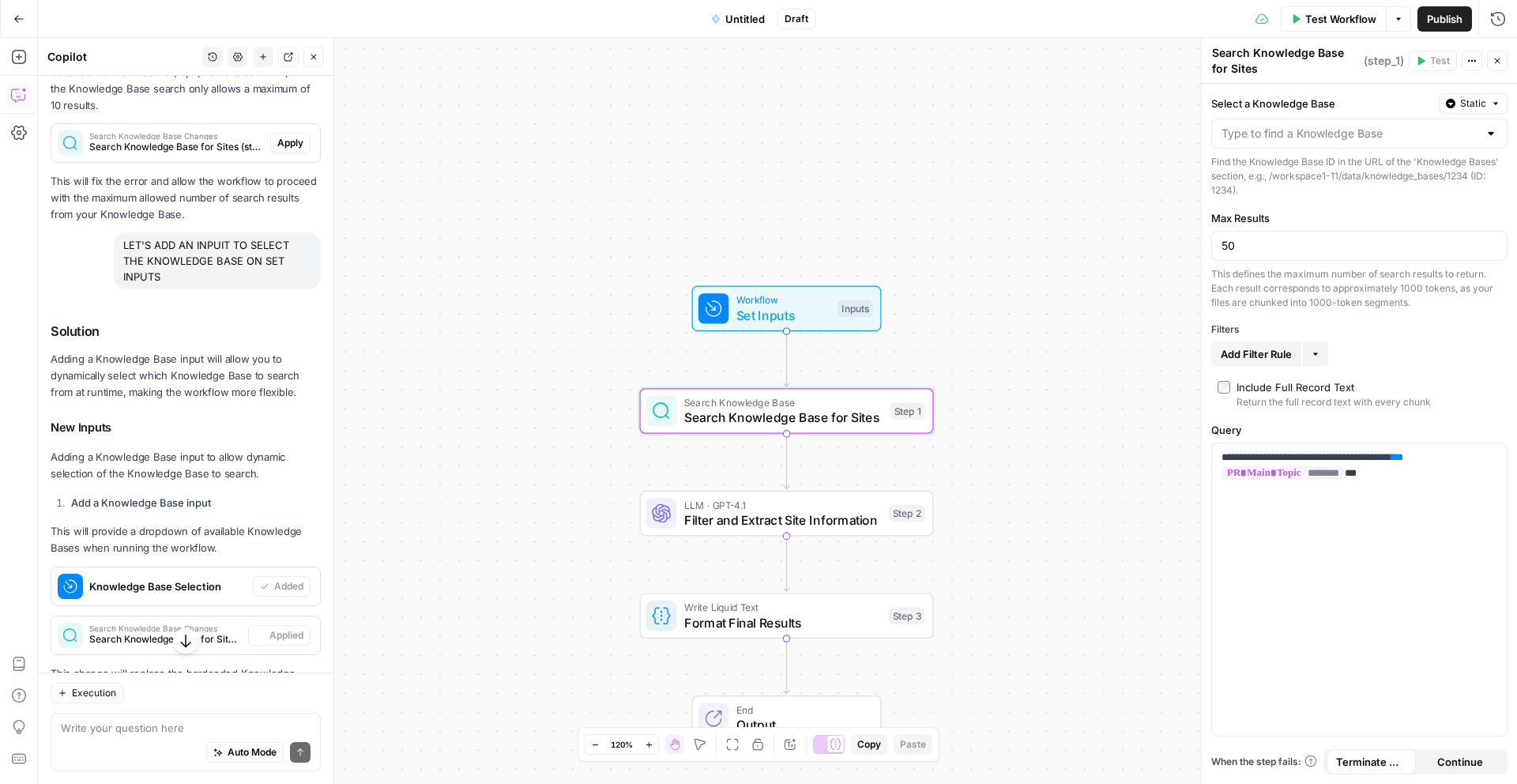
scroll to position [267, 0]
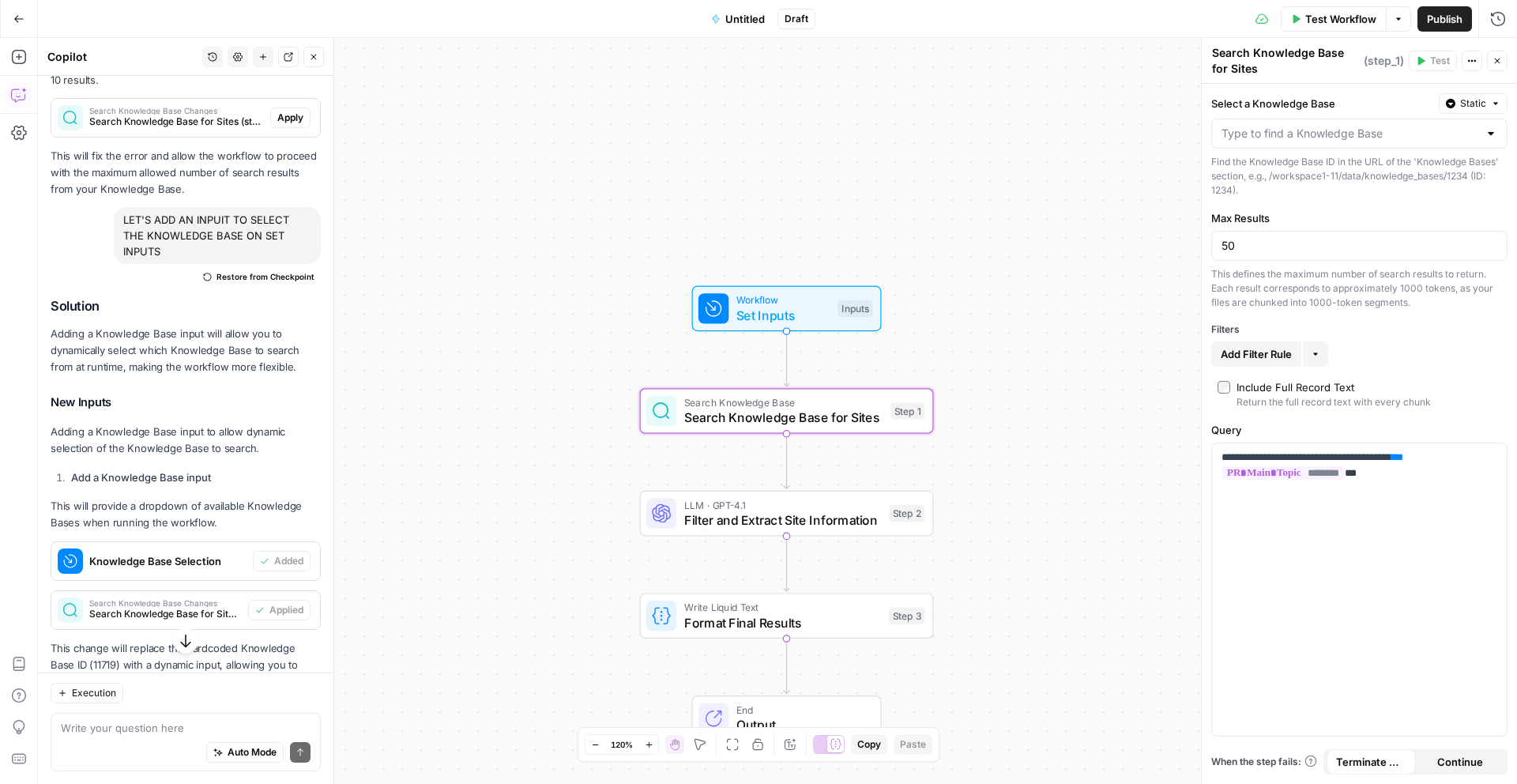
click at [825, 306] on span "Set Inputs" at bounding box center [783, 315] width 94 height 19
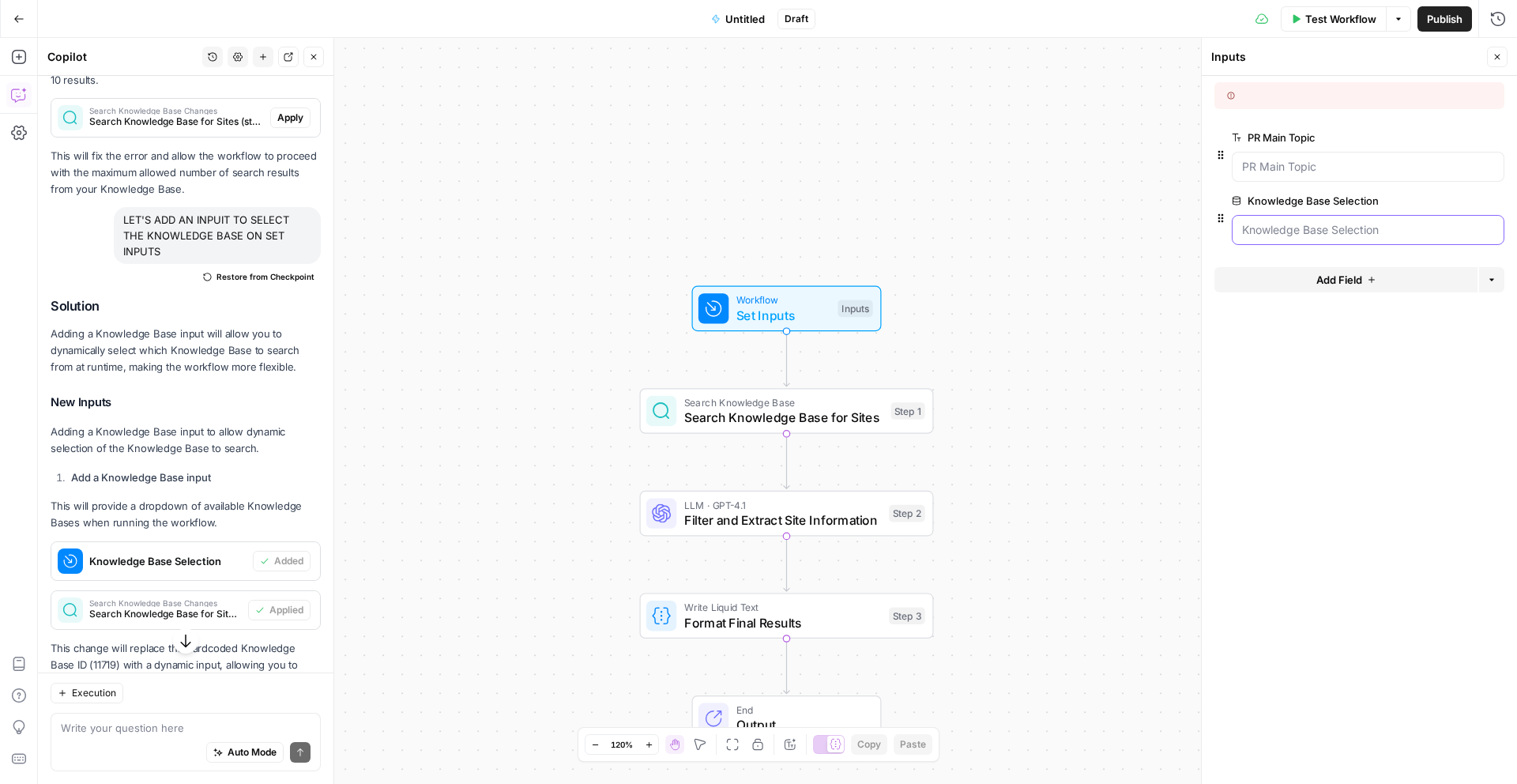
click at [1368, 229] on Selection "Knowledge Base Selection" at bounding box center [1368, 230] width 252 height 16
click at [814, 279] on span "Test Step" at bounding box center [839, 273] width 50 height 18
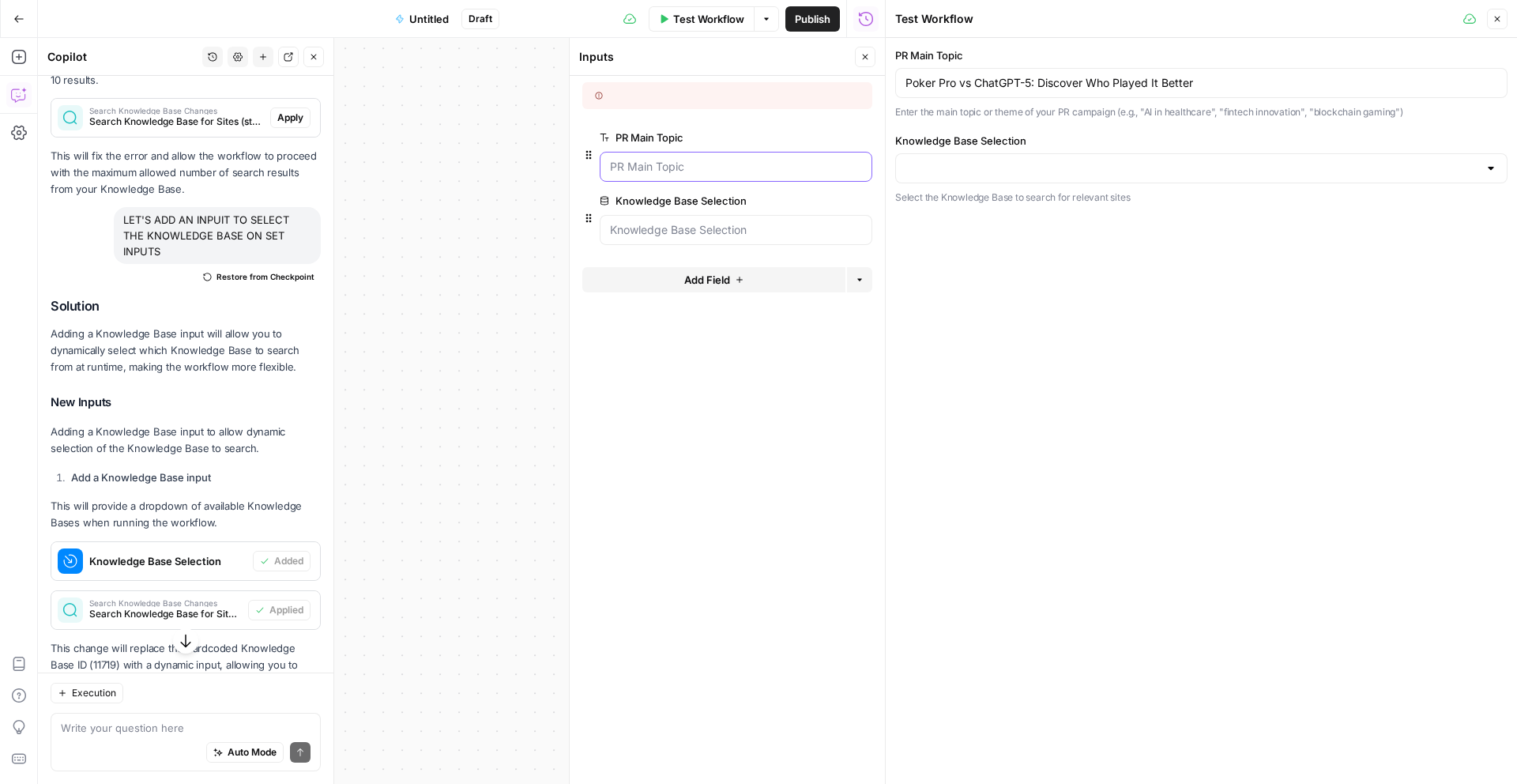
click at [674, 173] on Topic "PR Main Topic" at bounding box center [737, 166] width 252 height 16
click at [642, 166] on Topic "PR Main Topic" at bounding box center [737, 166] width 252 height 16
click at [995, 98] on div "PR Main Topic Poker Pro vs ChatGPT-5: Discover Who Played It Better Enter the m…" at bounding box center [1201, 84] width 612 height 73
click at [979, 166] on input "Knowledge Base Selection" at bounding box center [1192, 168] width 573 height 16
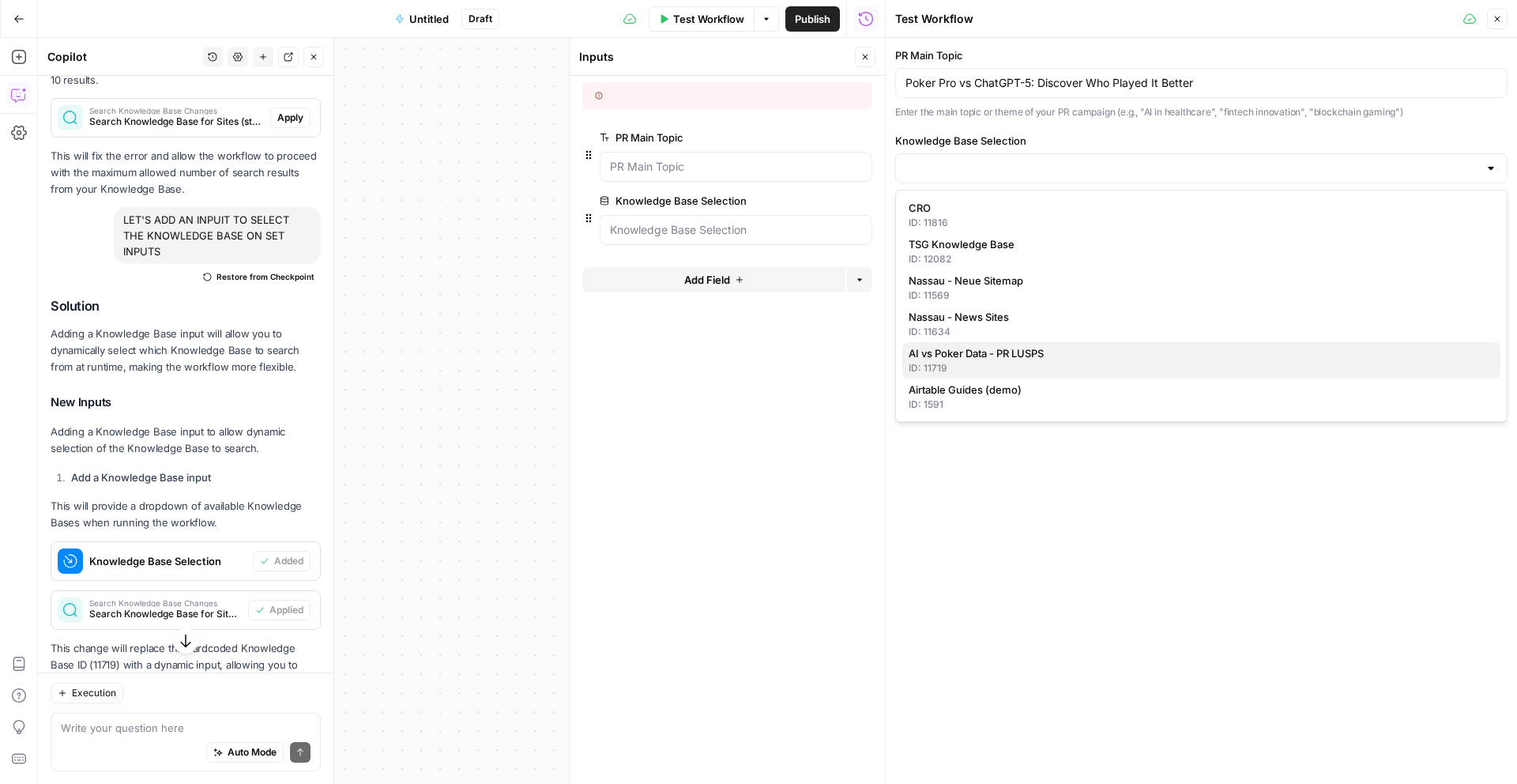
click at [988, 349] on span "AI vs Poker Data - PR LUSPS" at bounding box center [1198, 352] width 580 height 16
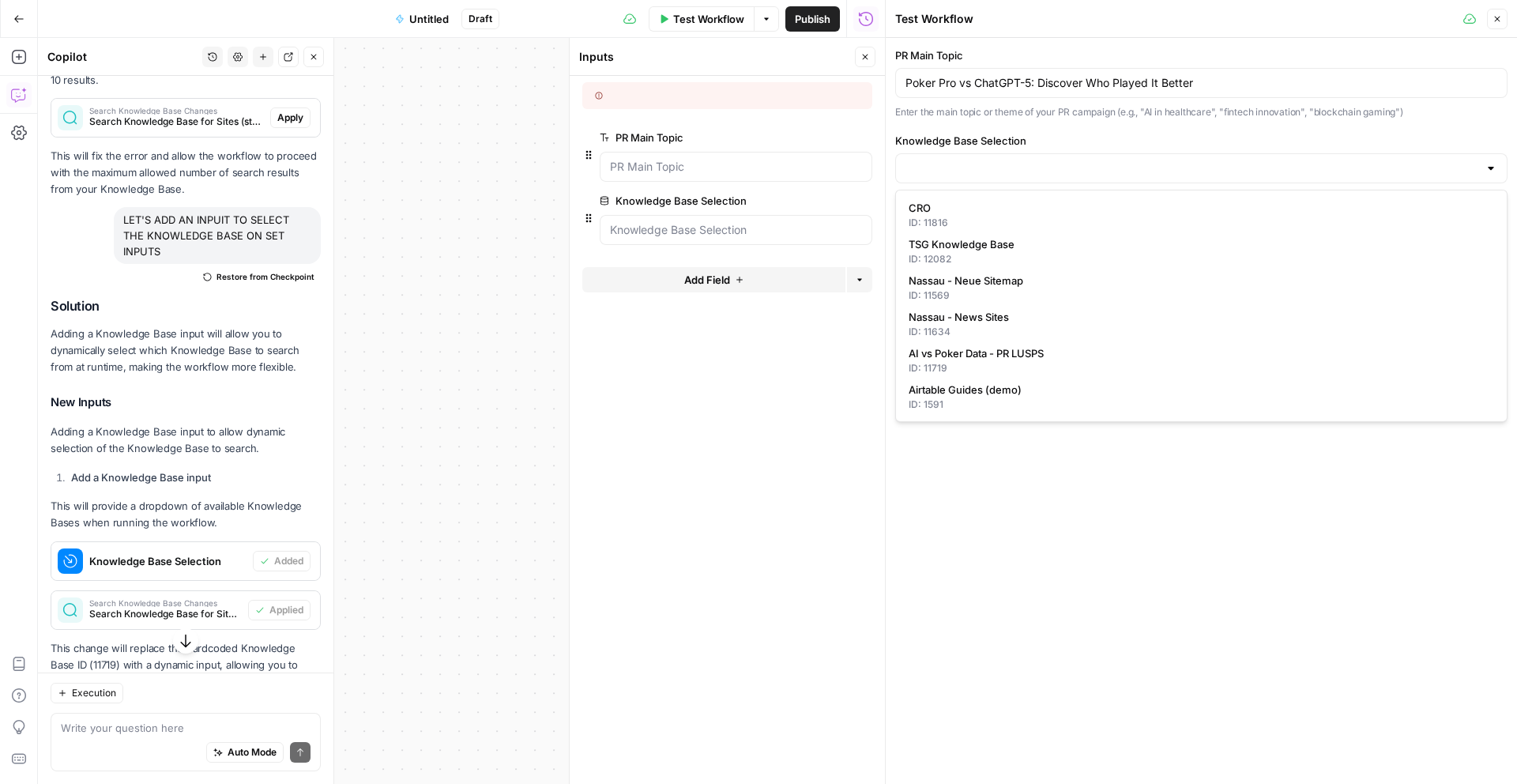
type input "AI vs Poker Data - PR LUSPS"
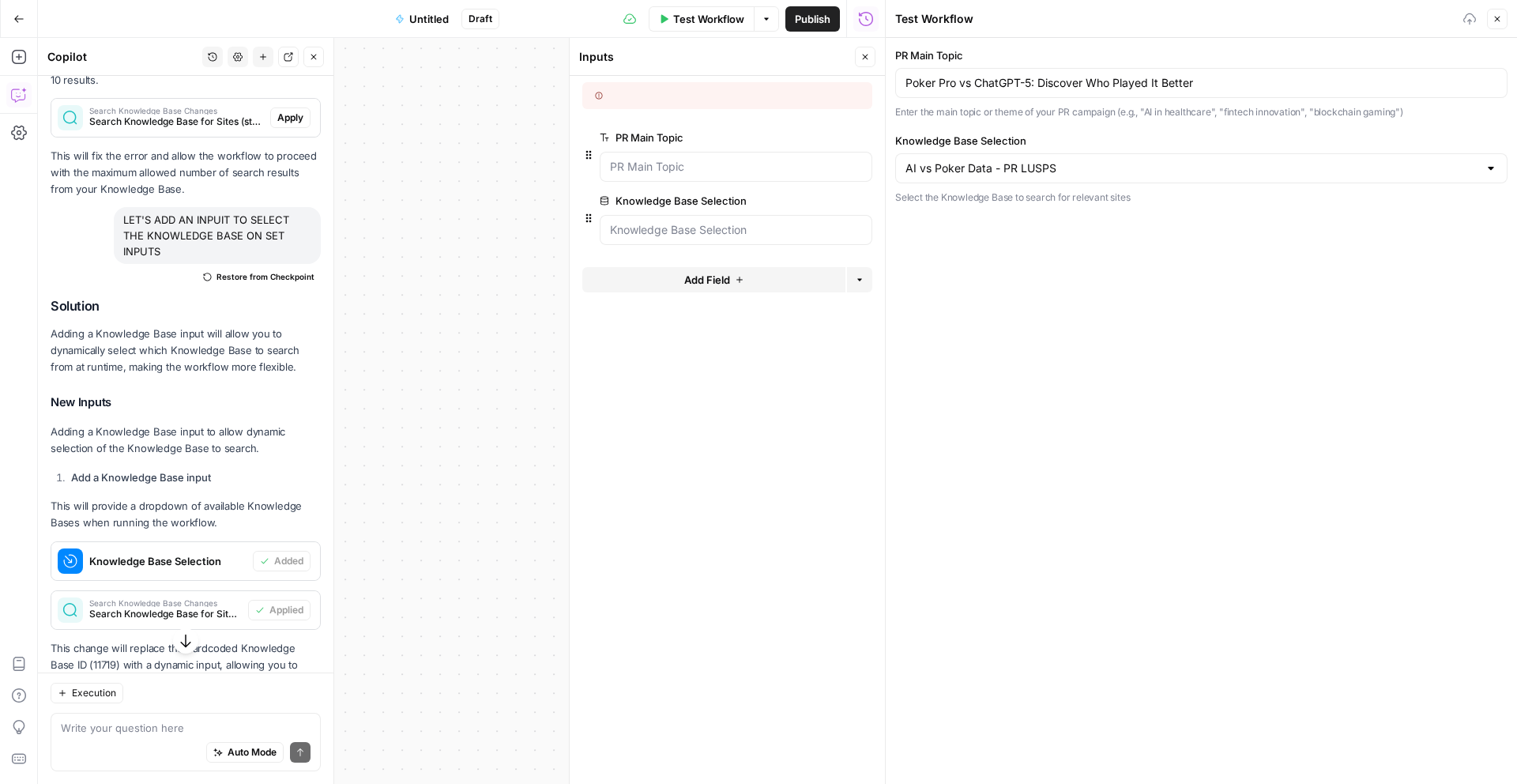
click at [938, 94] on div "Poker Pro vs ChatGPT-5: Discover Who Played It Better" at bounding box center [1201, 83] width 612 height 30
click at [699, 8] on button "Test Workflow" at bounding box center [701, 19] width 106 height 25
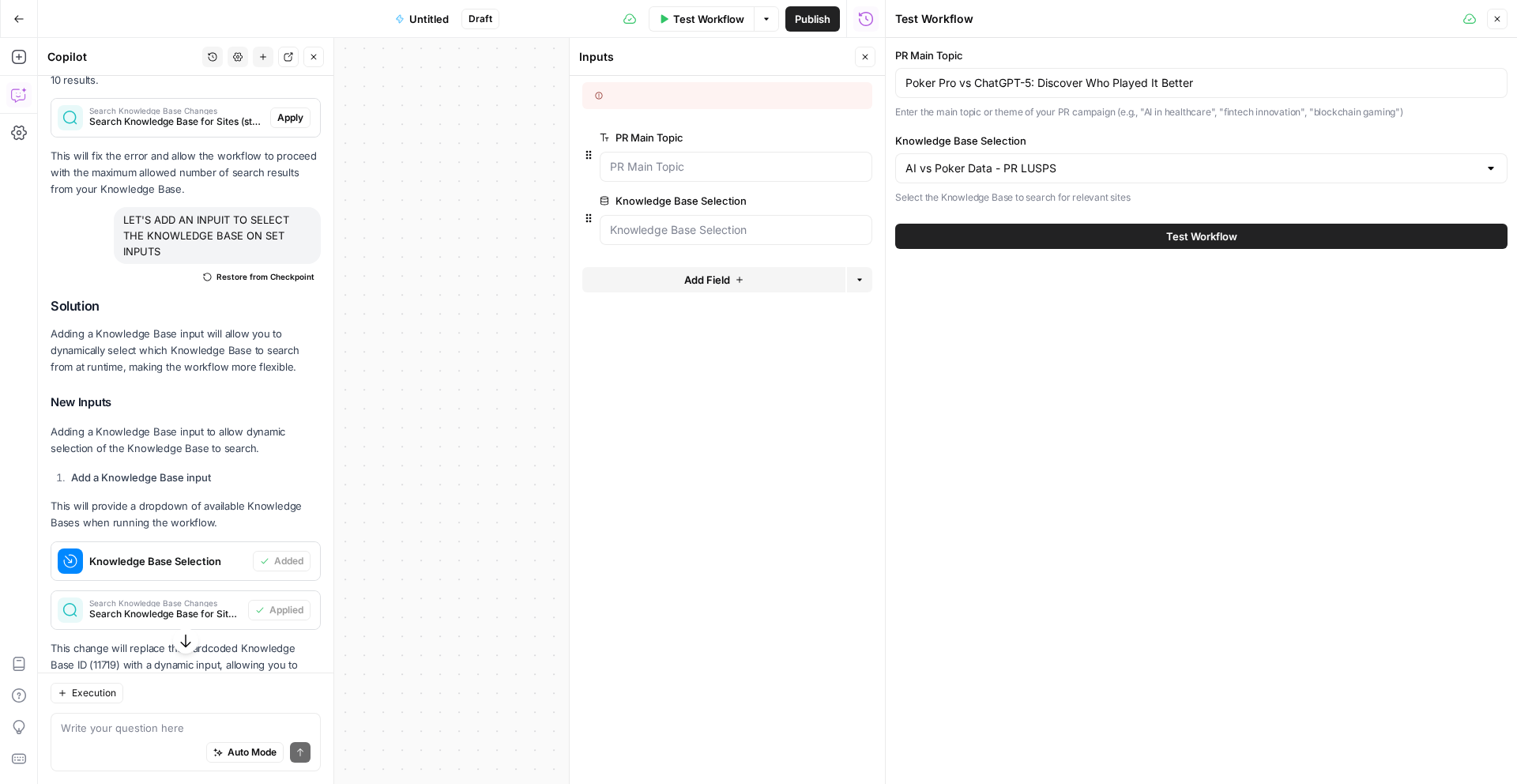
click at [1079, 233] on button "Test Workflow" at bounding box center [1201, 235] width 612 height 25
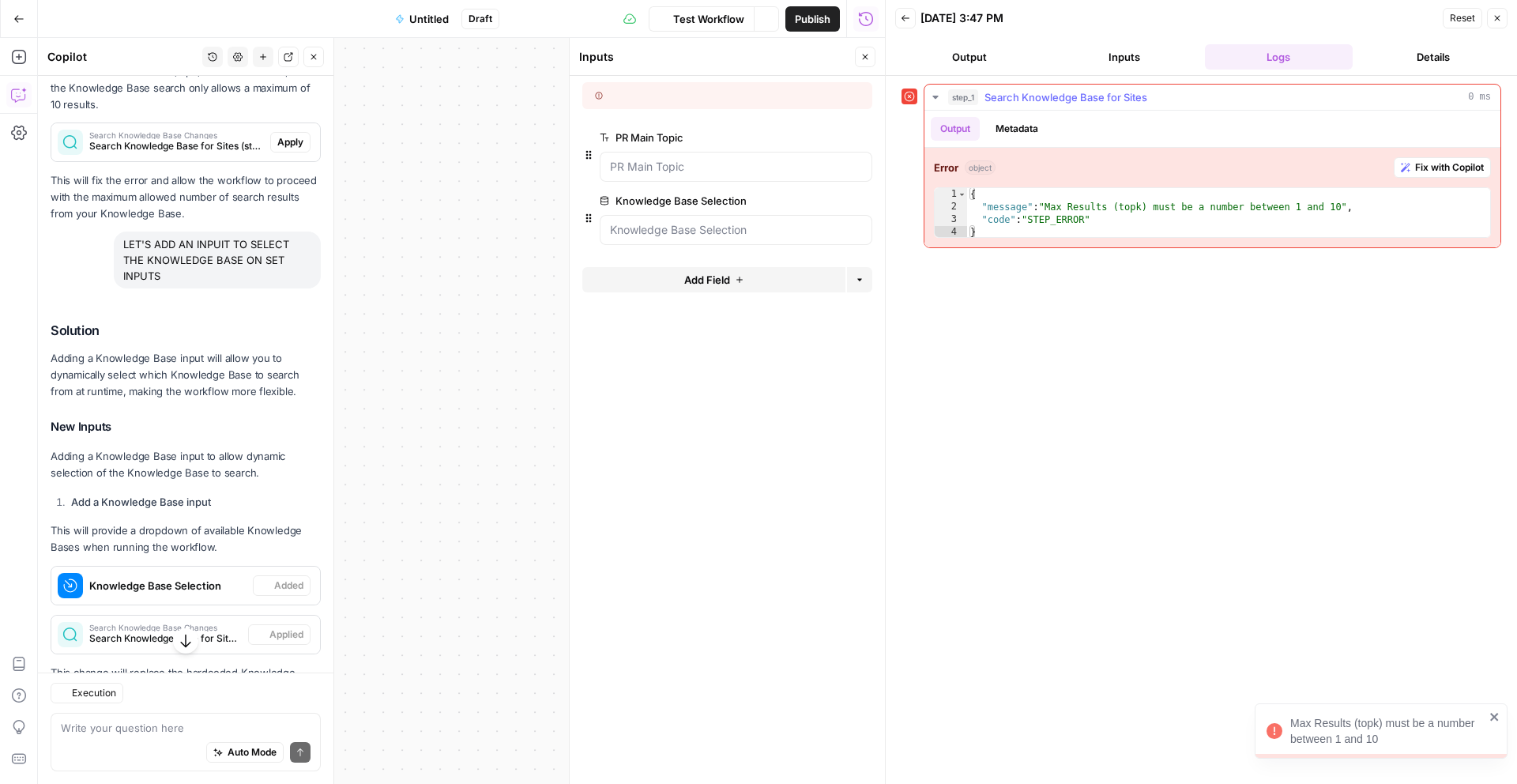
scroll to position [339, 0]
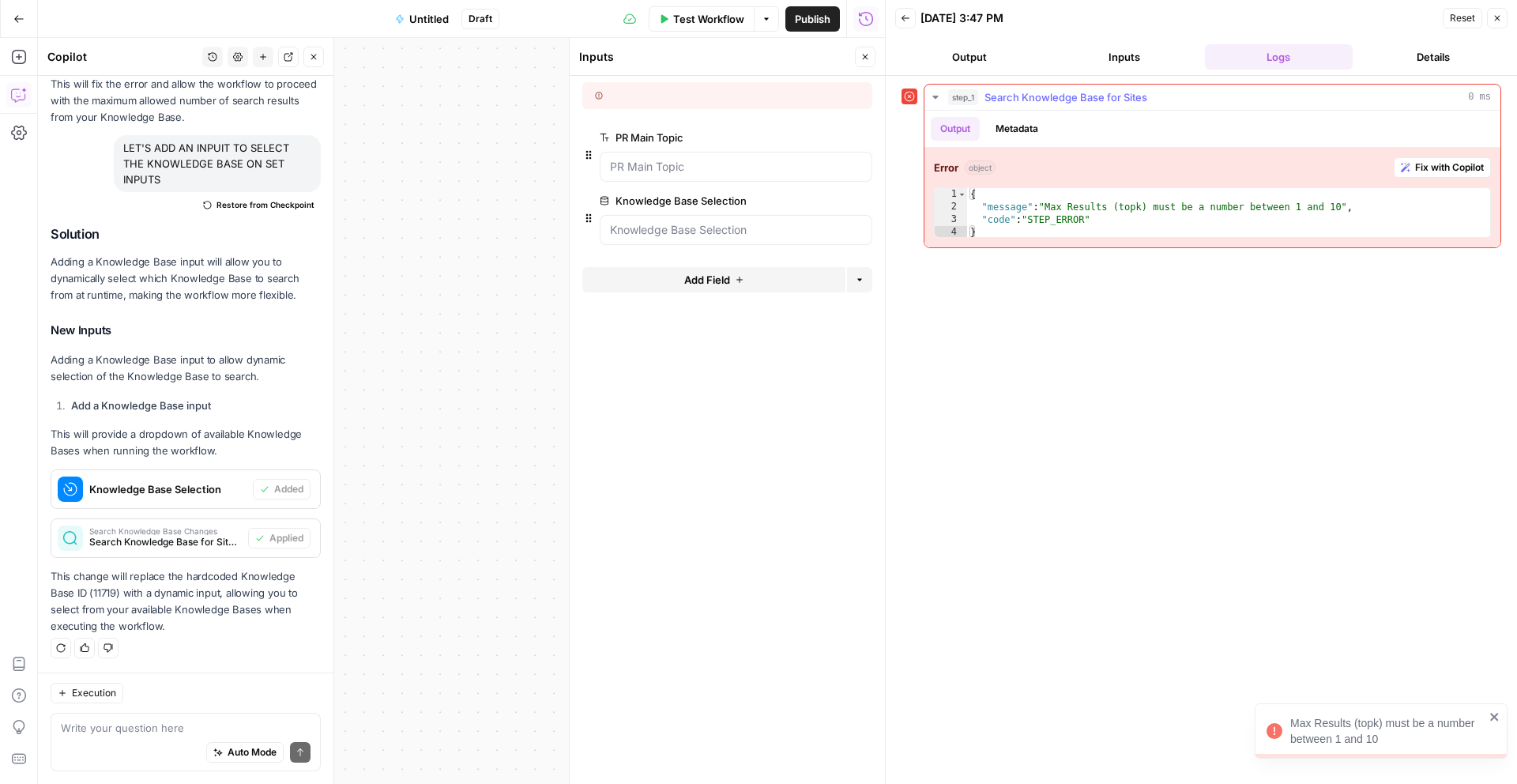
click at [1446, 164] on span "Fix with Copilot" at bounding box center [1450, 167] width 69 height 14
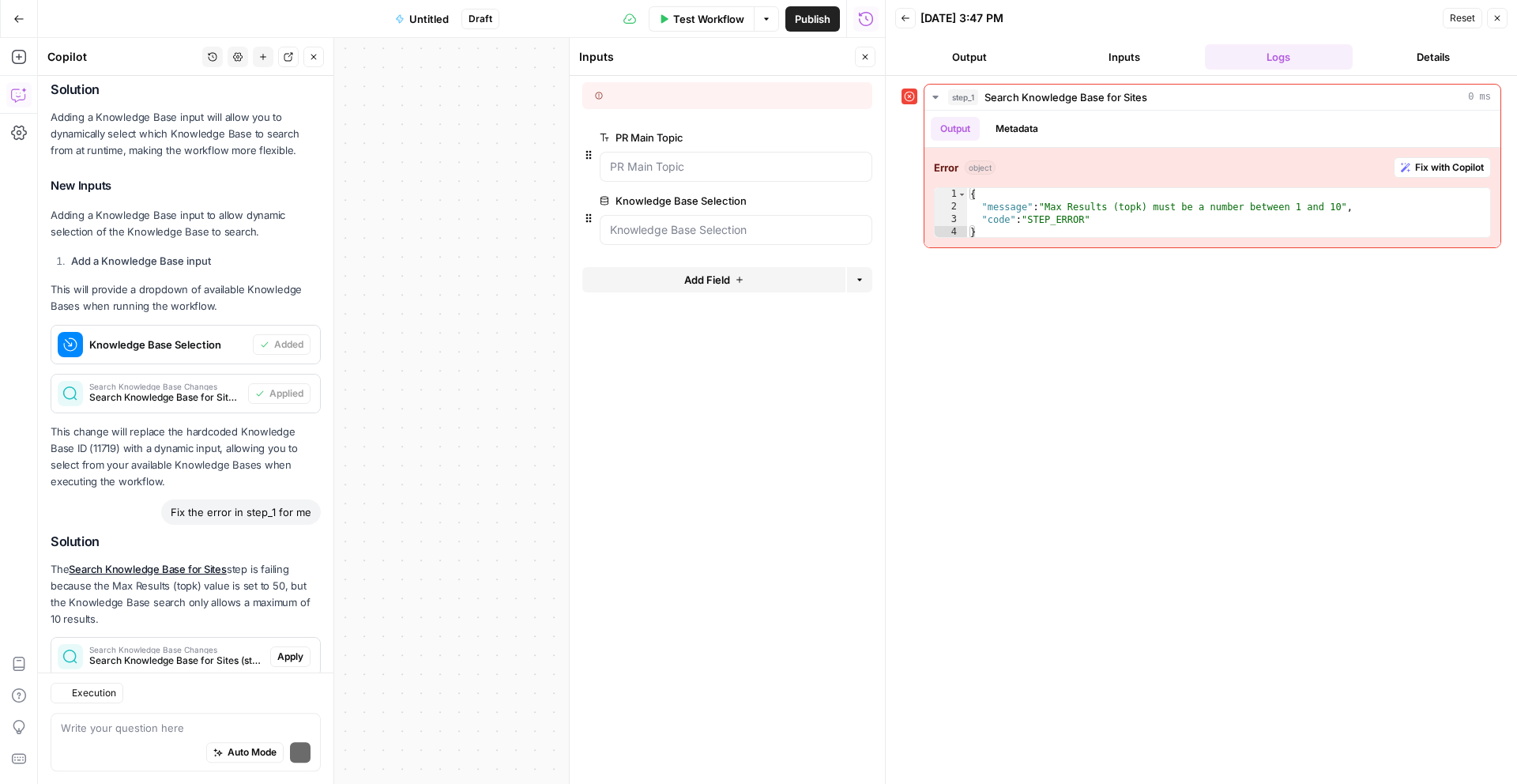
scroll to position [586, 0]
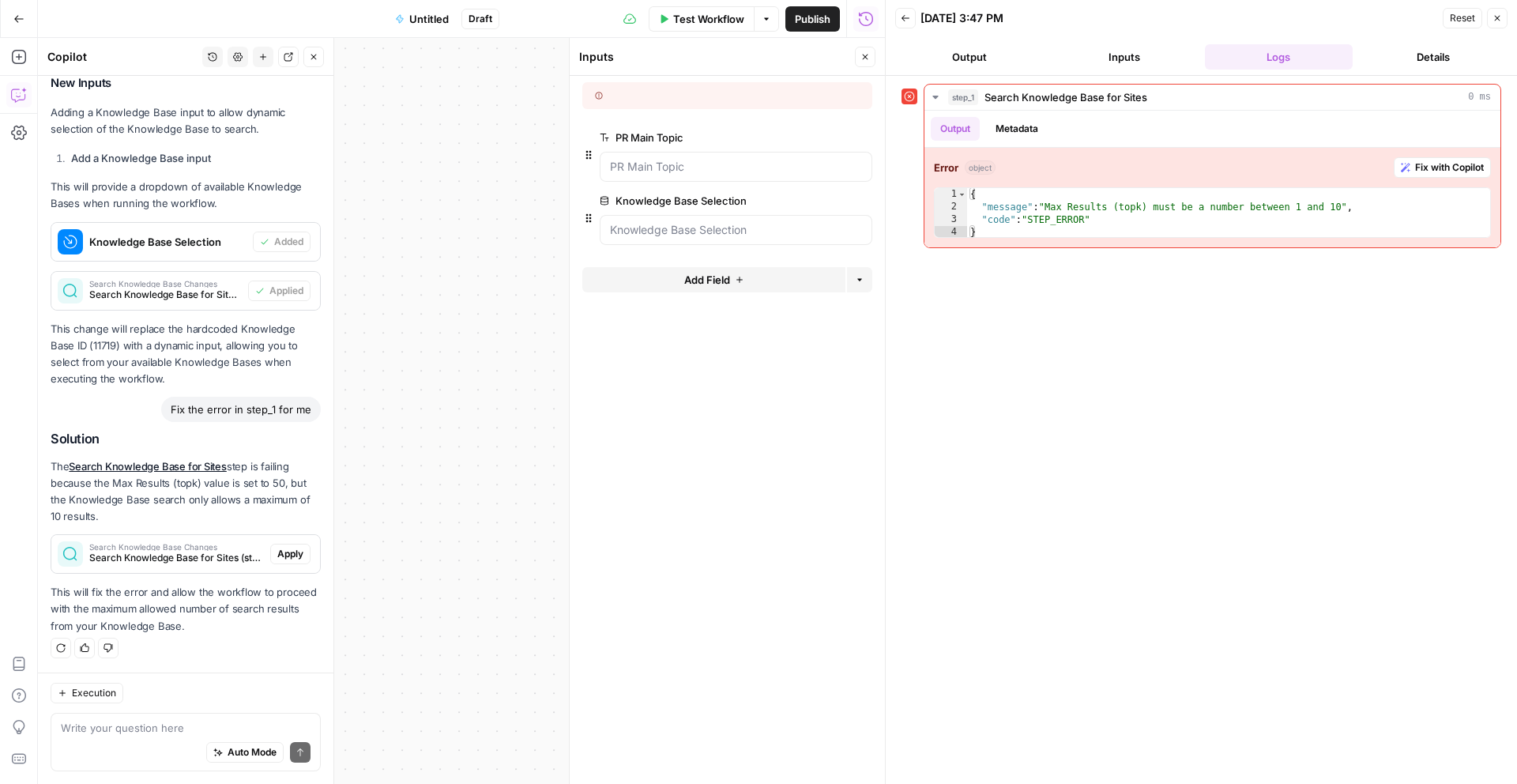
click at [978, 63] on button "Output" at bounding box center [969, 56] width 149 height 25
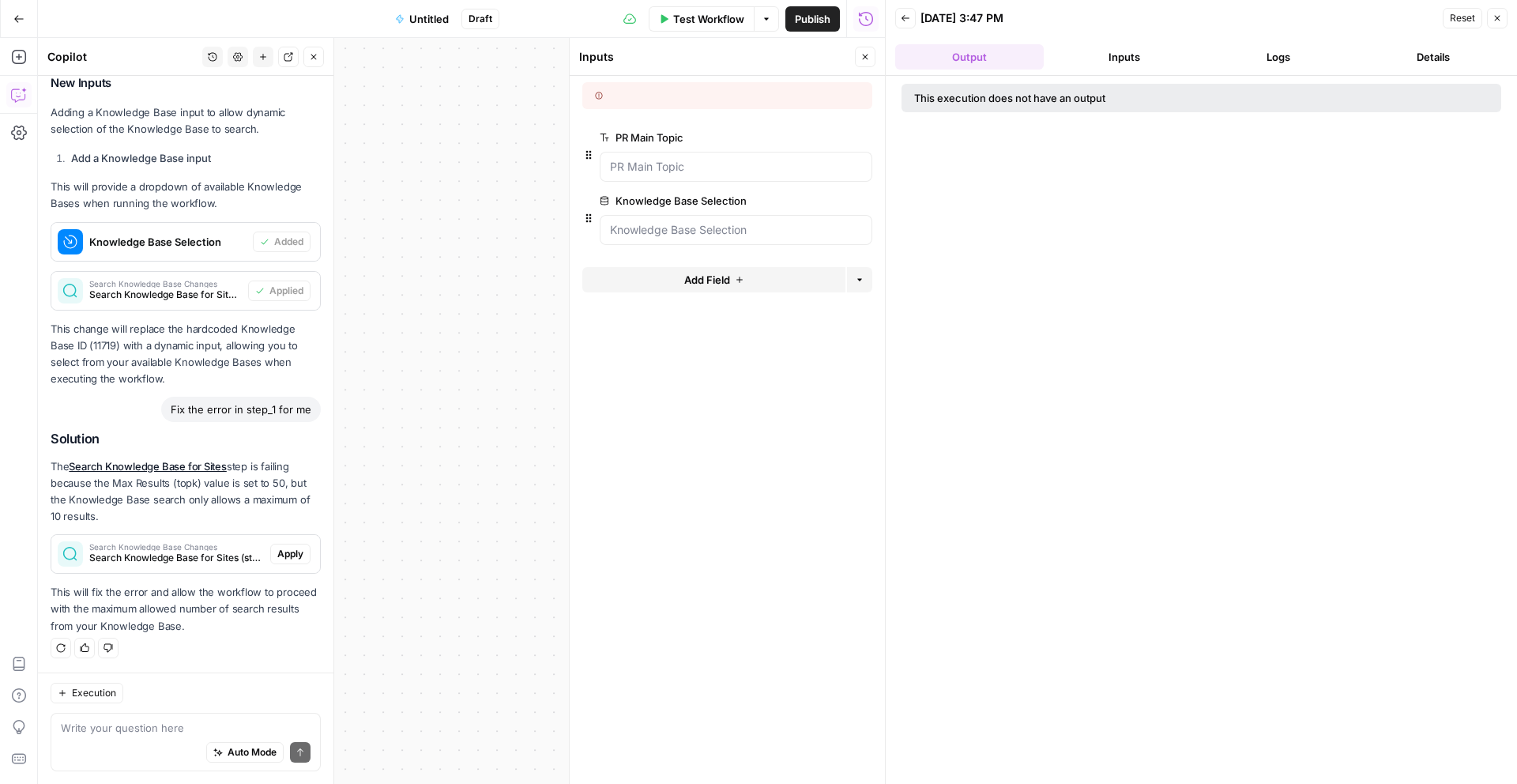
click at [865, 50] on button "Close" at bounding box center [866, 57] width 21 height 21
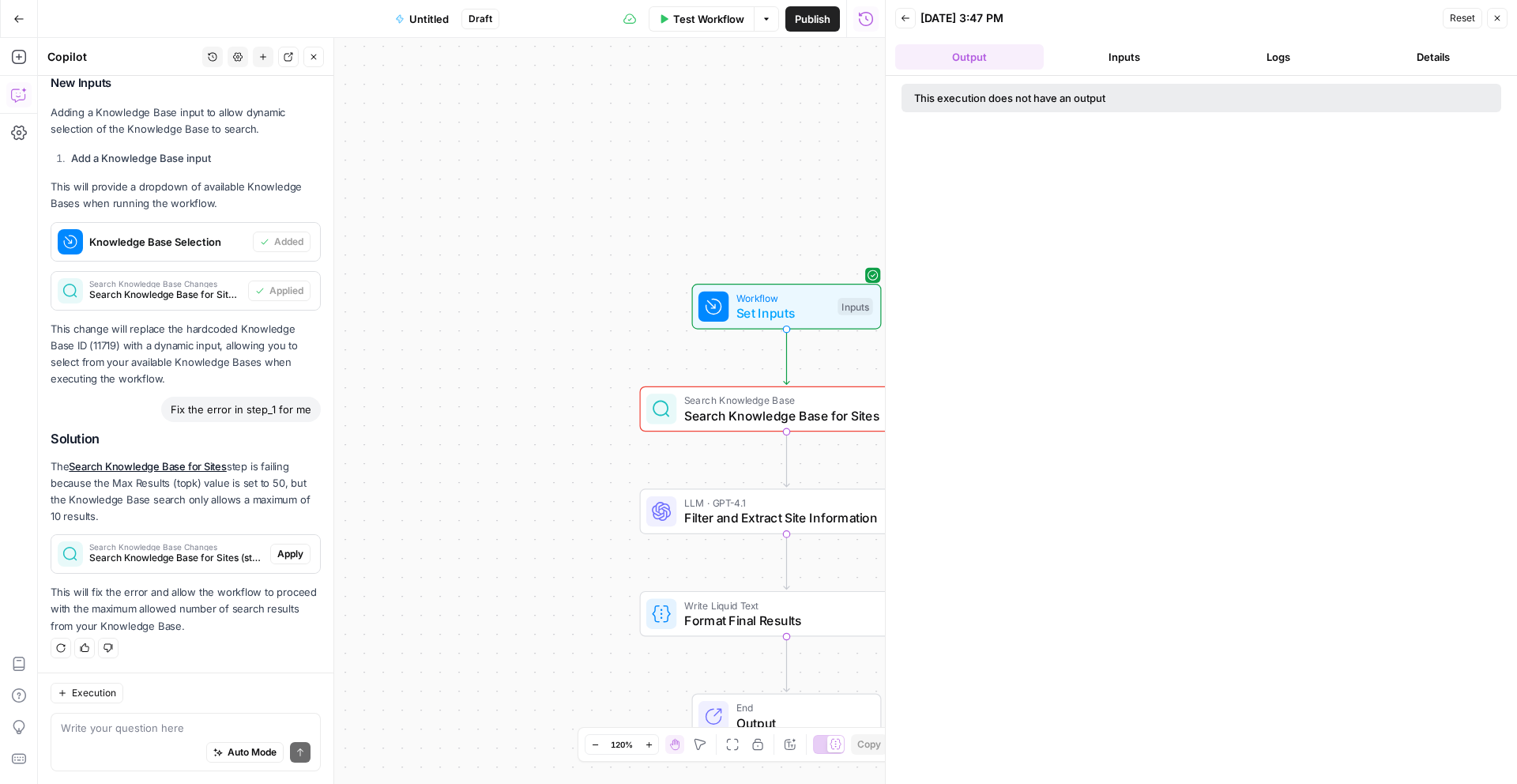
click at [758, 428] on div "Error Search Knowledge Base Search Knowledge Base for Sites Step 1 Copy step De…" at bounding box center [787, 408] width 293 height 46
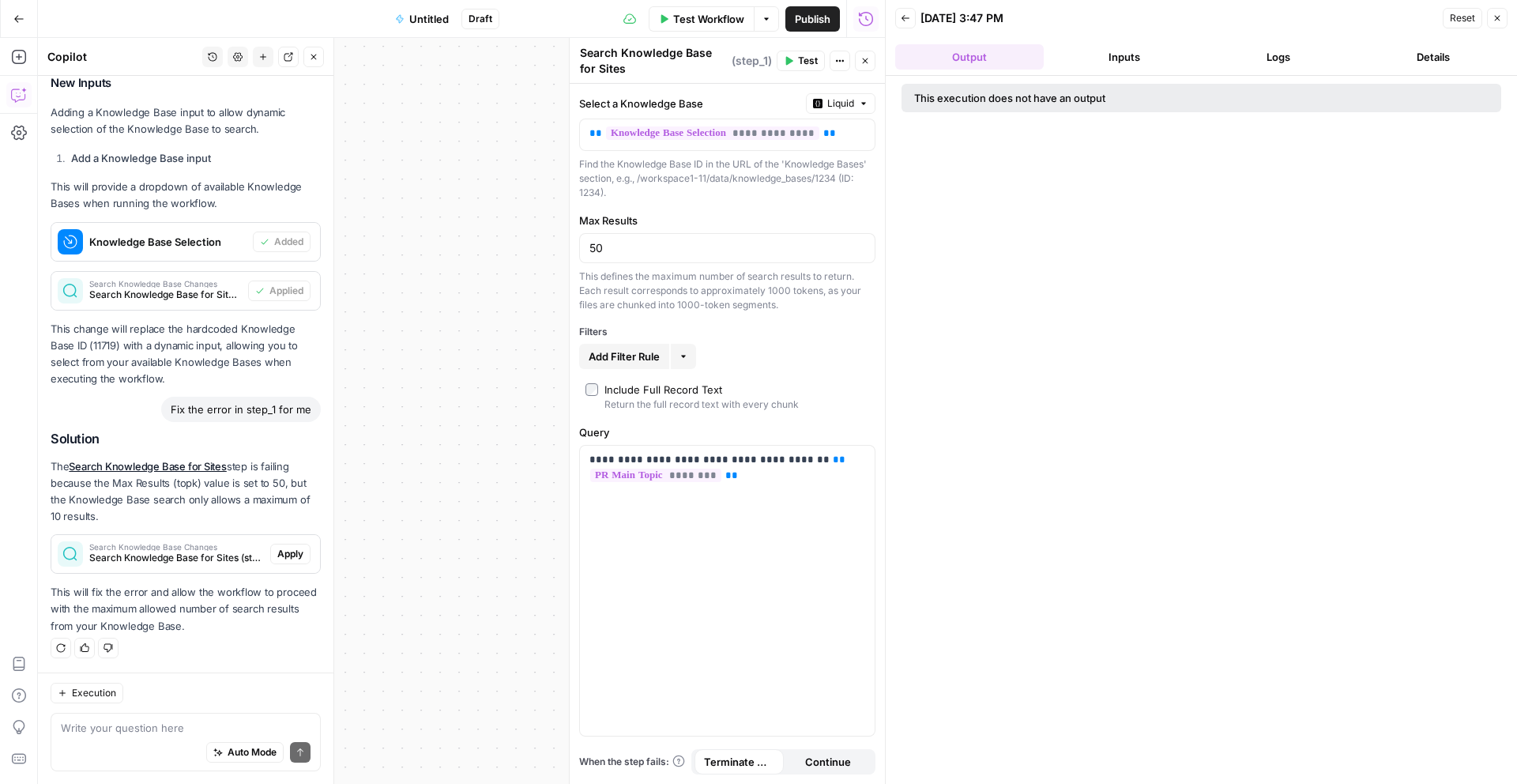
click at [484, 332] on div "Workflow Set Inputs Inputs Error Search Knowledge Base Search Knowledge Base fo…" at bounding box center [462, 411] width 847 height 746
click at [869, 64] on icon "button" at bounding box center [866, 61] width 9 height 9
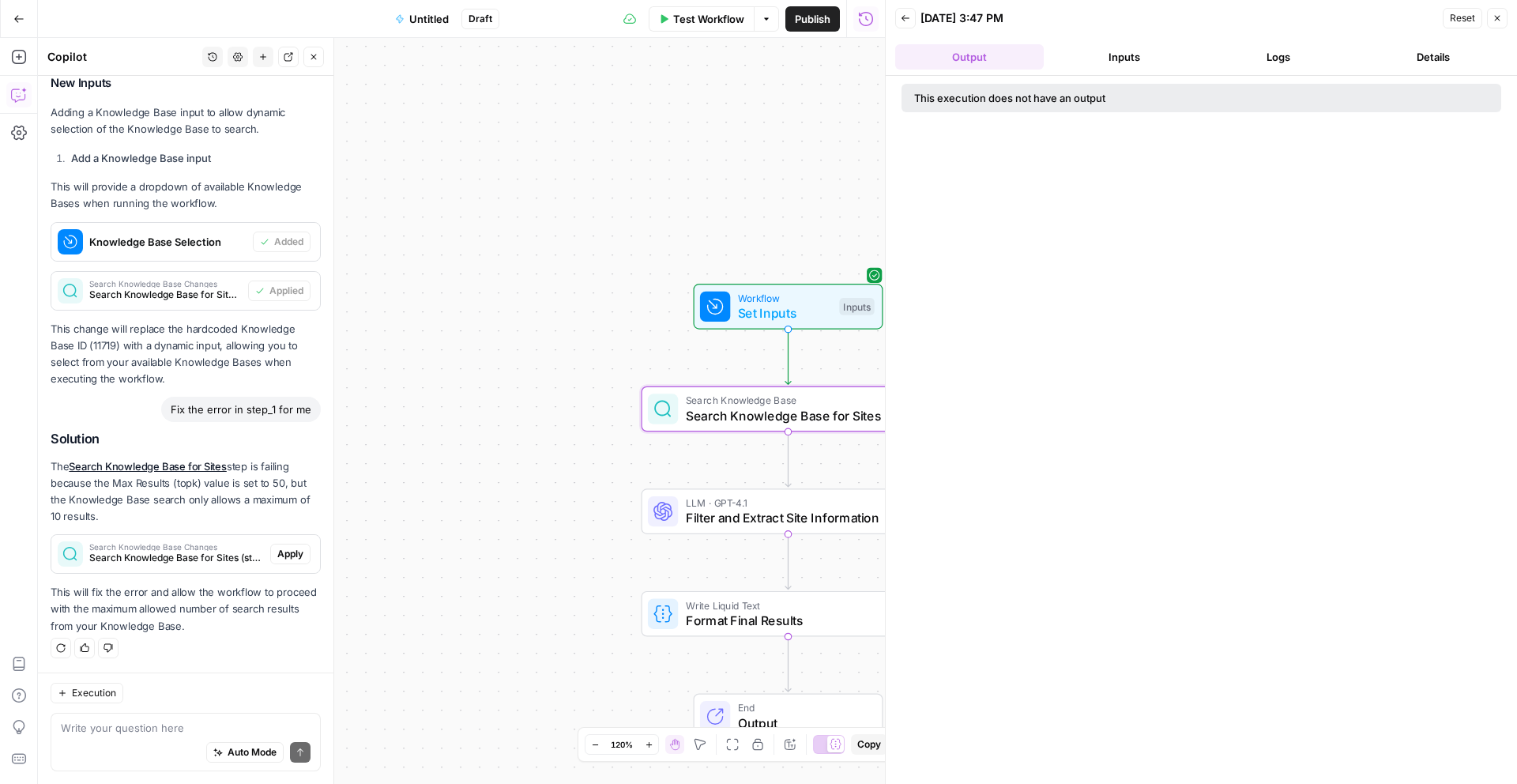
click at [758, 309] on span "Set Inputs" at bounding box center [785, 313] width 94 height 19
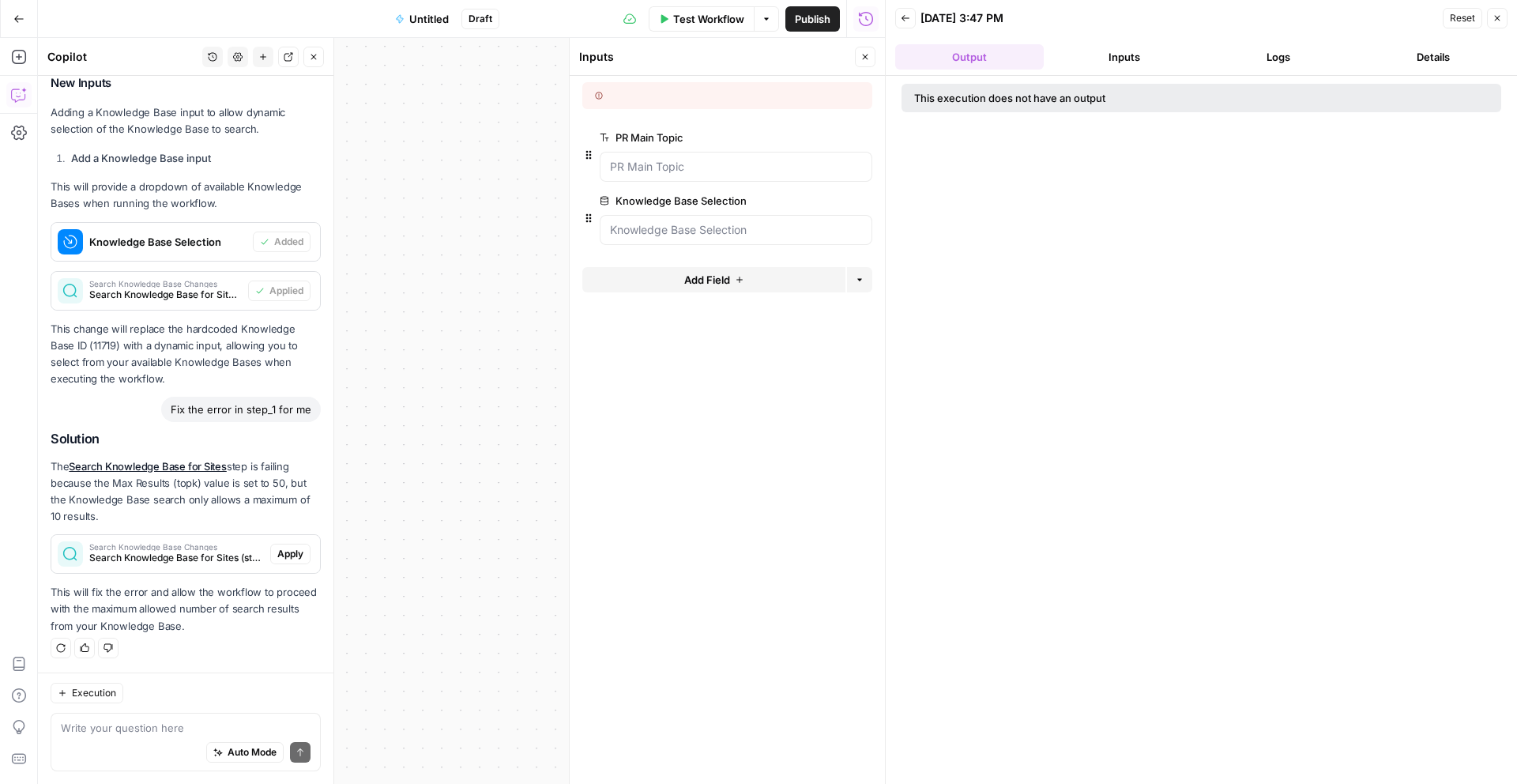
click at [672, 207] on label "Knowledge Base Selection" at bounding box center [692, 200] width 183 height 16
click at [672, 222] on Selection "Knowledge Base Selection" at bounding box center [737, 230] width 252 height 16
click at [673, 233] on Selection "Knowledge Base Selection" at bounding box center [737, 230] width 252 height 16
click at [794, 201] on button "edit field" at bounding box center [819, 201] width 61 height 19
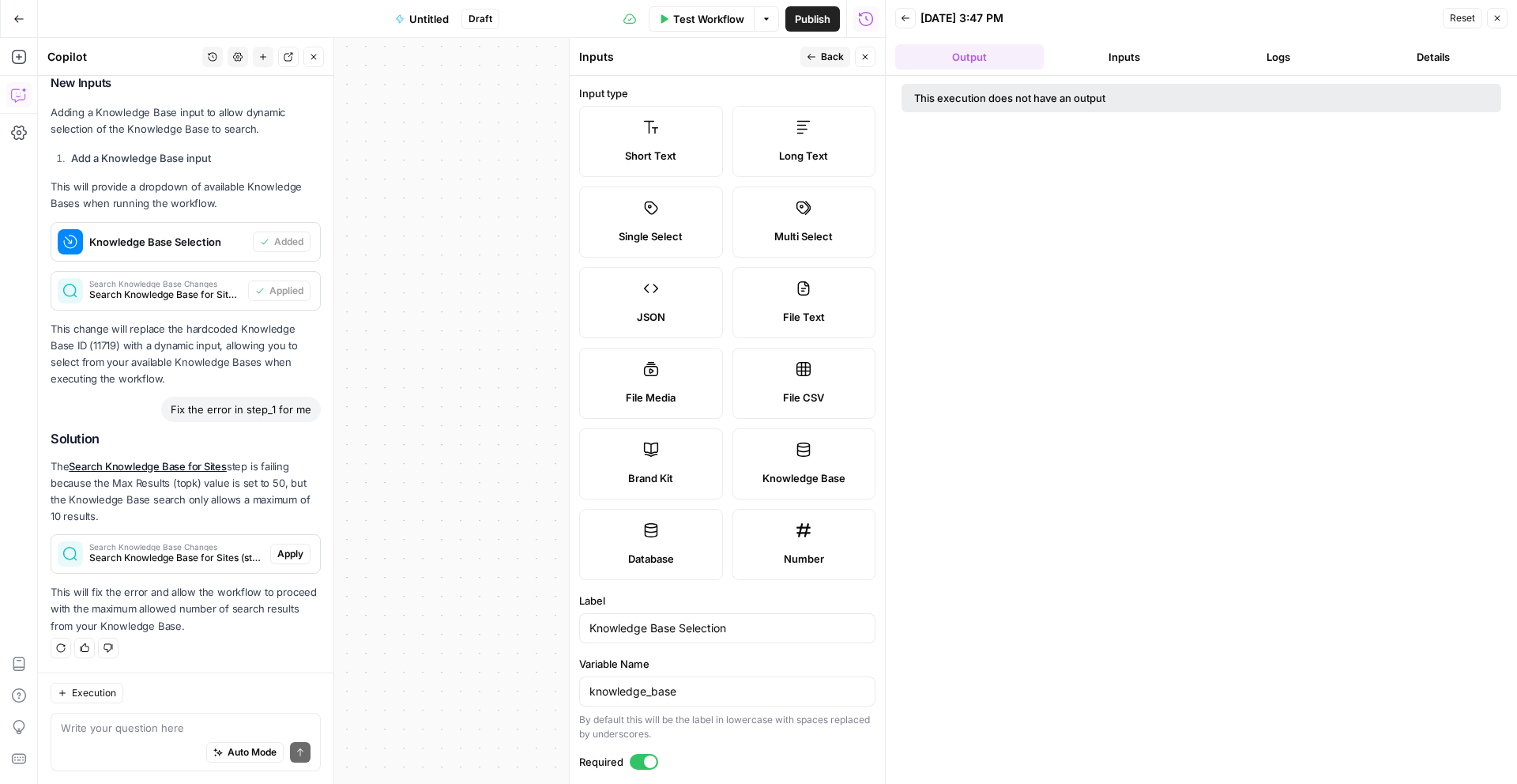
click at [837, 60] on span "Back" at bounding box center [832, 56] width 23 height 14
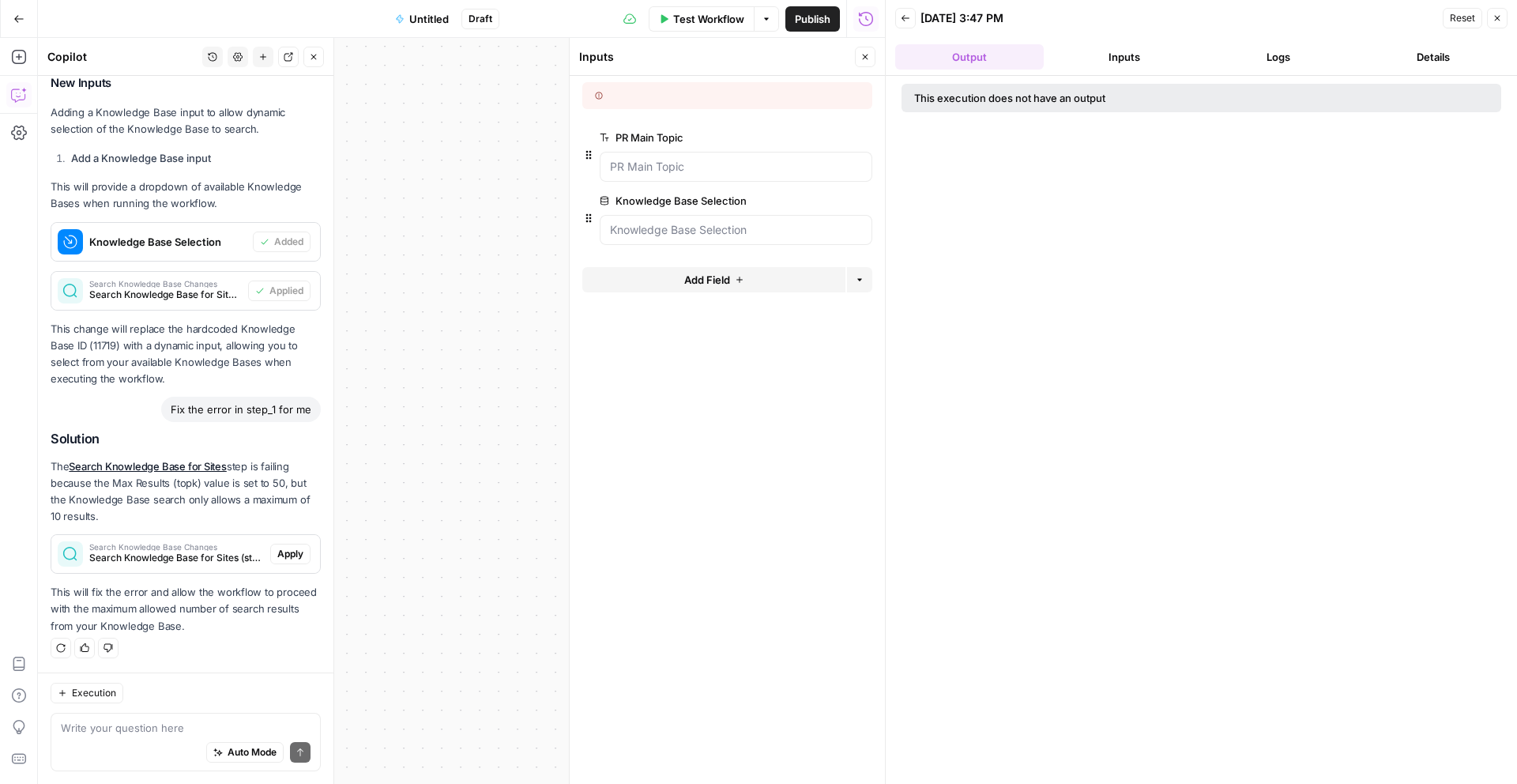
click at [478, 292] on div "Workflow Set Inputs Inputs Error Search Knowledge Base Search Knowledge Base fo…" at bounding box center [462, 411] width 847 height 746
click at [882, 56] on div at bounding box center [885, 392] width 16 height 784
click at [870, 55] on button "Close" at bounding box center [866, 57] width 21 height 21
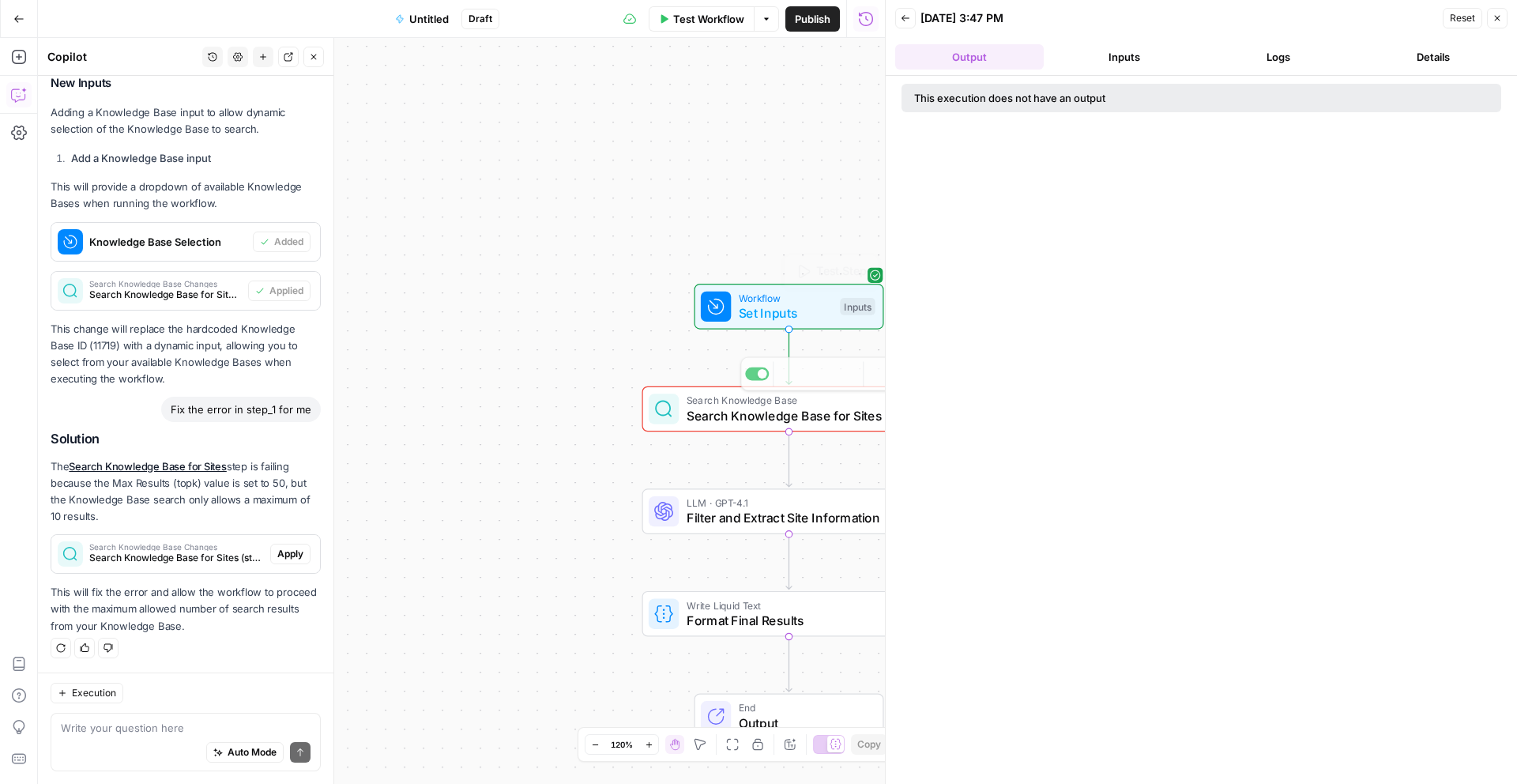
click at [724, 499] on span "LLM · GPT-4.1" at bounding box center [785, 503] width 197 height 15
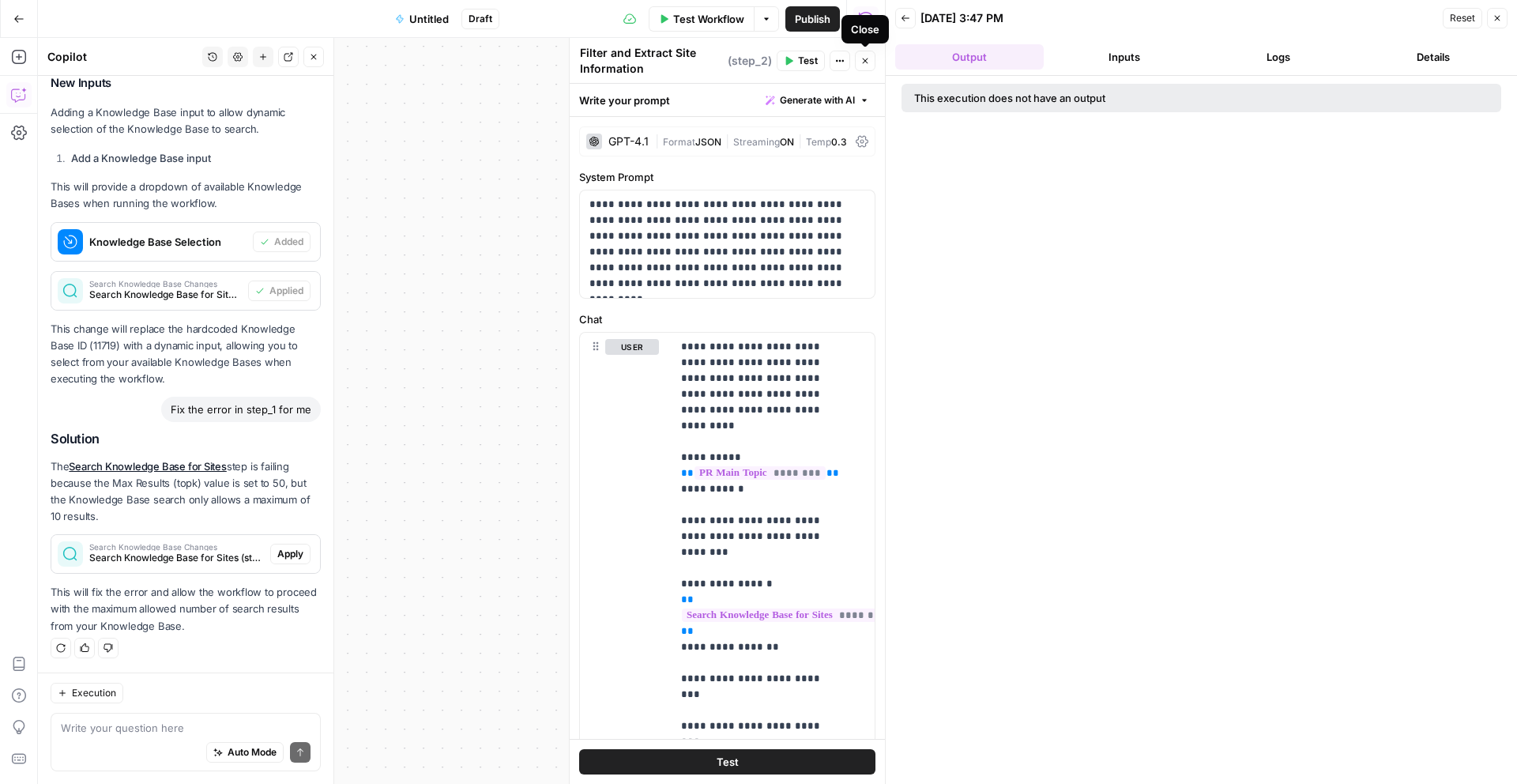
click at [867, 59] on icon "button" at bounding box center [866, 61] width 9 height 9
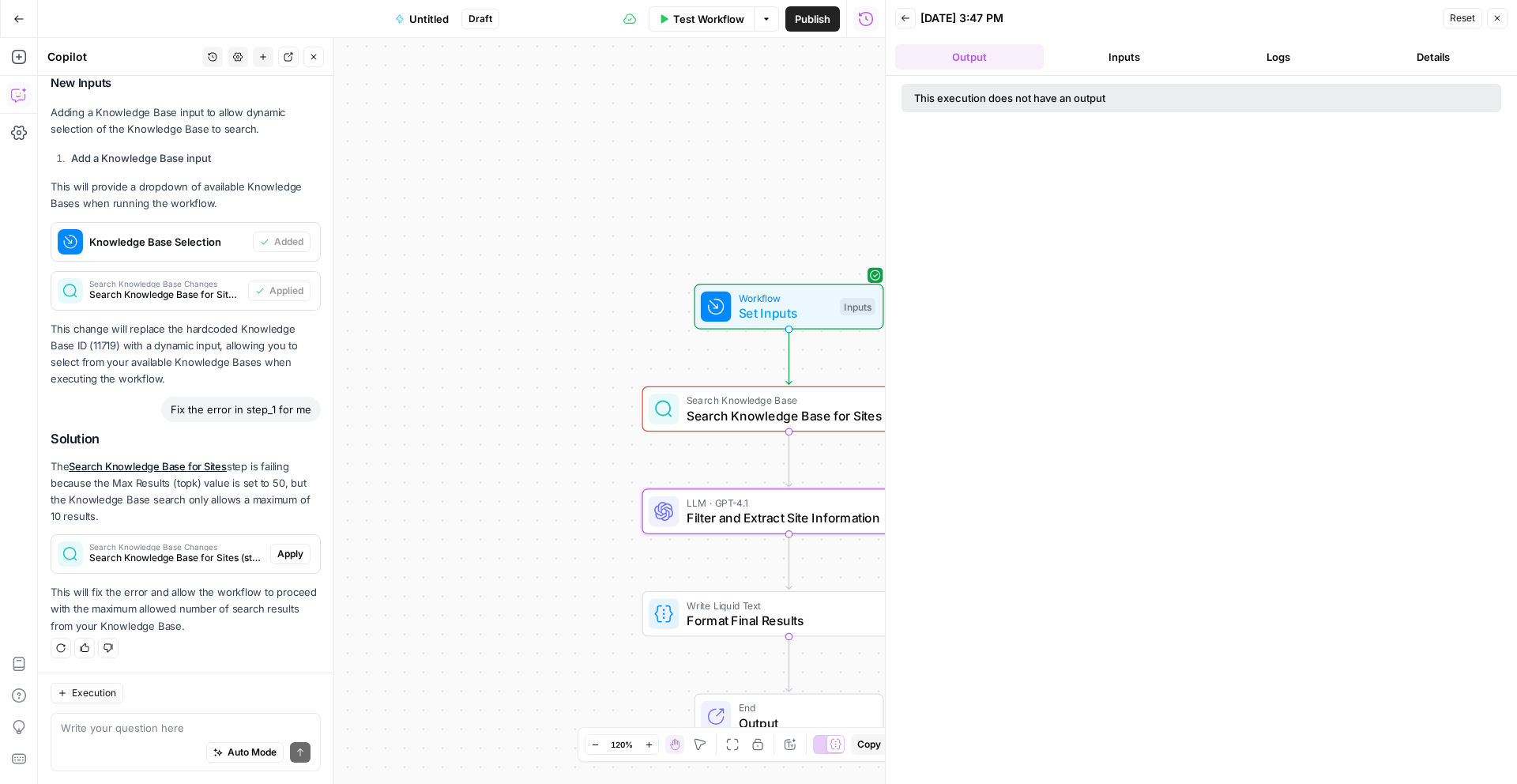
click at [801, 311] on span "Set Inputs" at bounding box center [785, 313] width 94 height 19
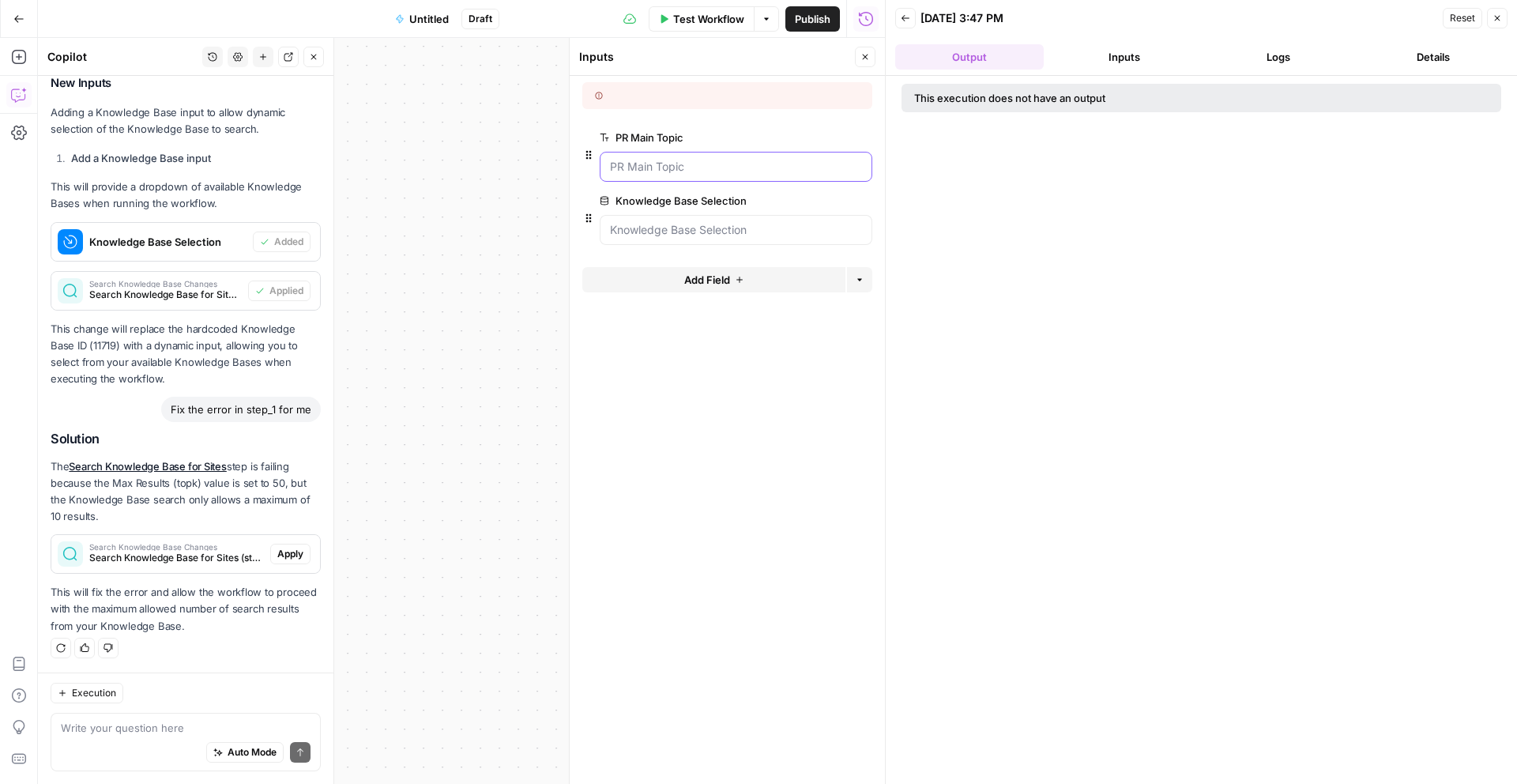
click at [647, 174] on Topic "PR Main Topic" at bounding box center [737, 166] width 252 height 16
click at [728, 13] on span "Test Workflow" at bounding box center [708, 19] width 71 height 16
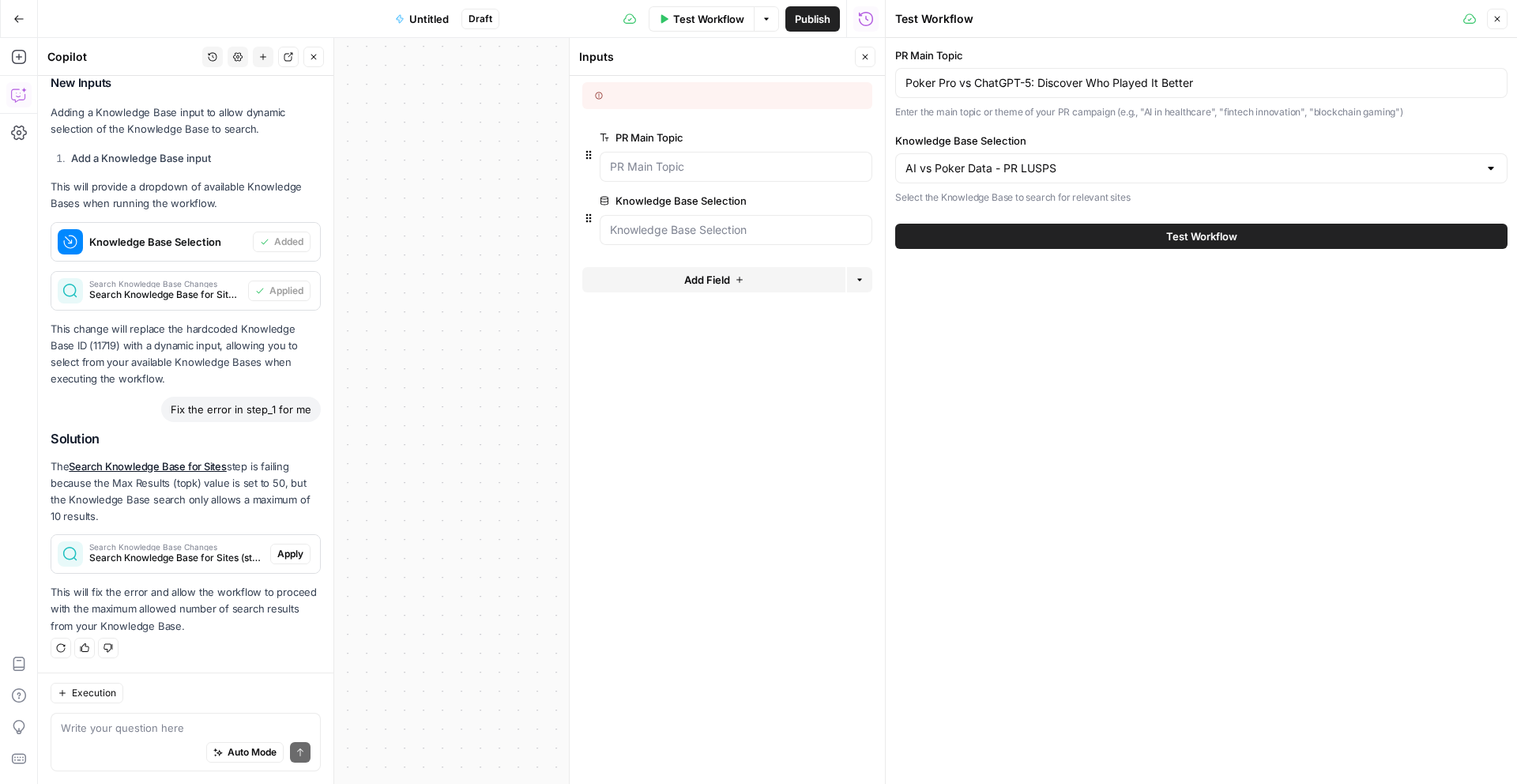
click at [971, 153] on div "AI vs Poker Data - PR LUSPS" at bounding box center [1201, 168] width 612 height 30
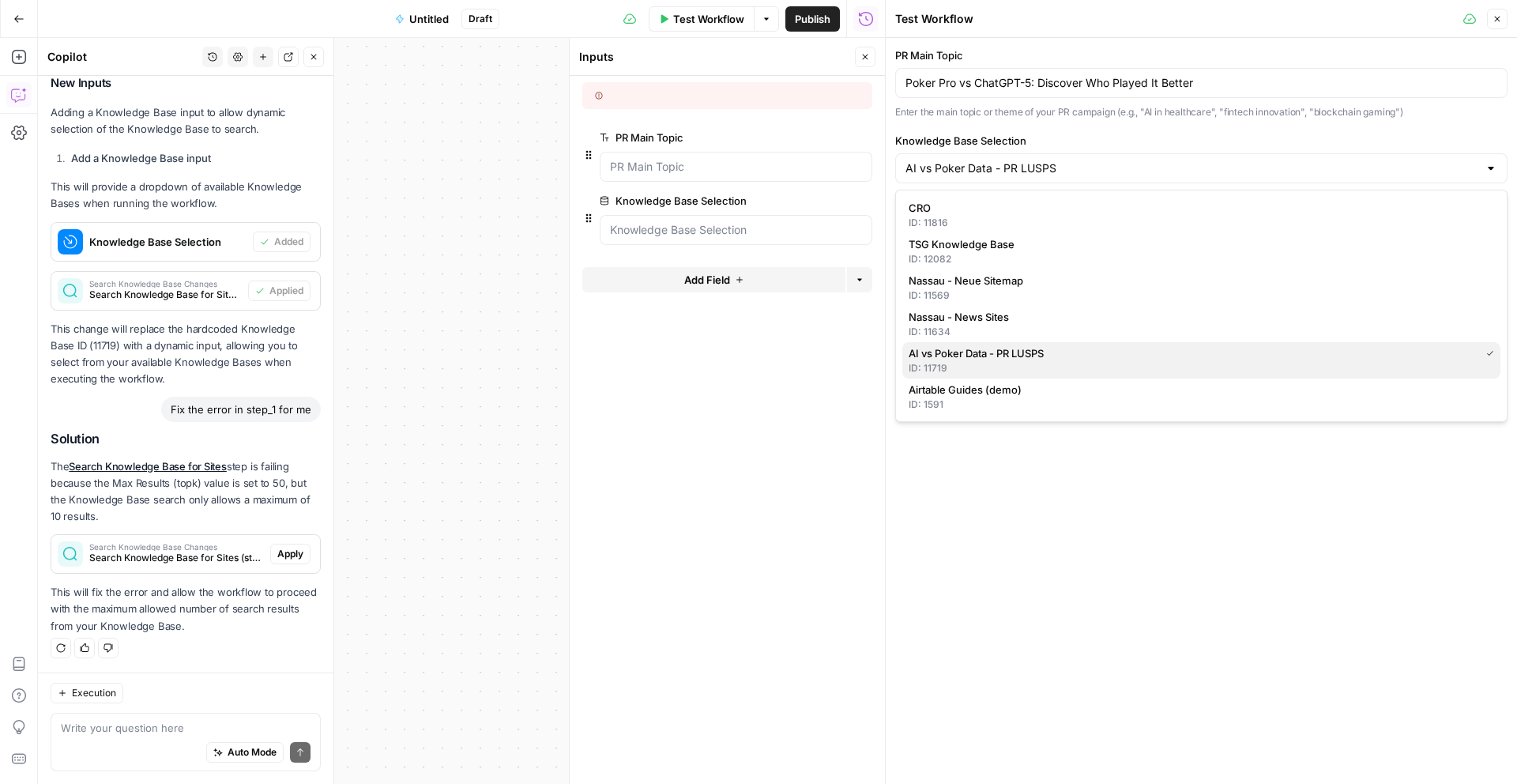
click at [975, 349] on span "AI vs Poker Data - PR LUSPS" at bounding box center [1191, 352] width 565 height 16
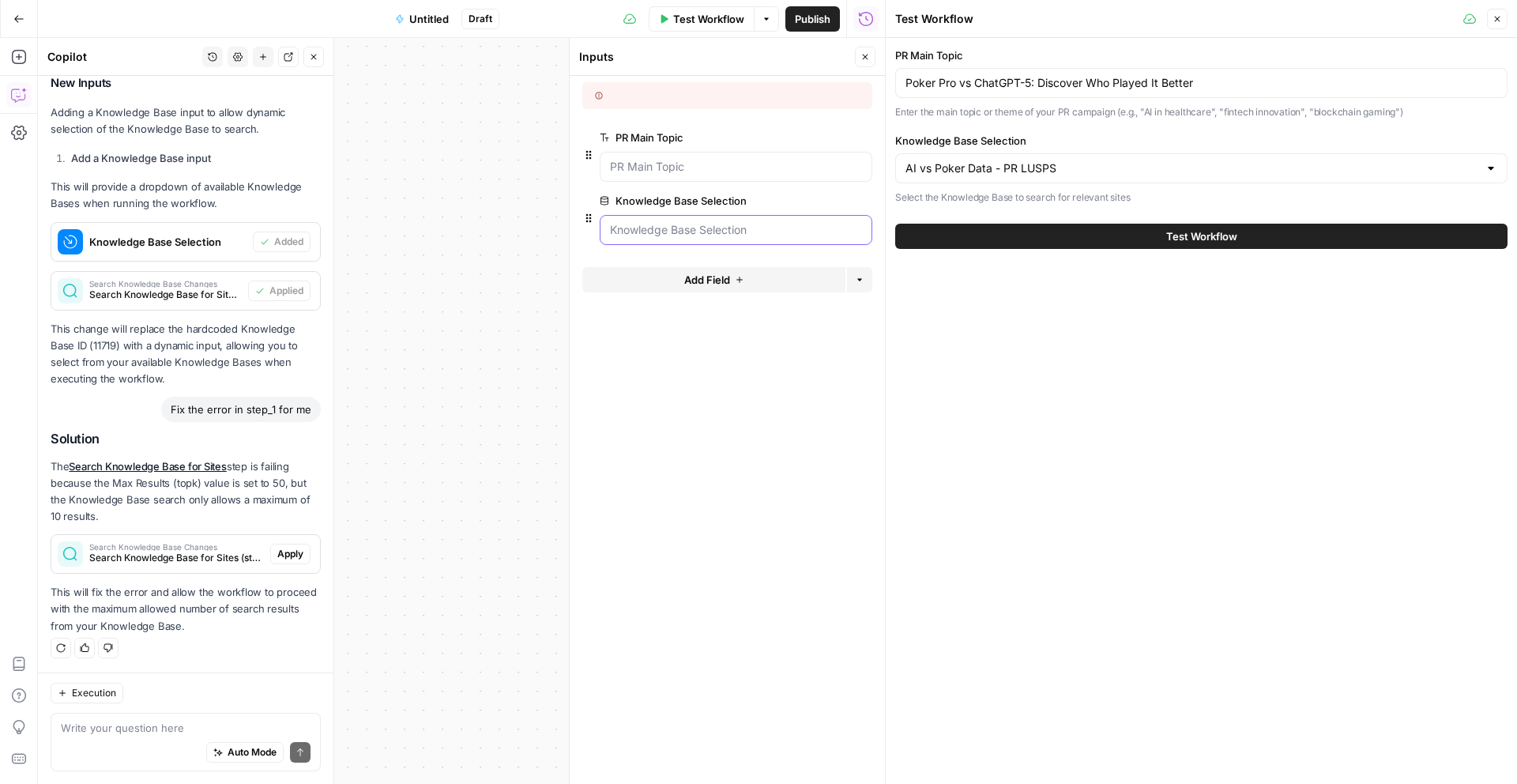
click at [688, 223] on Selection "Knowledge Base Selection" at bounding box center [737, 230] width 252 height 16
click at [795, 194] on button "edit field" at bounding box center [819, 201] width 61 height 19
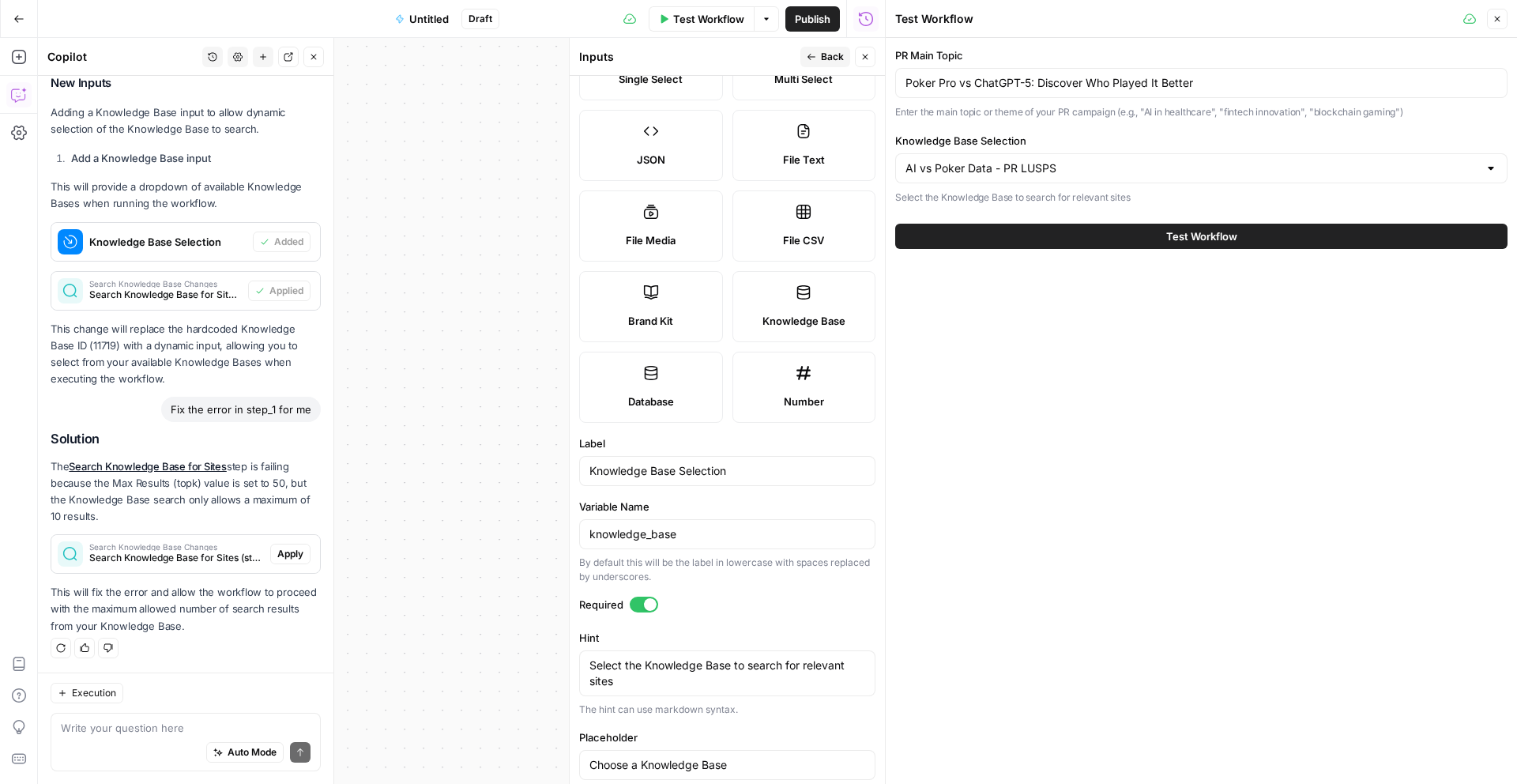
scroll to position [183, 0]
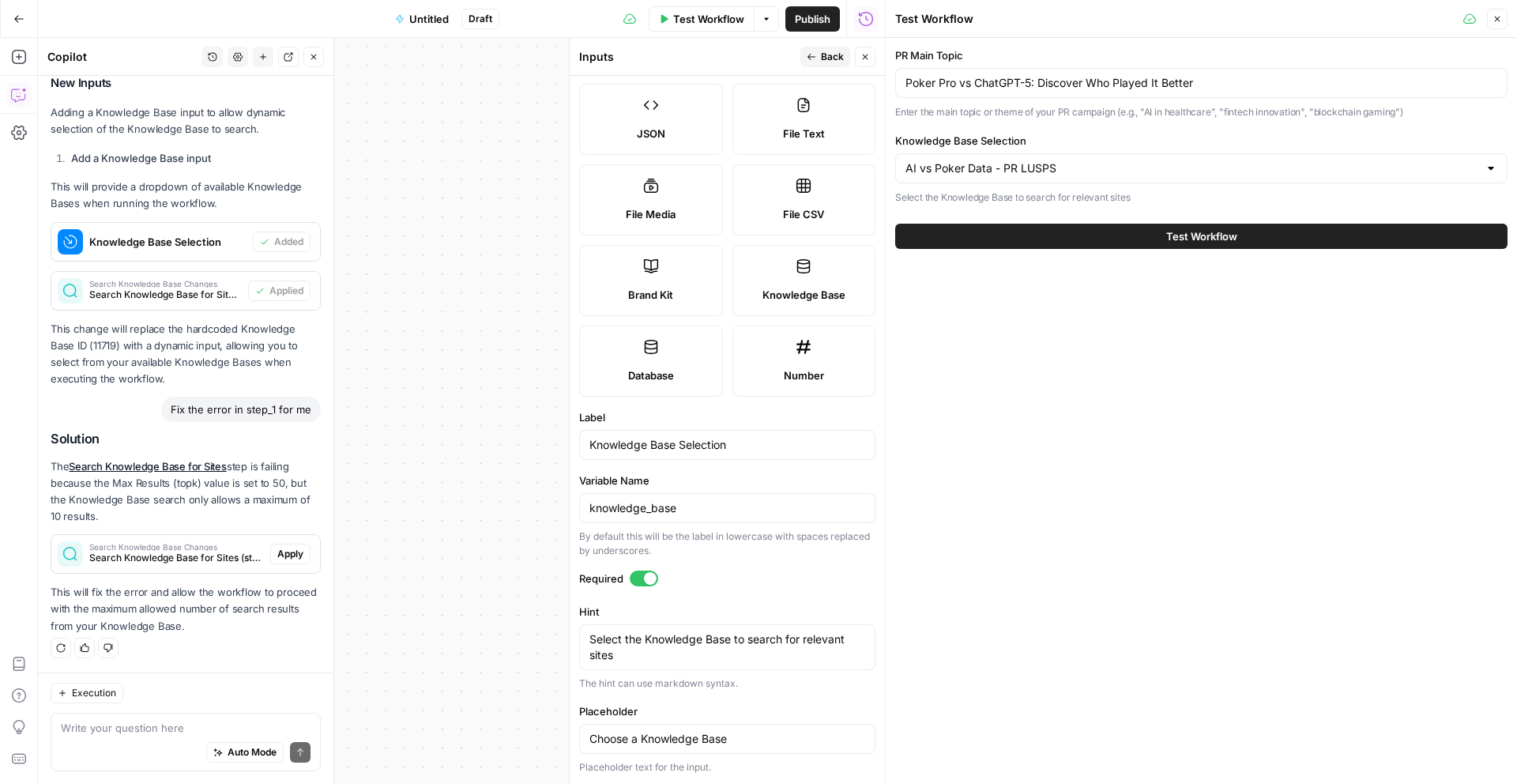
click at [1507, 19] on button "Close" at bounding box center [1497, 19] width 21 height 21
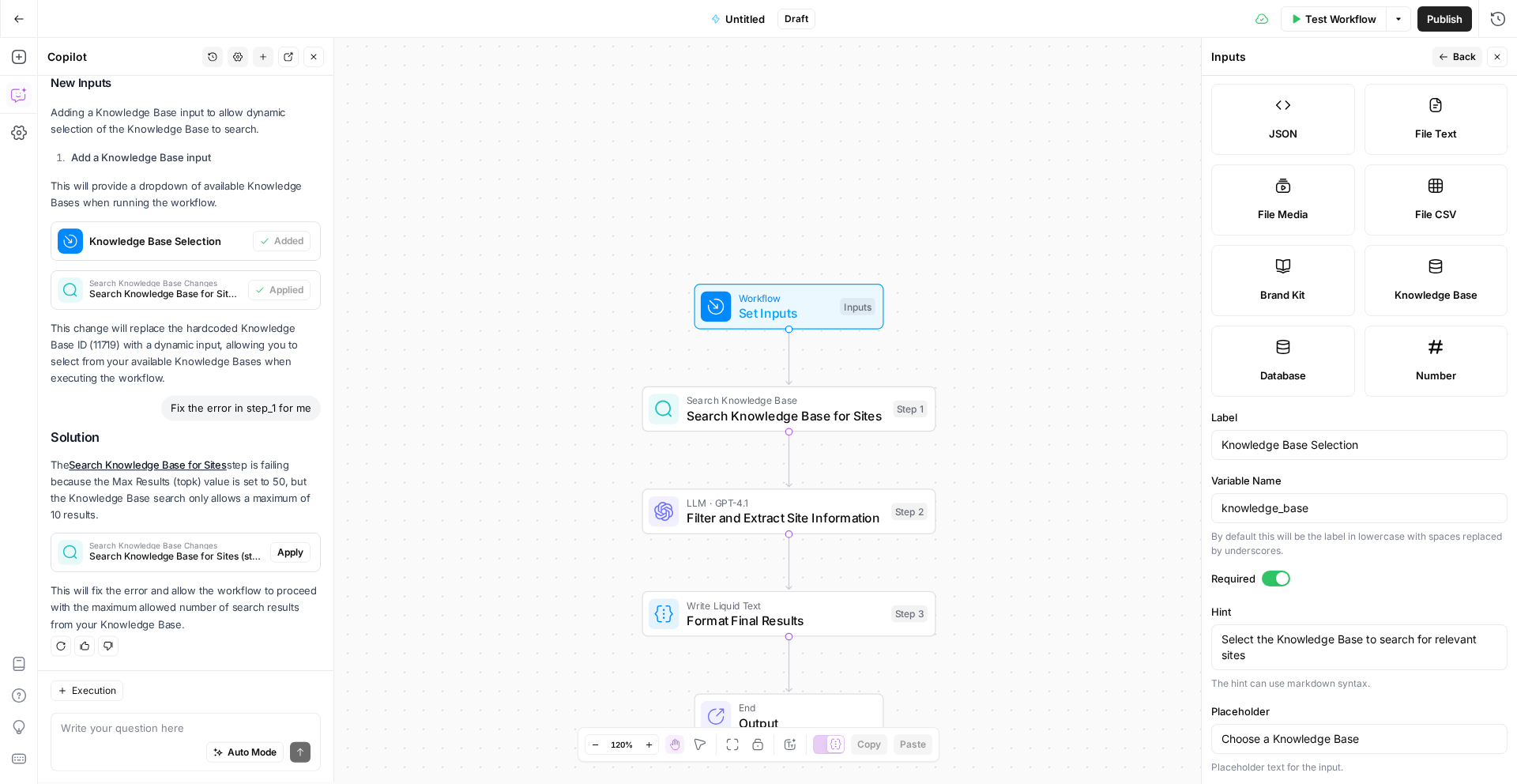
scroll to position [586, 0]
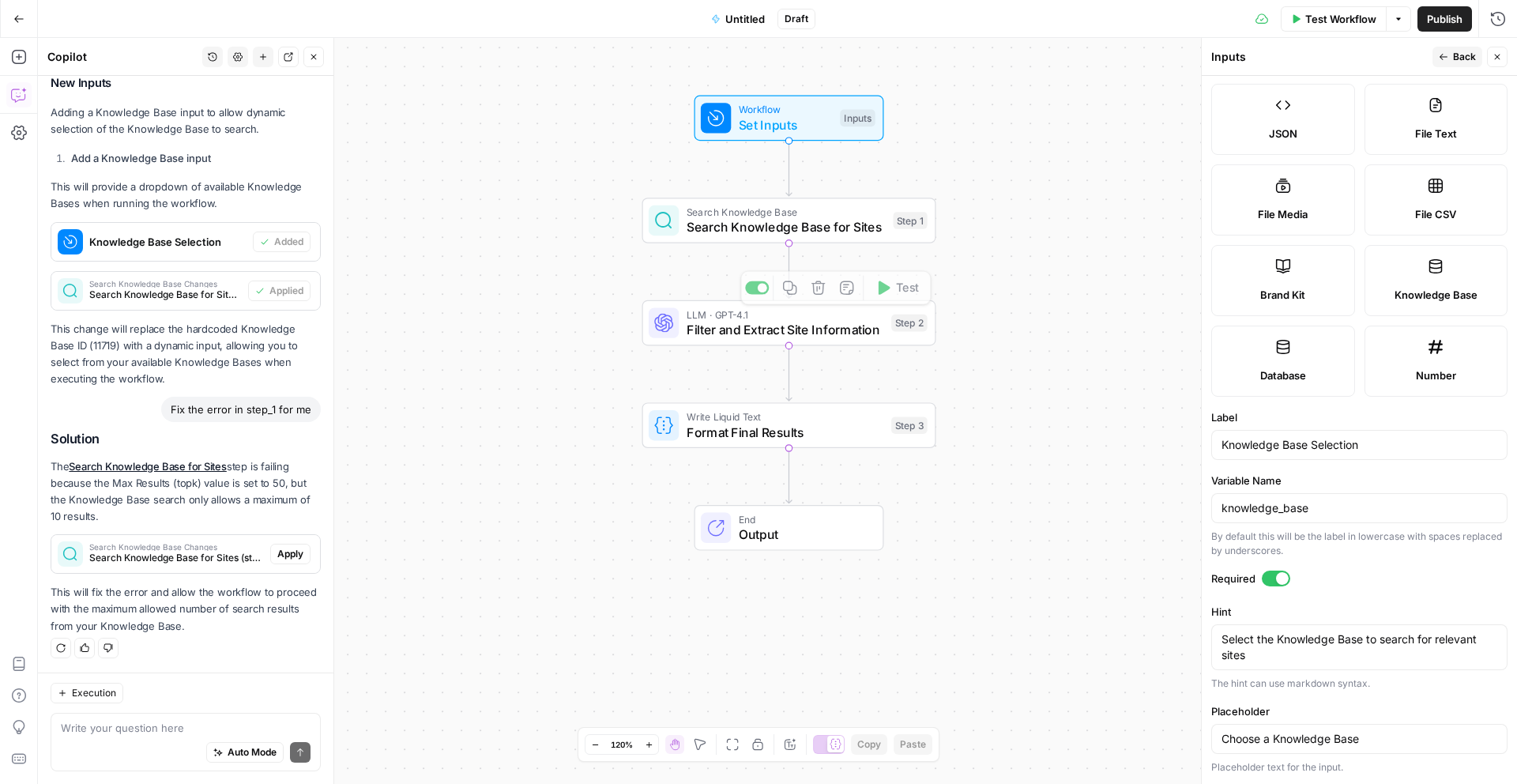
click at [747, 222] on span "Search Knowledge Base for Sites" at bounding box center [786, 226] width 199 height 19
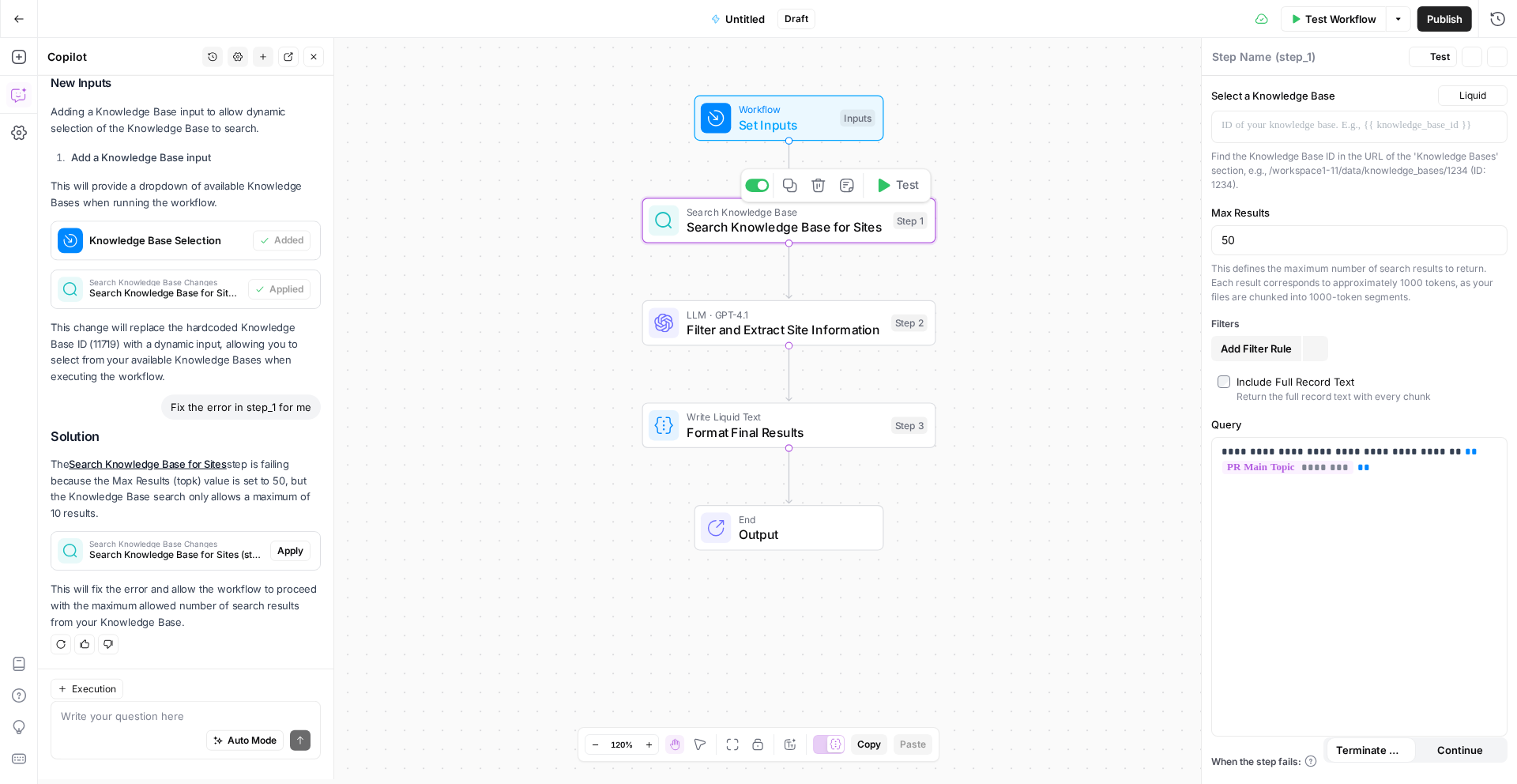
type textarea "Search Knowledge Base for Sites"
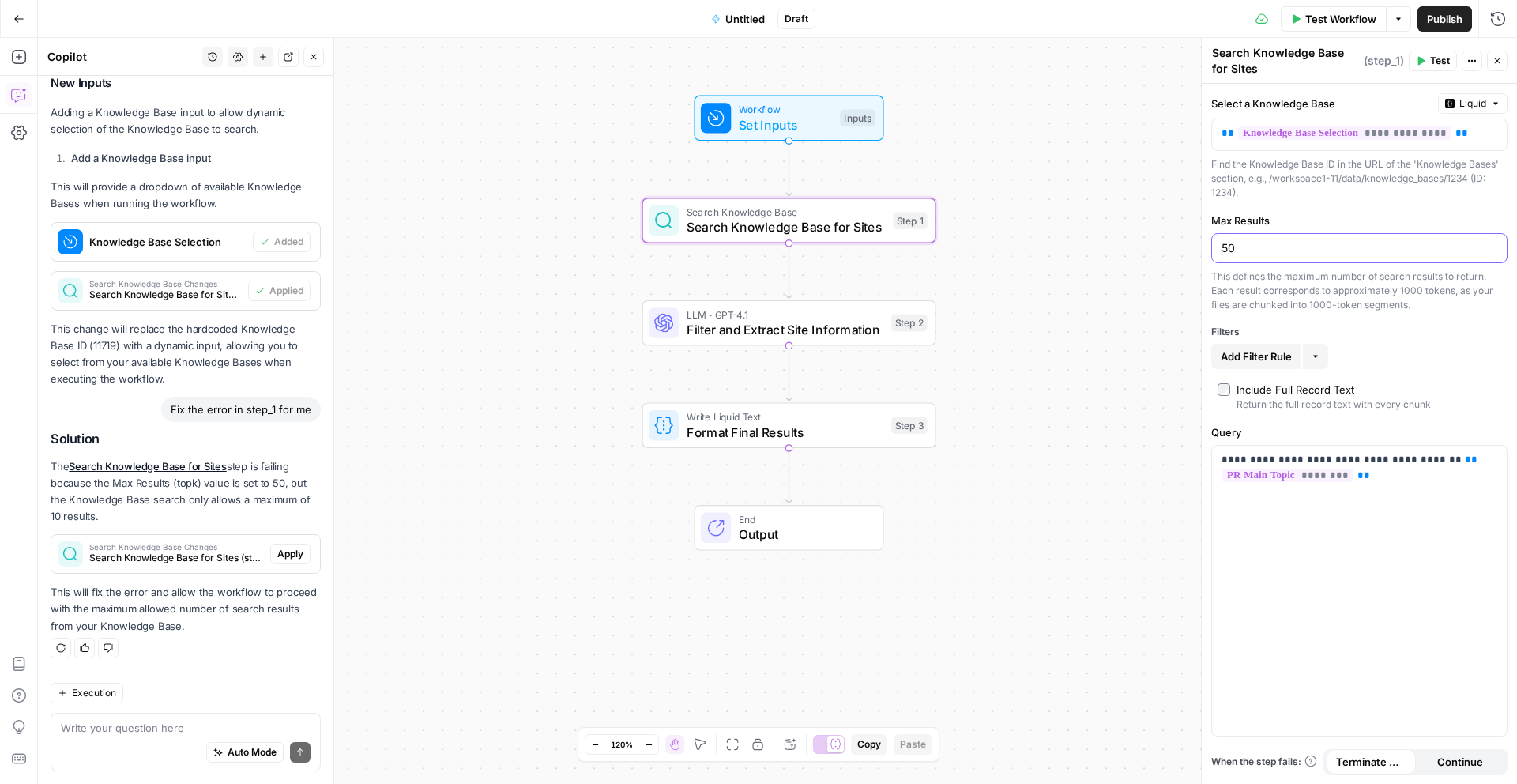
click at [1272, 251] on input "50" at bounding box center [1359, 248] width 276 height 16
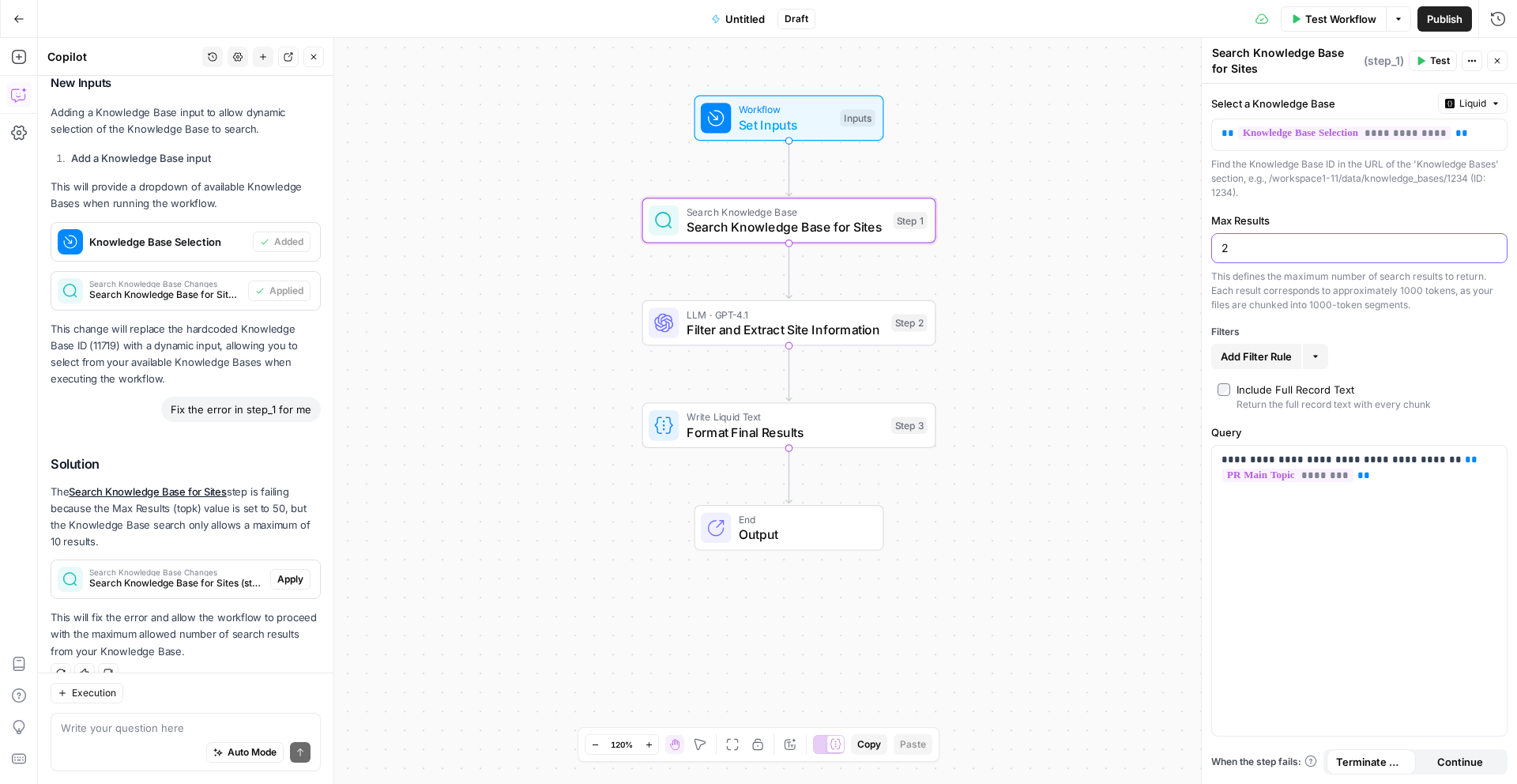
scroll to position [611, 0]
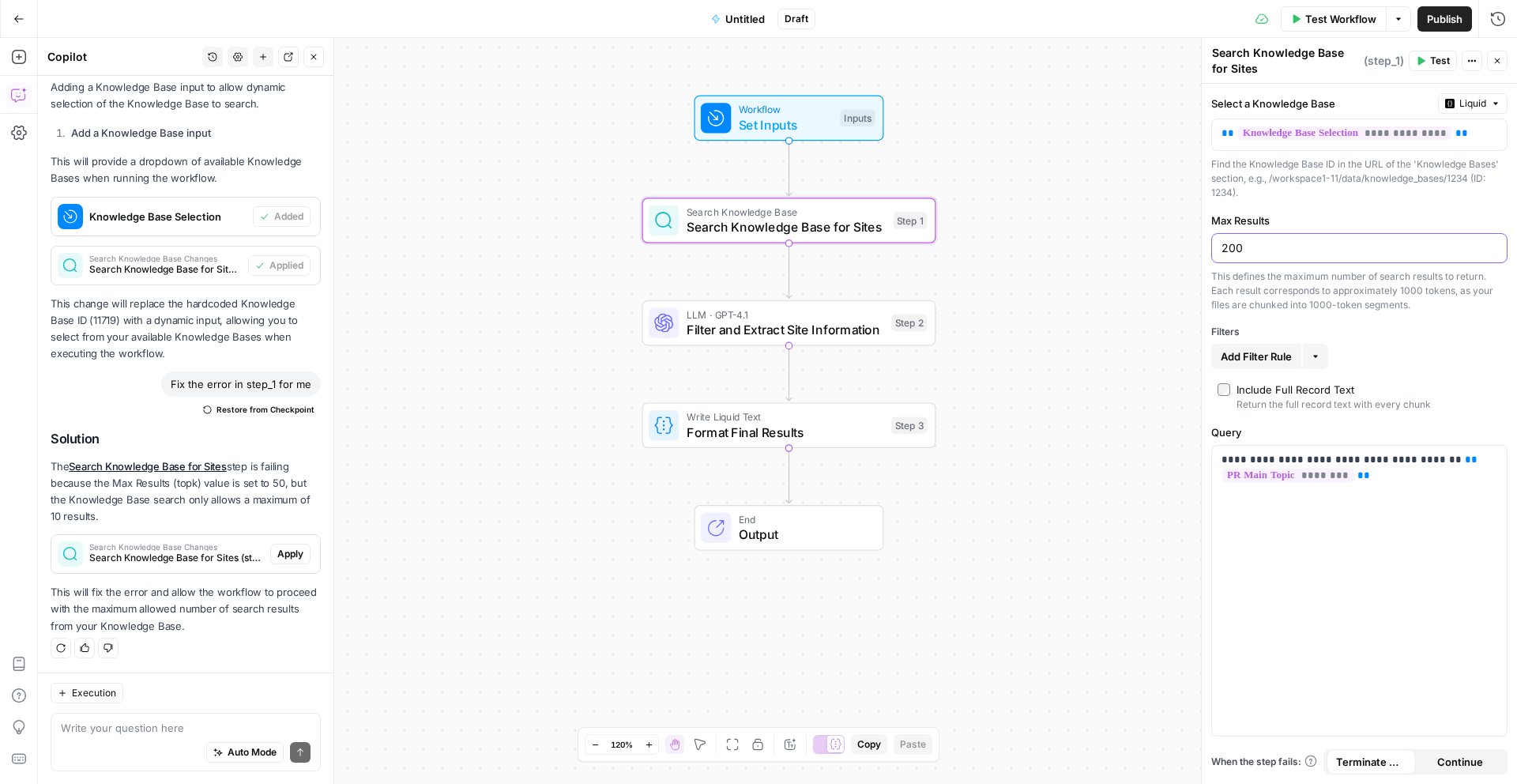
type input "200"
click at [956, 634] on div "Workflow Set Inputs Inputs Search Knowledge Base Search Knowledge Base for Site…" at bounding box center [778, 411] width 1479 height 746
click at [1345, 24] on span "Test Workflow" at bounding box center [1340, 19] width 71 height 16
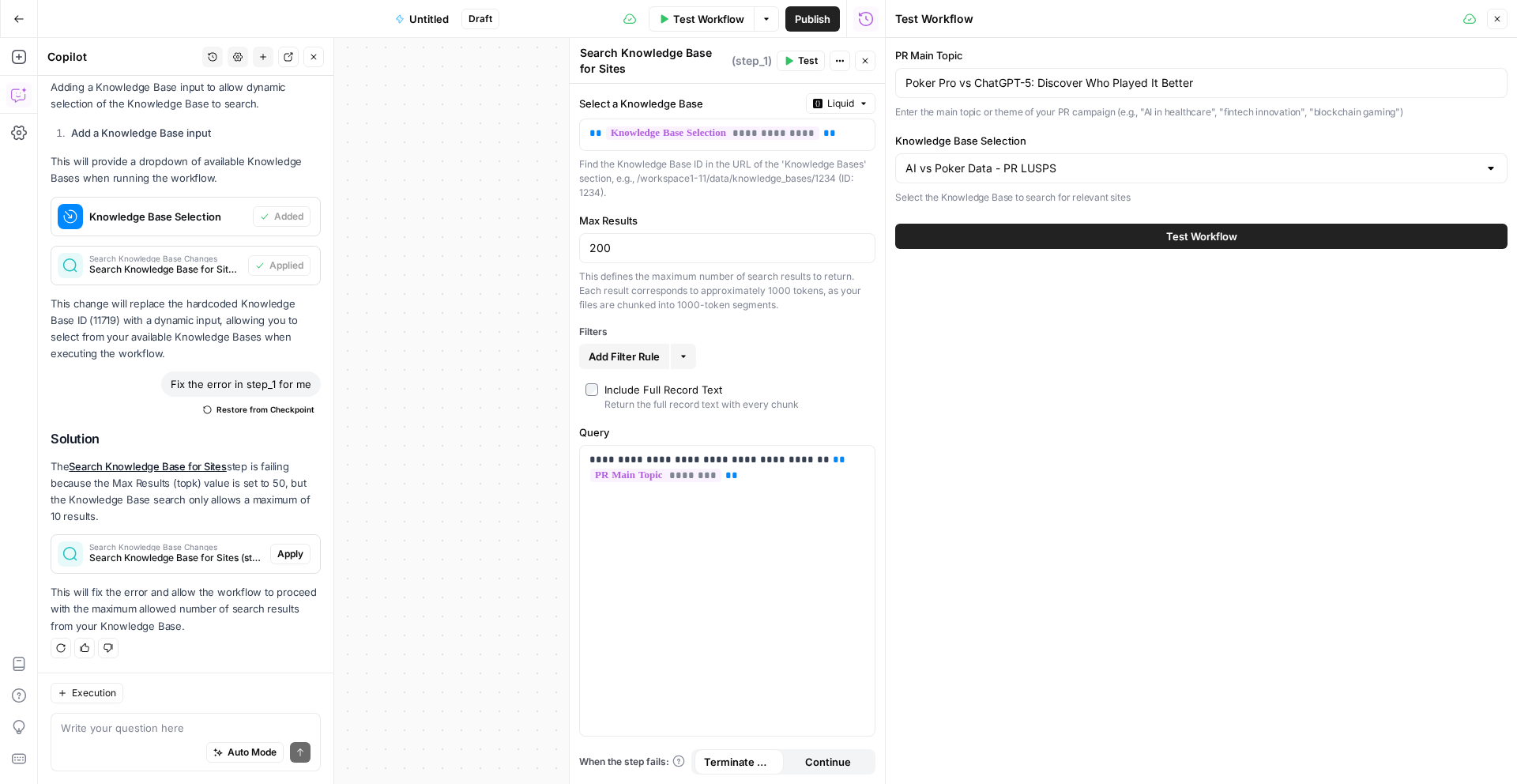
click at [1141, 233] on button "Test Workflow" at bounding box center [1201, 235] width 612 height 25
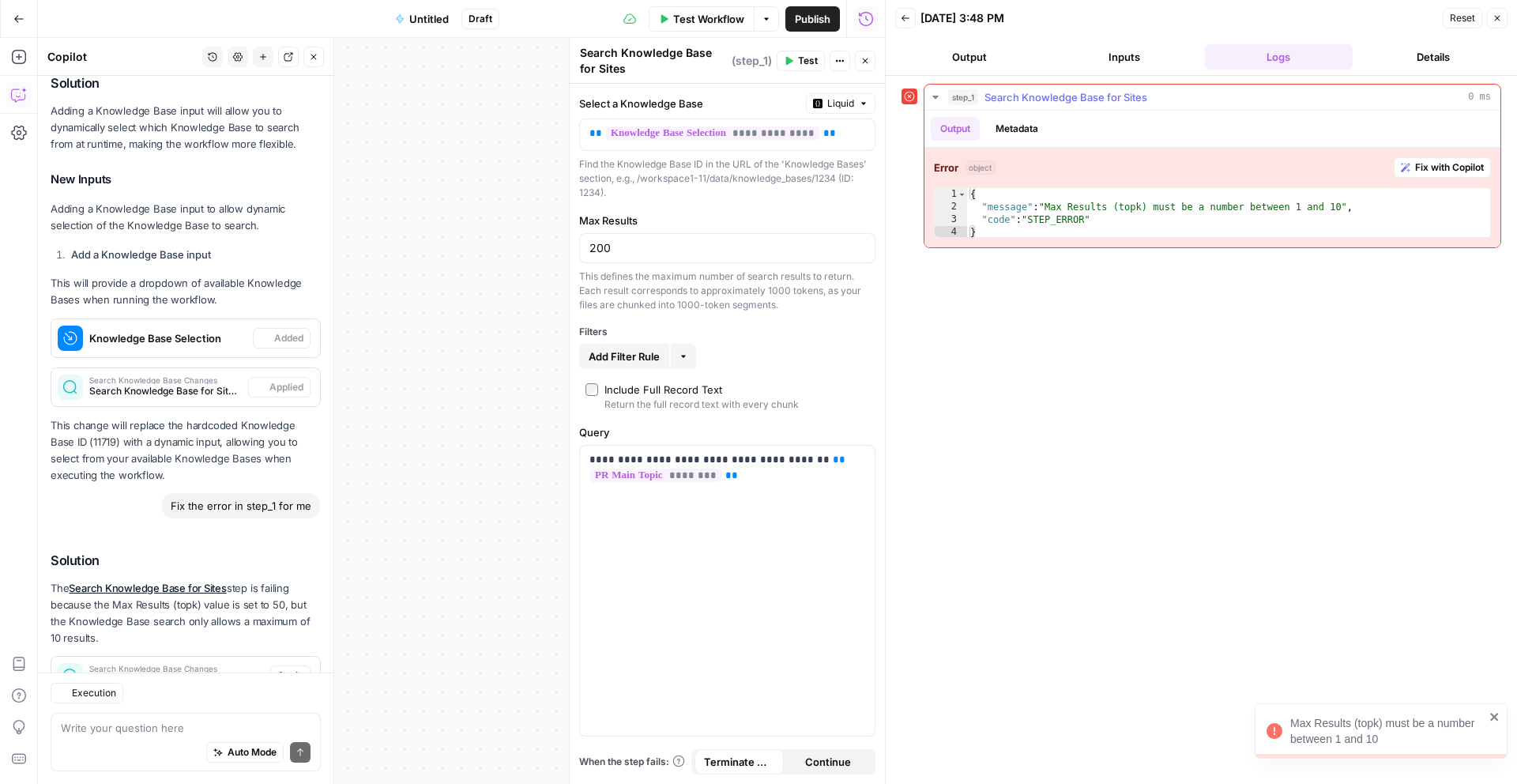
scroll to position [611, 0]
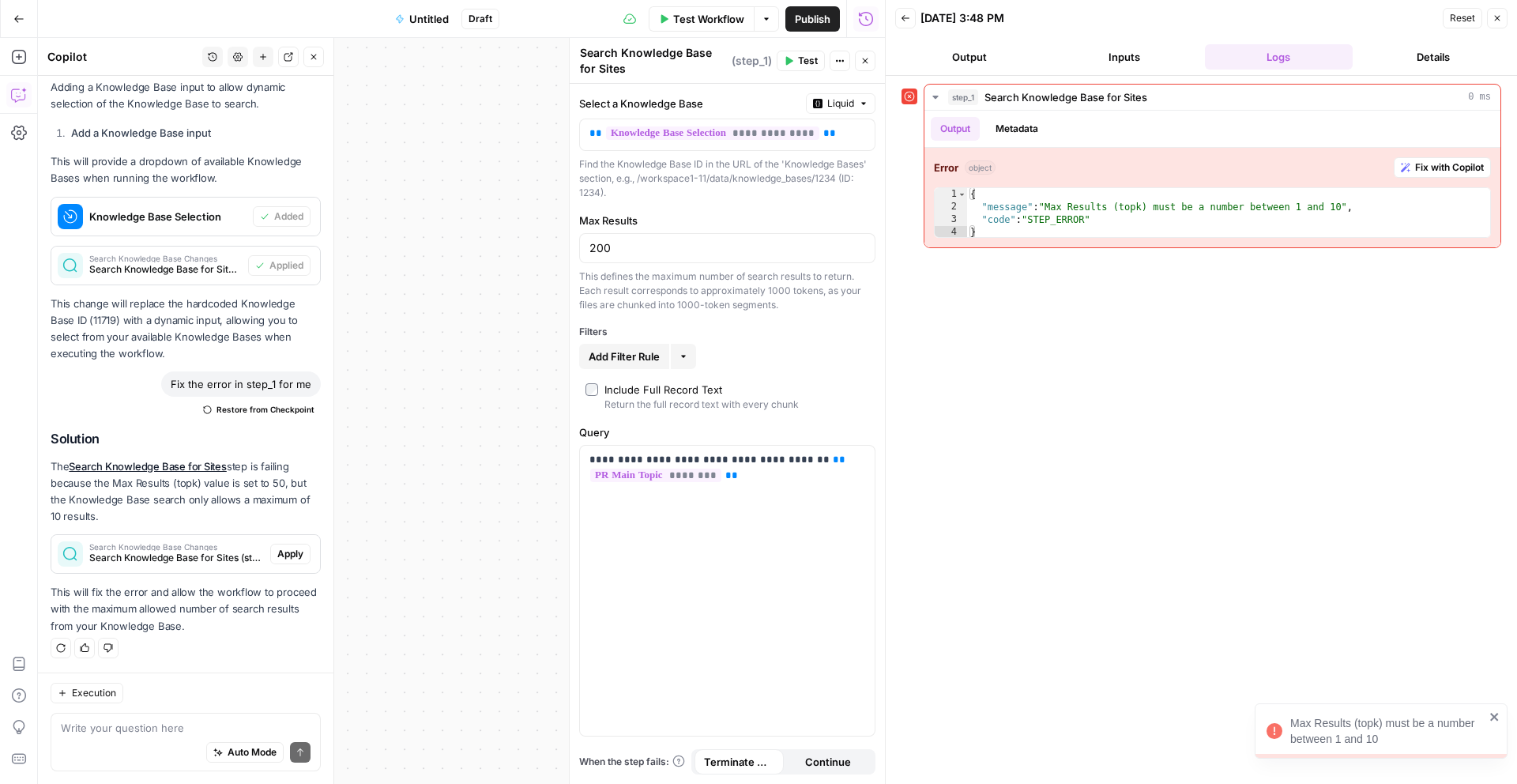
click at [1337, 734] on div "Max Results (topk) must be a number between 1 and 10" at bounding box center [1387, 731] width 194 height 32
click at [1337, 734] on body "Max Results (topk) must be a number between 1 and 10 W Workspace1 New Home Brow…" at bounding box center [758, 392] width 1517 height 784
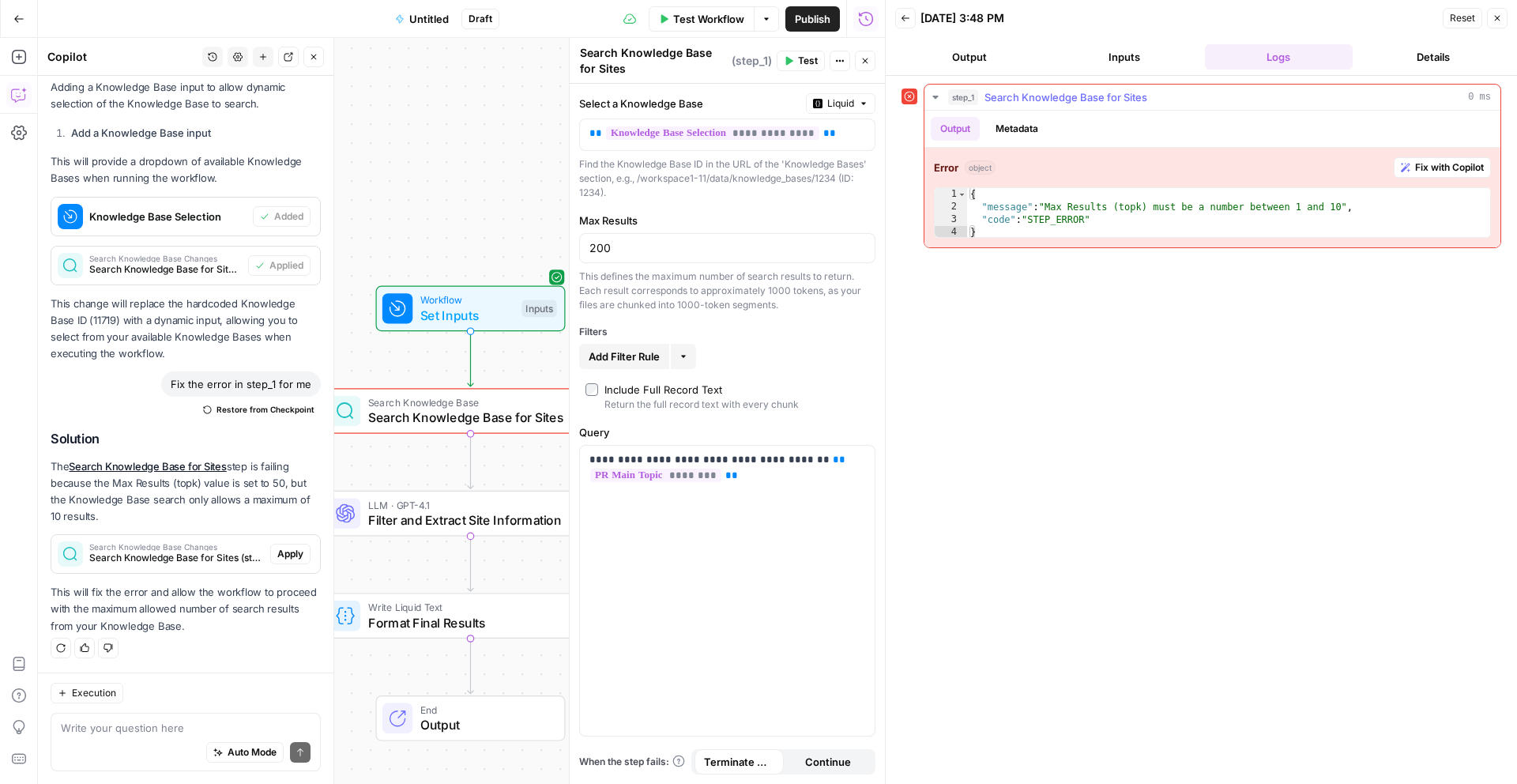
click at [1460, 161] on span "Fix with Copilot" at bounding box center [1450, 167] width 69 height 14
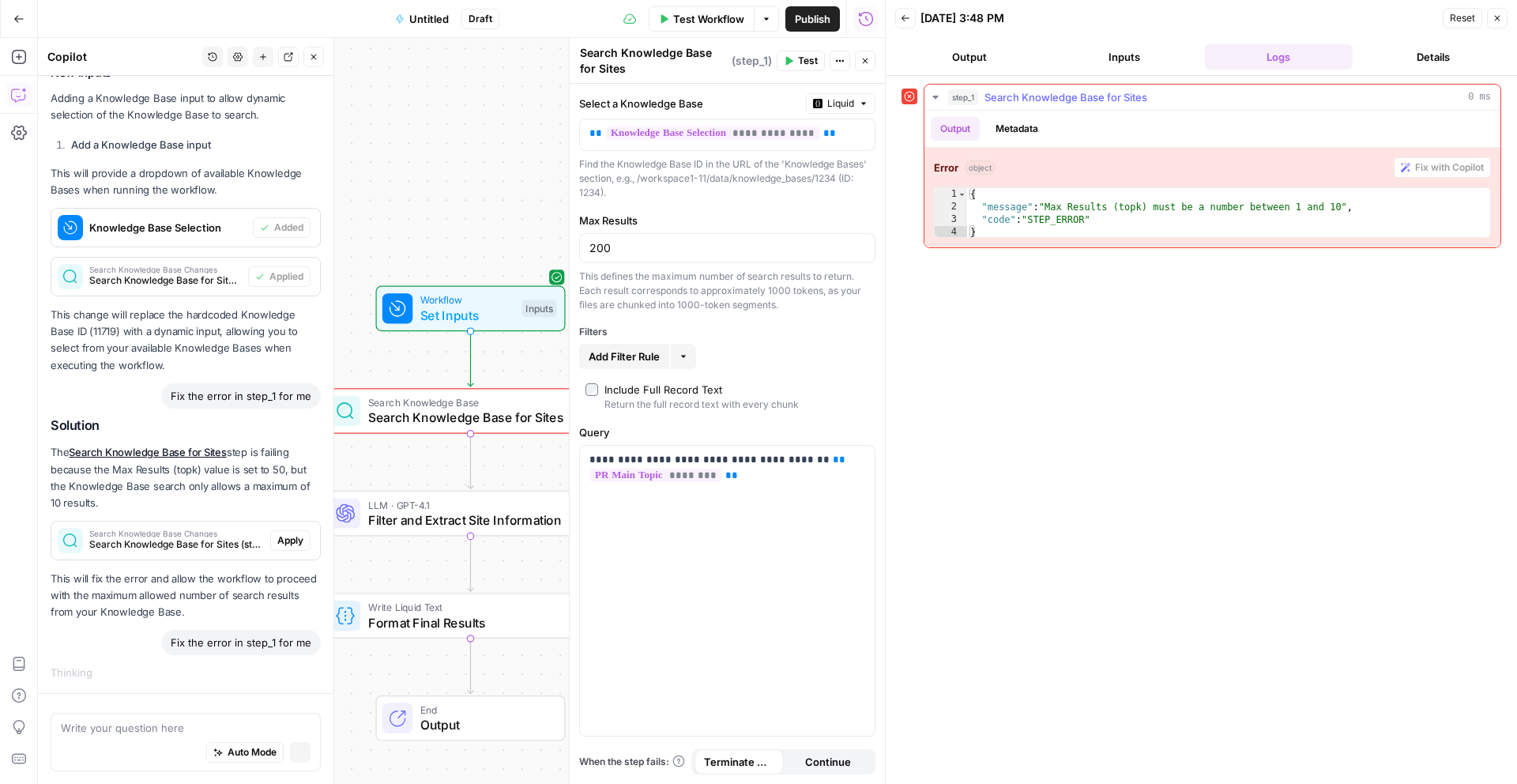
scroll to position [544, 0]
click at [1496, 15] on icon "button" at bounding box center [1497, 18] width 9 height 9
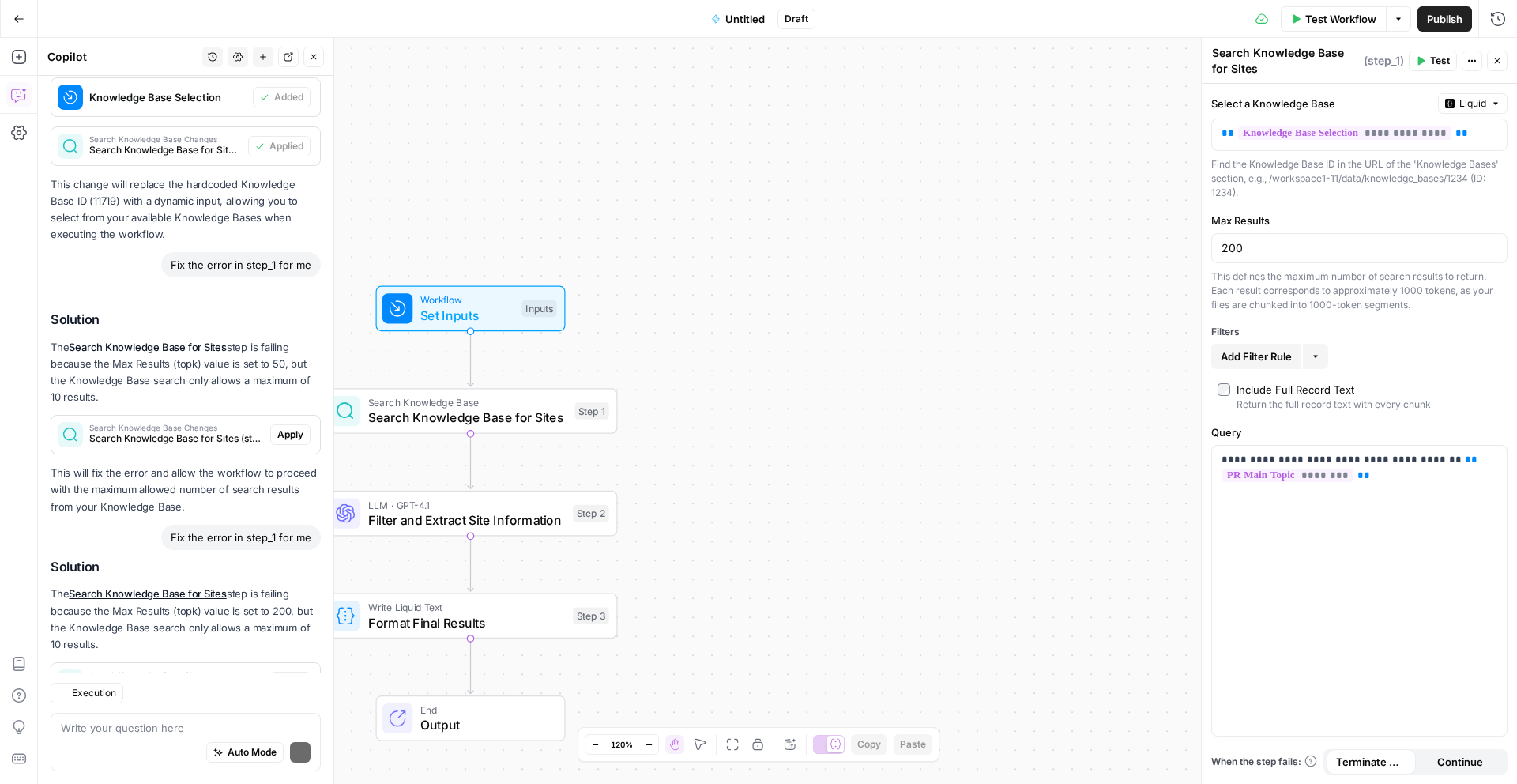
scroll to position [858, 0]
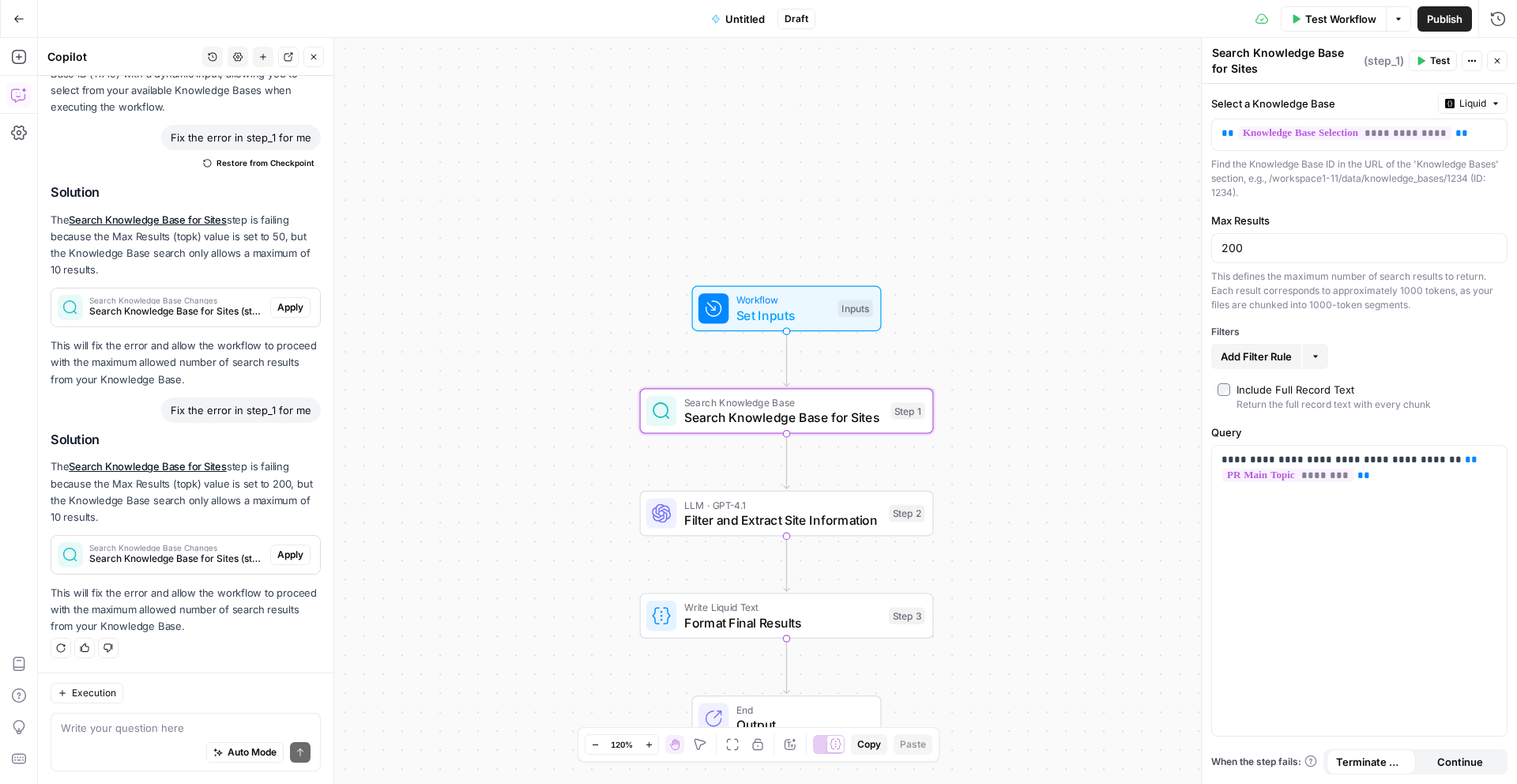
click at [290, 551] on span "Apply" at bounding box center [291, 554] width 26 height 14
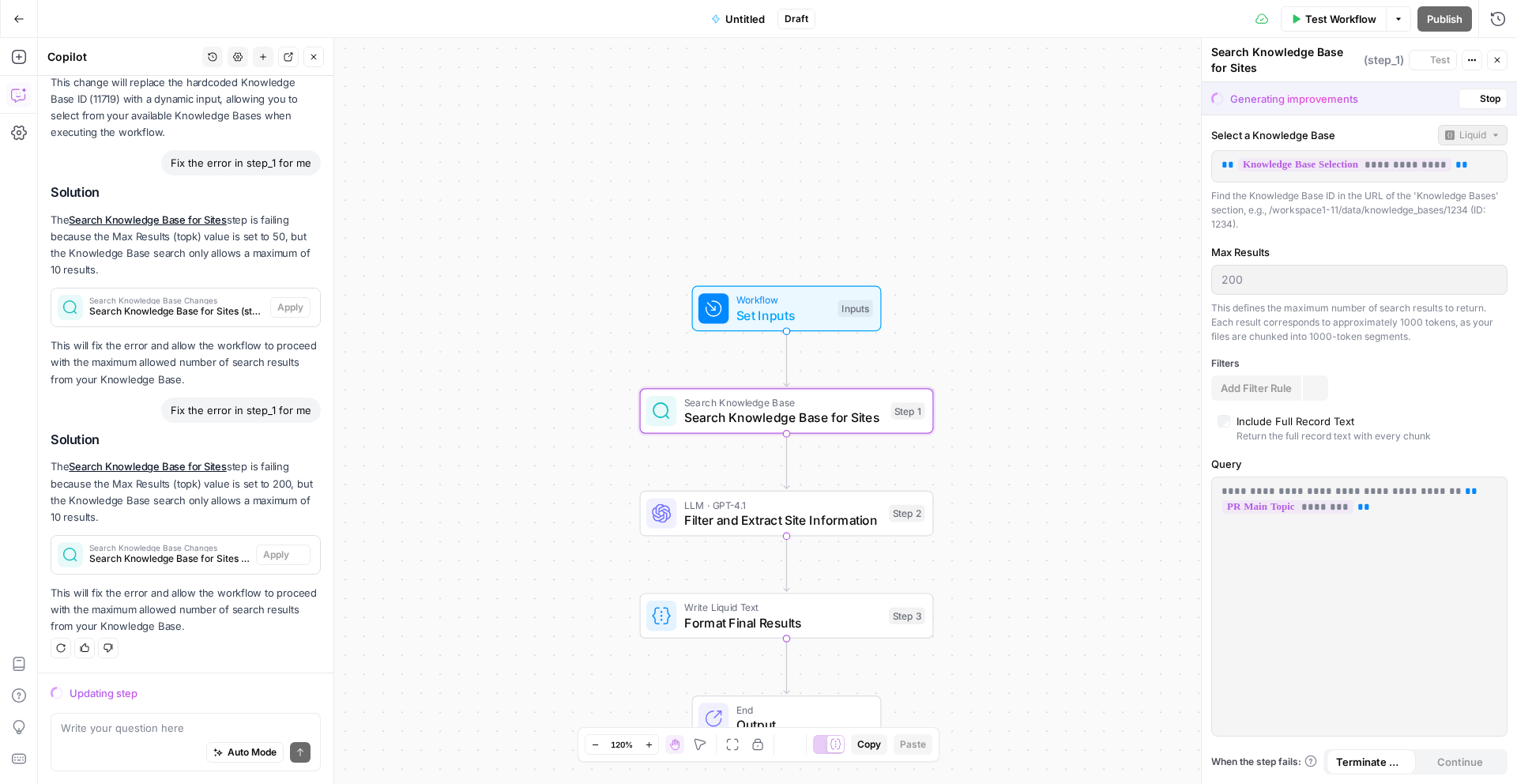
scroll to position [782, 0]
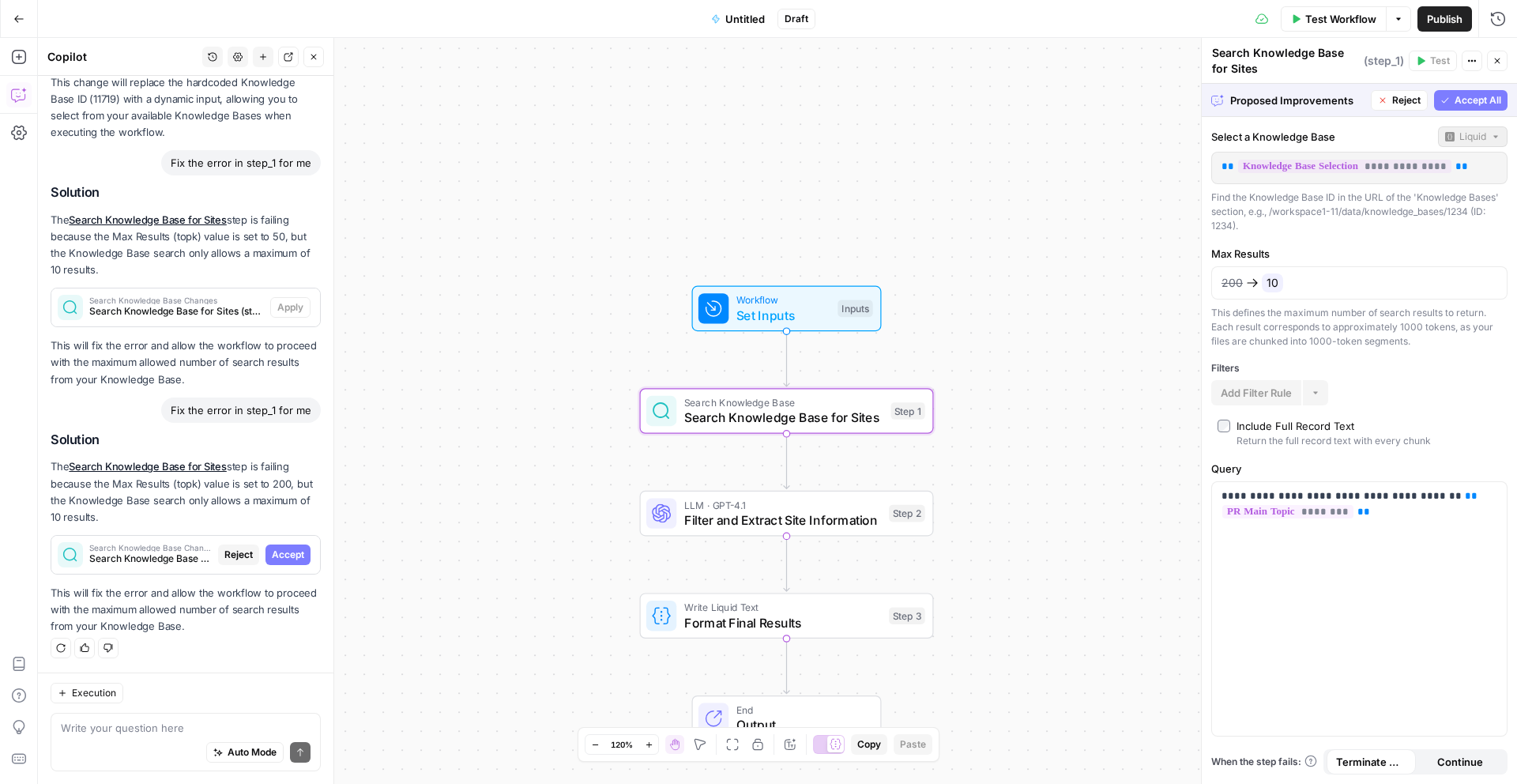
click at [282, 554] on span "Accept" at bounding box center [288, 554] width 33 height 14
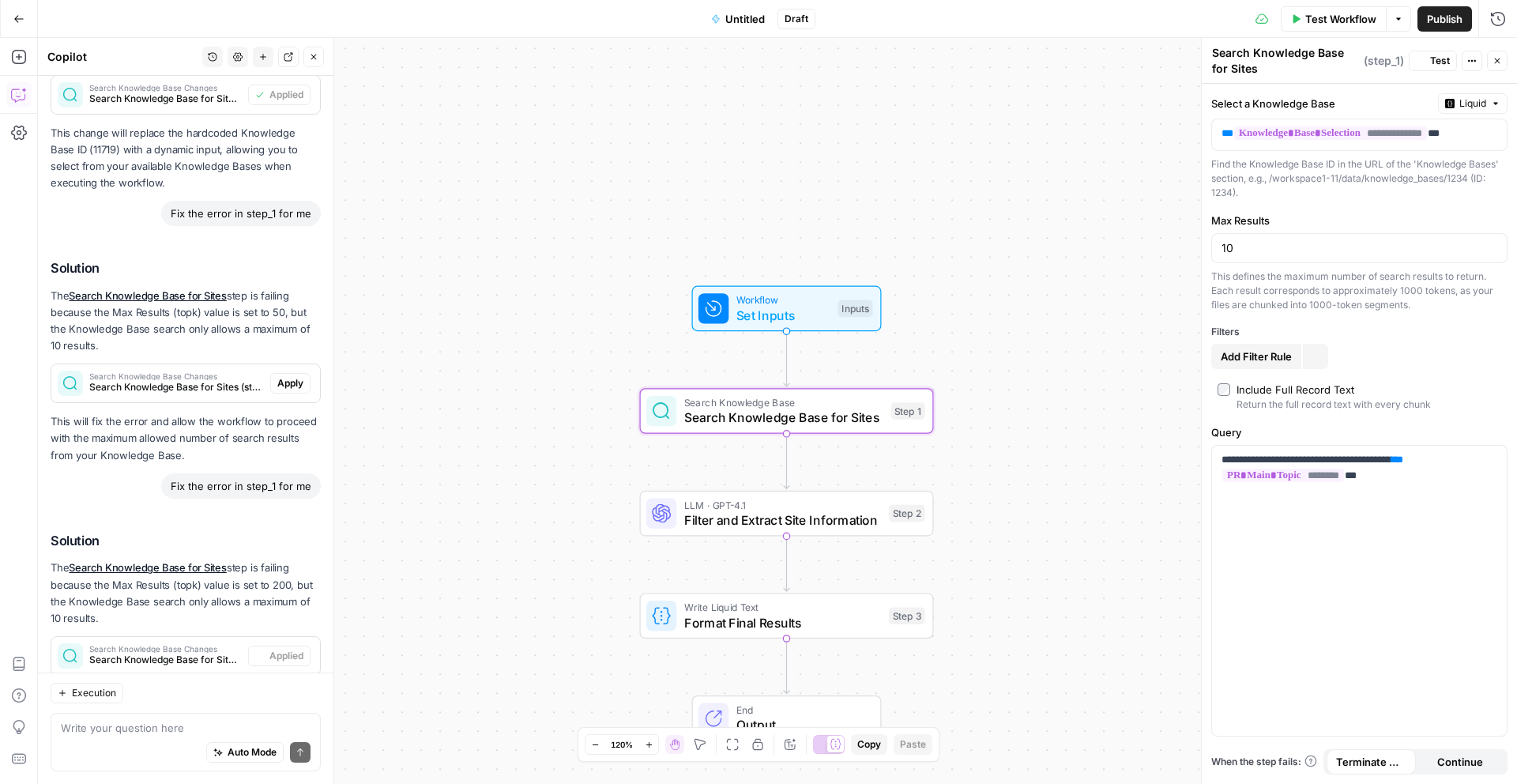
scroll to position [883, 0]
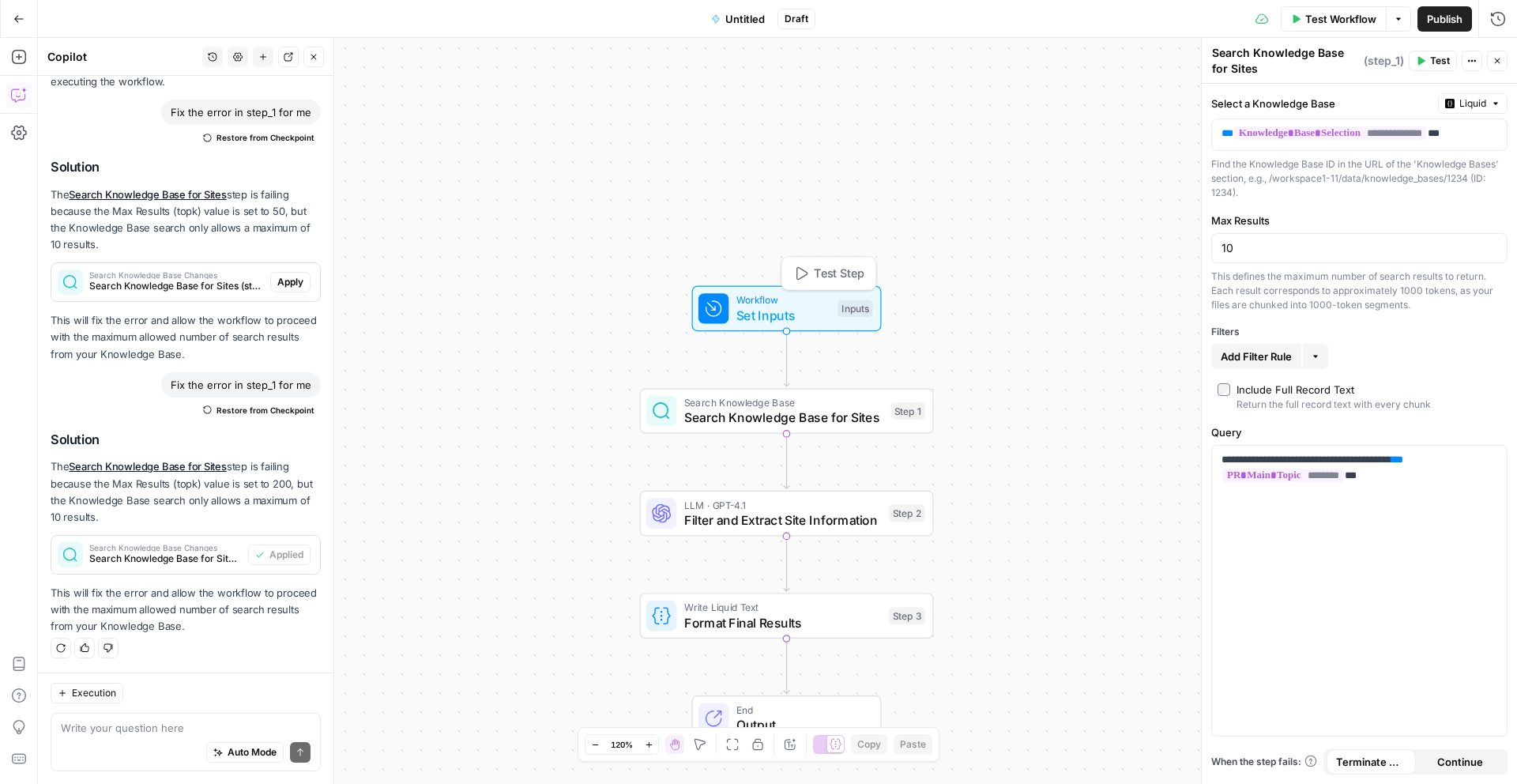
click at [837, 278] on span "Test Step" at bounding box center [839, 273] width 50 height 18
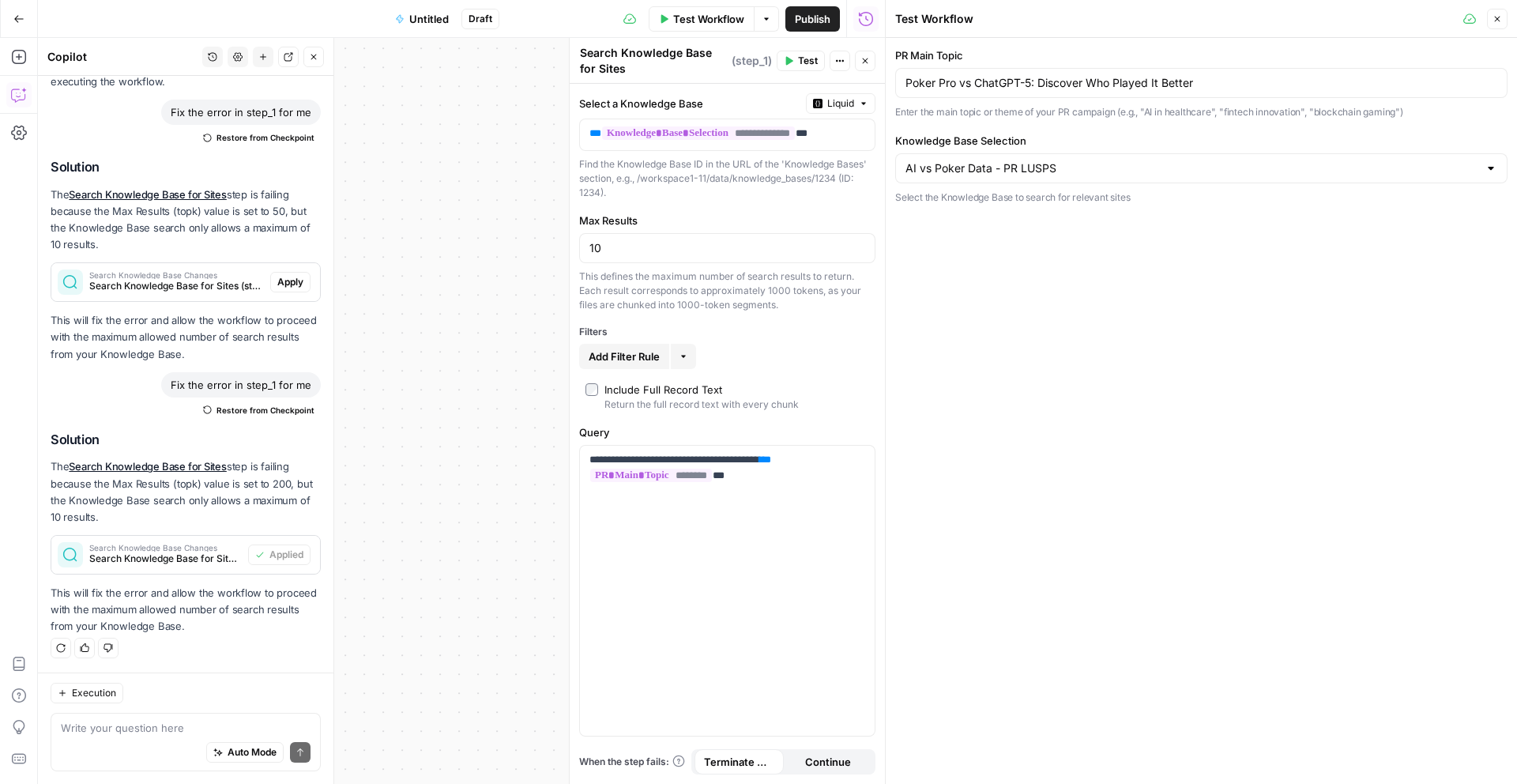
click at [677, 23] on span "Test Workflow" at bounding box center [708, 19] width 71 height 16
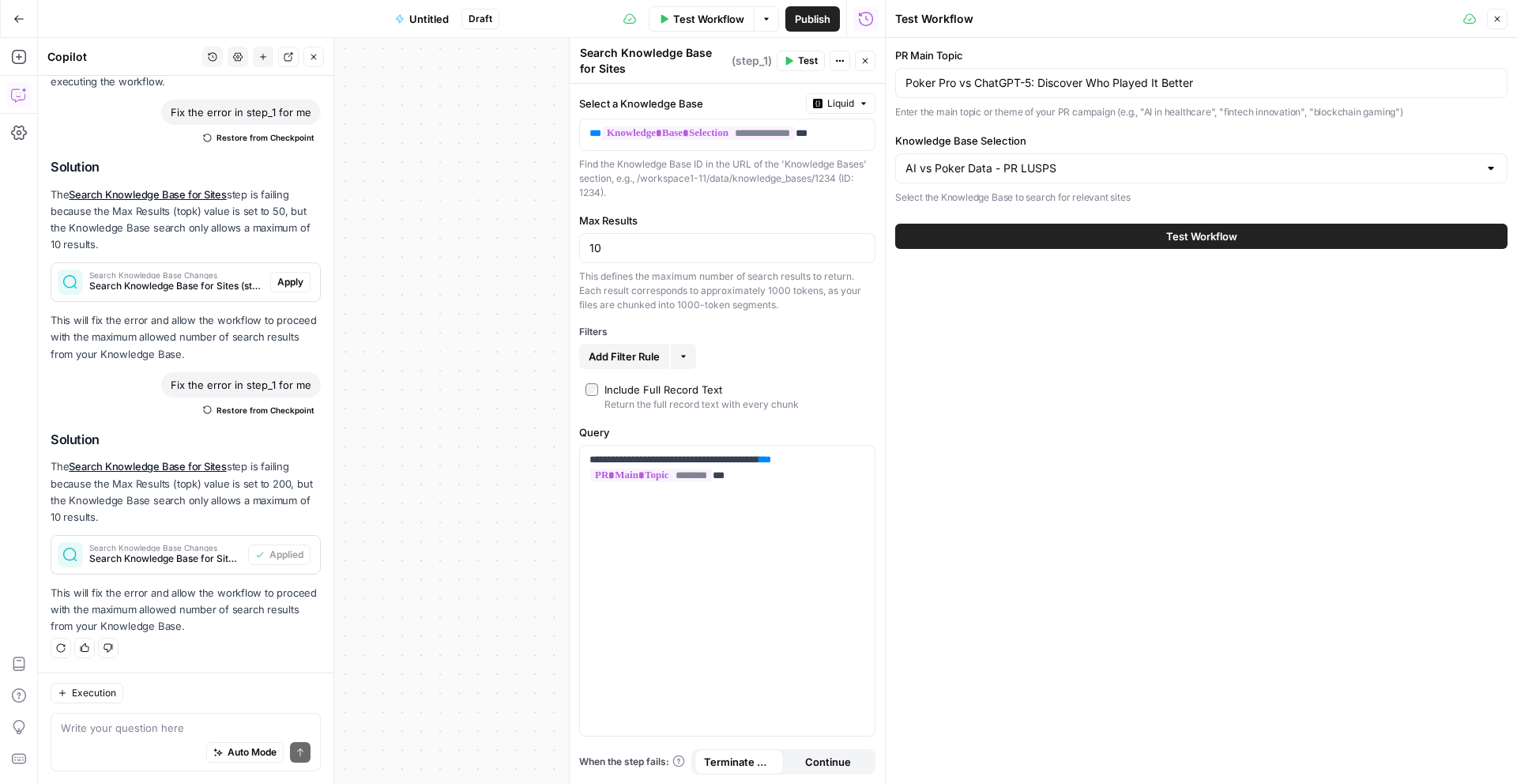
click at [1217, 228] on span "Test Workflow" at bounding box center [1202, 235] width 71 height 16
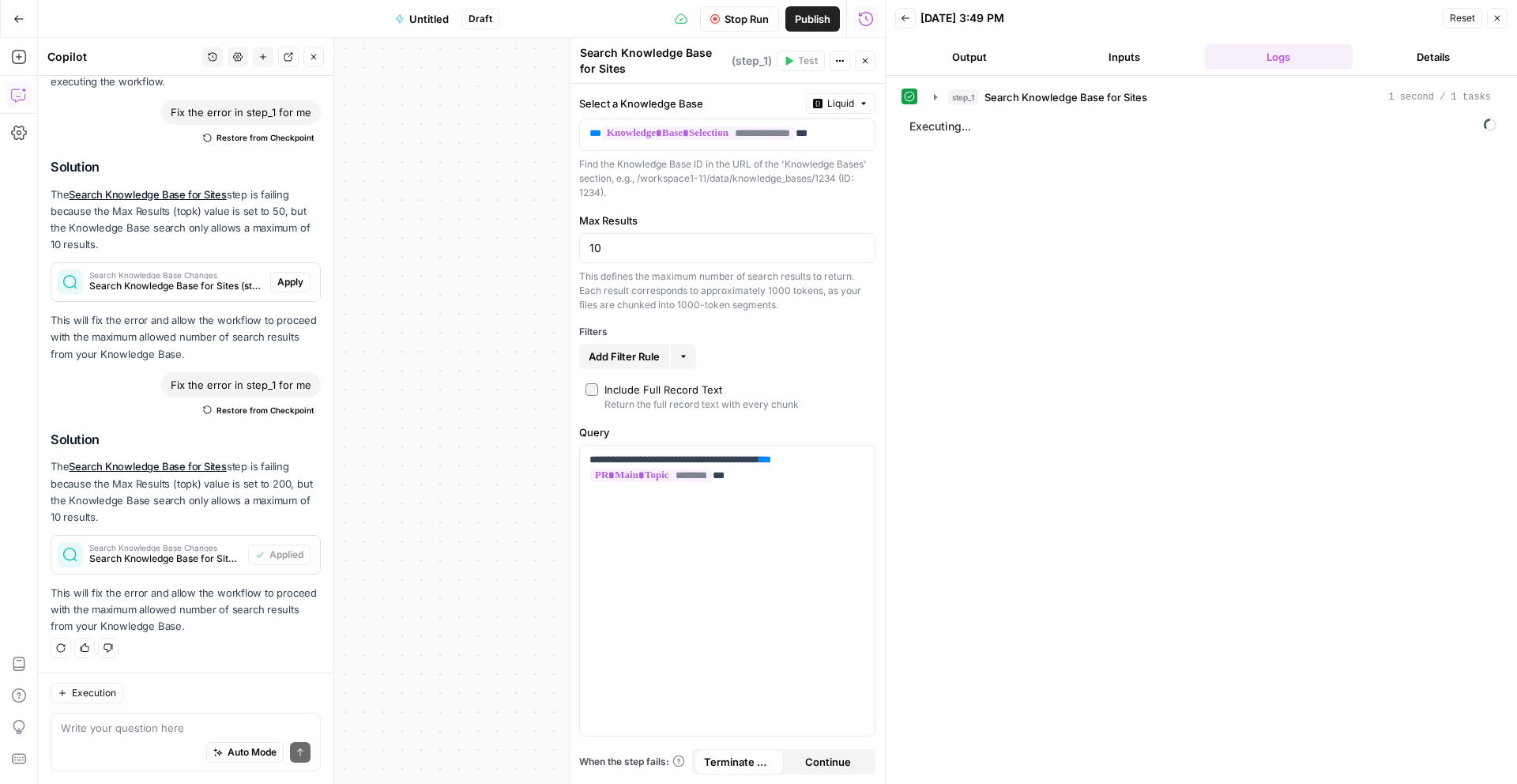
click at [478, 305] on div "Workflow Set Inputs Inputs Search Knowledge Base Search Knowledge Base for Site…" at bounding box center [462, 411] width 847 height 746
click at [868, 59] on icon "button" at bounding box center [866, 61] width 9 height 9
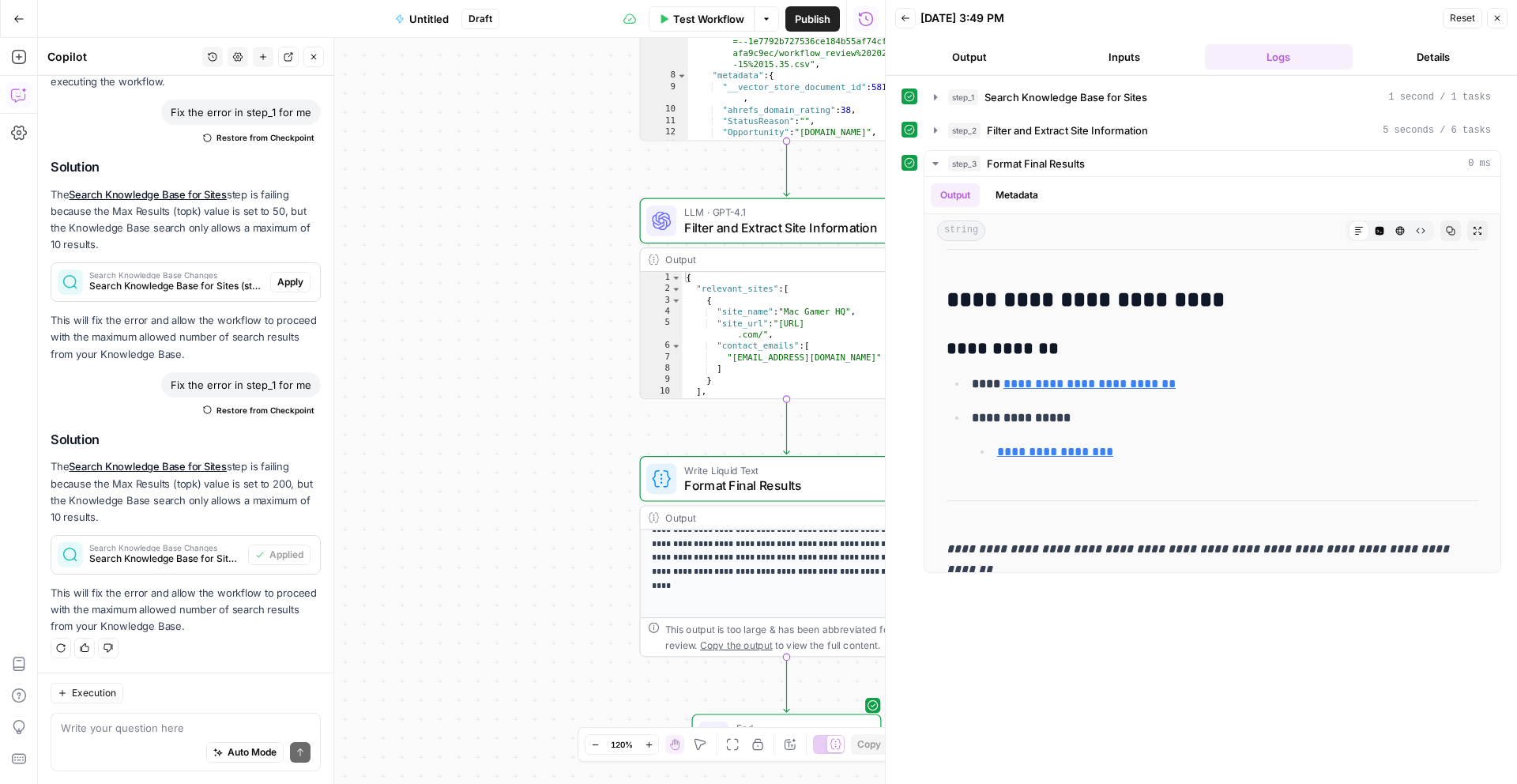
scroll to position [297, 0]
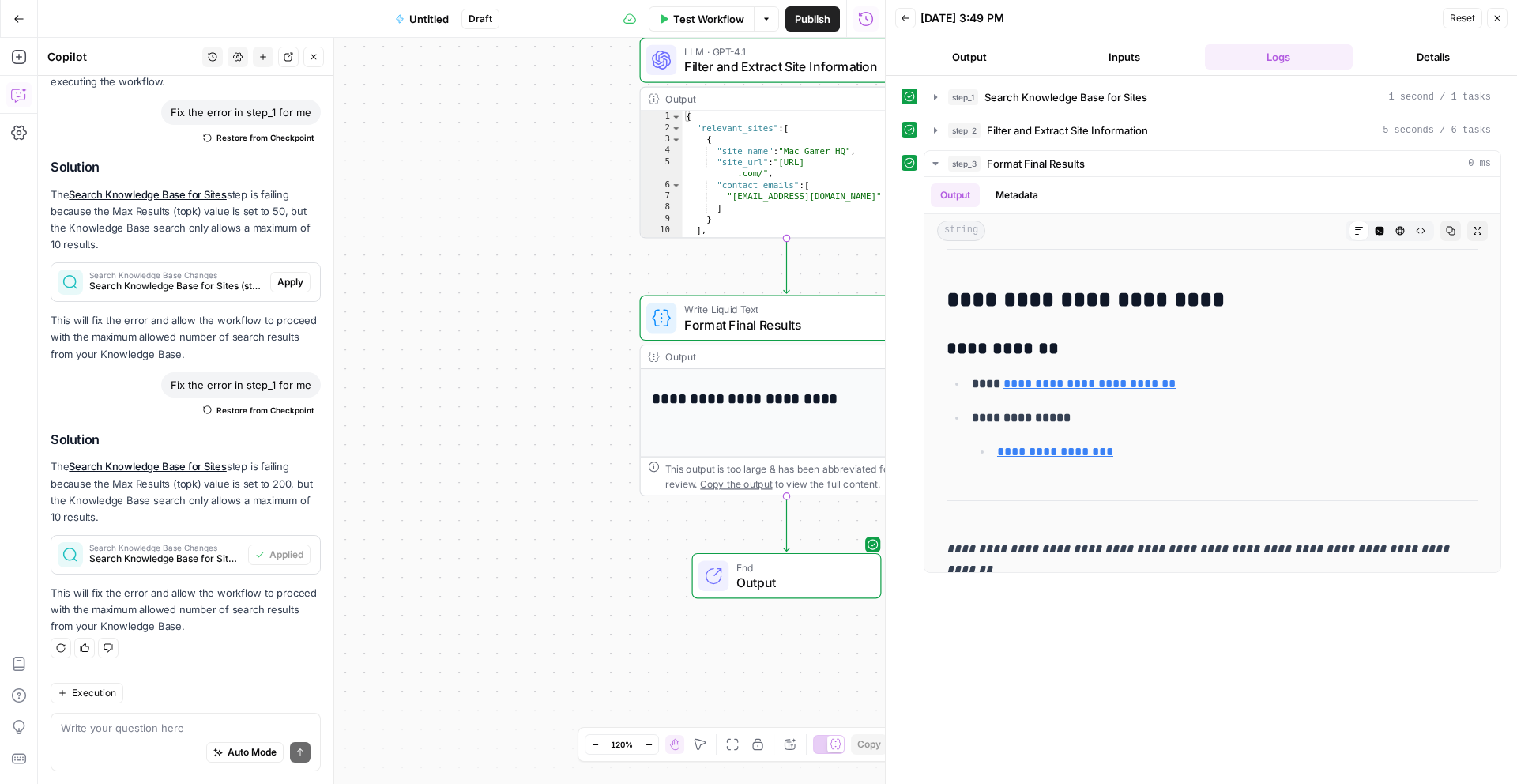
drag, startPoint x: 1499, startPoint y: 21, endPoint x: 1280, endPoint y: 167, distance: 263.2
click at [1501, 21] on icon "button" at bounding box center [1497, 18] width 9 height 9
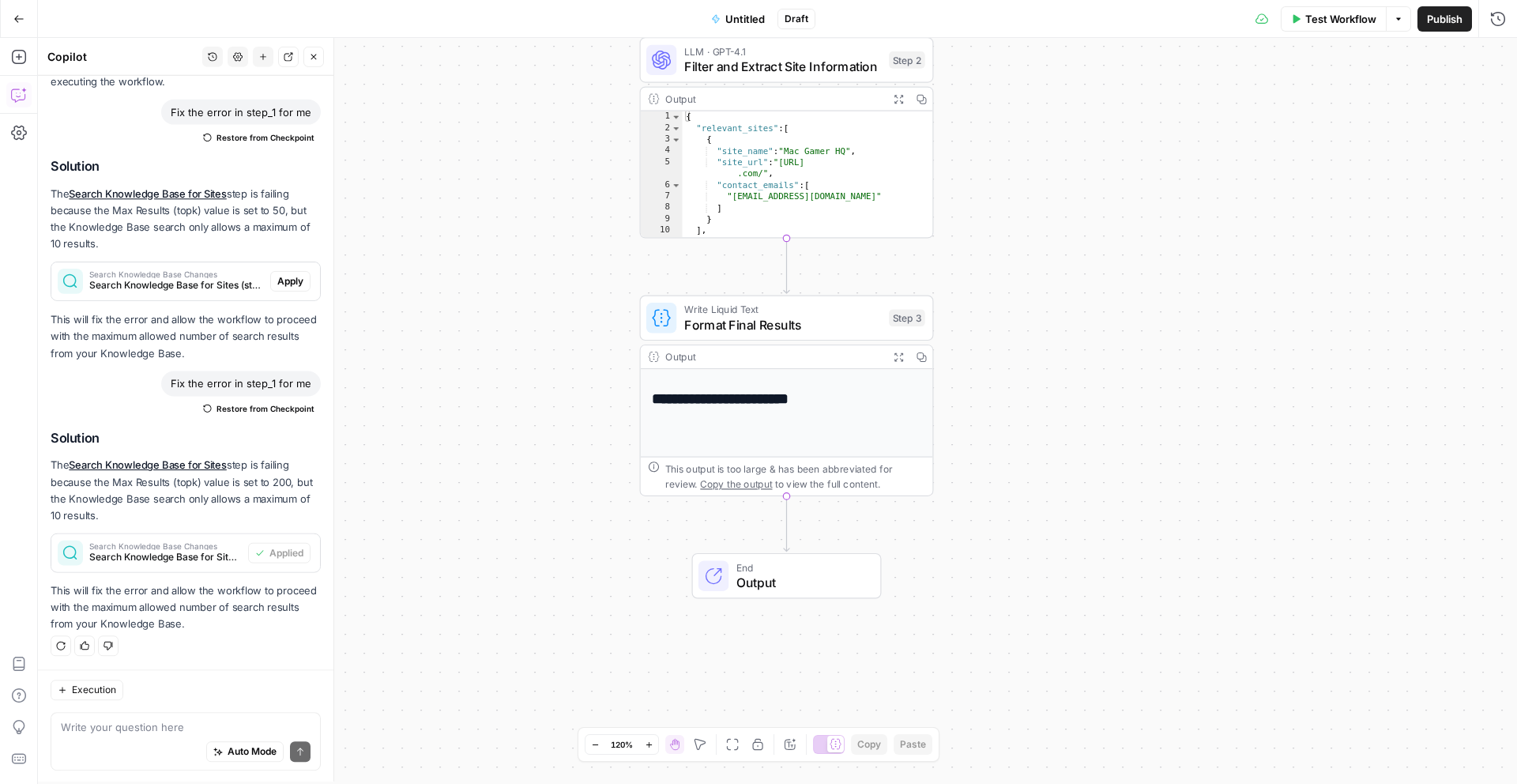
scroll to position [285, 0]
click at [895, 355] on icon "button" at bounding box center [897, 356] width 10 height 10
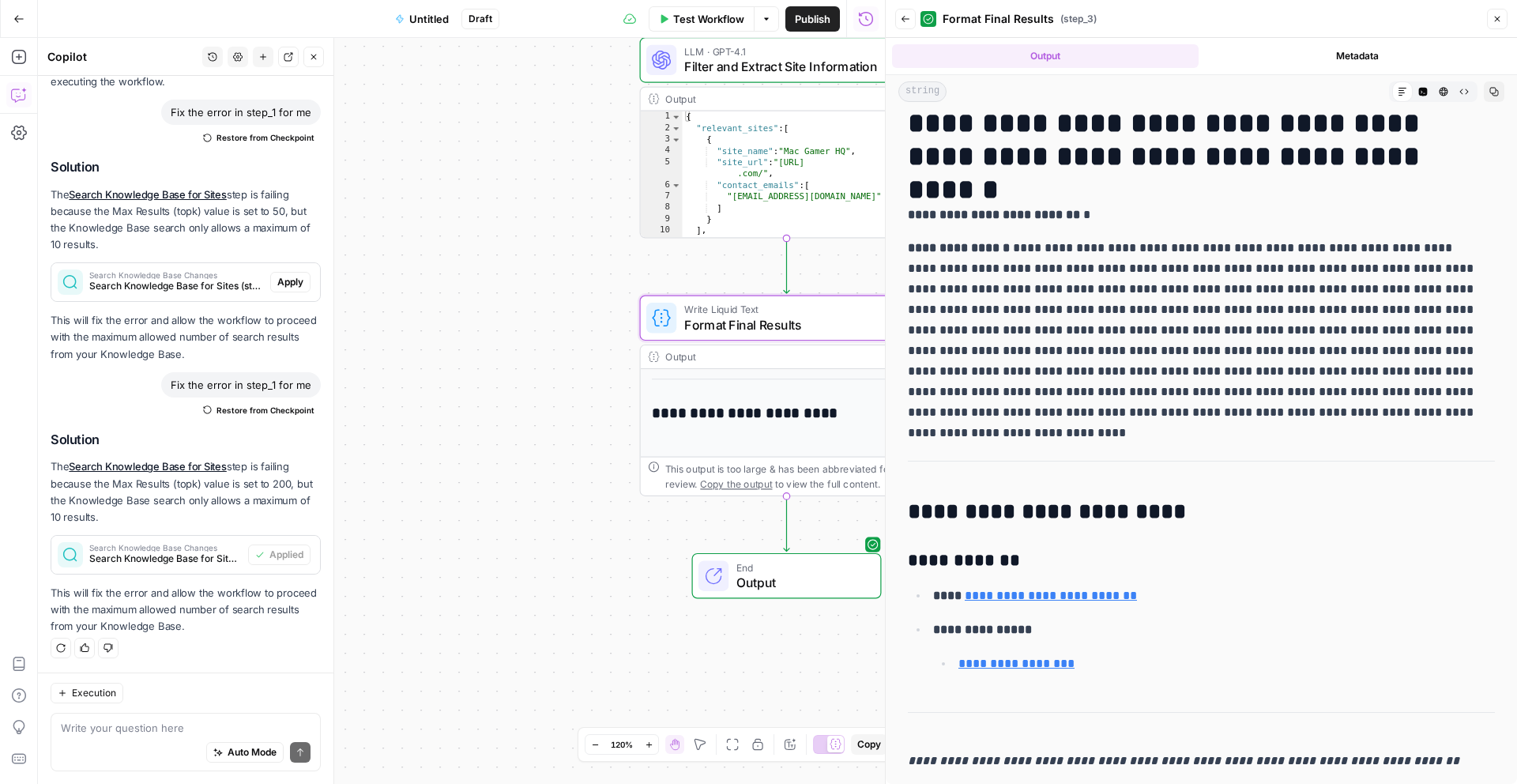
scroll to position [0, 0]
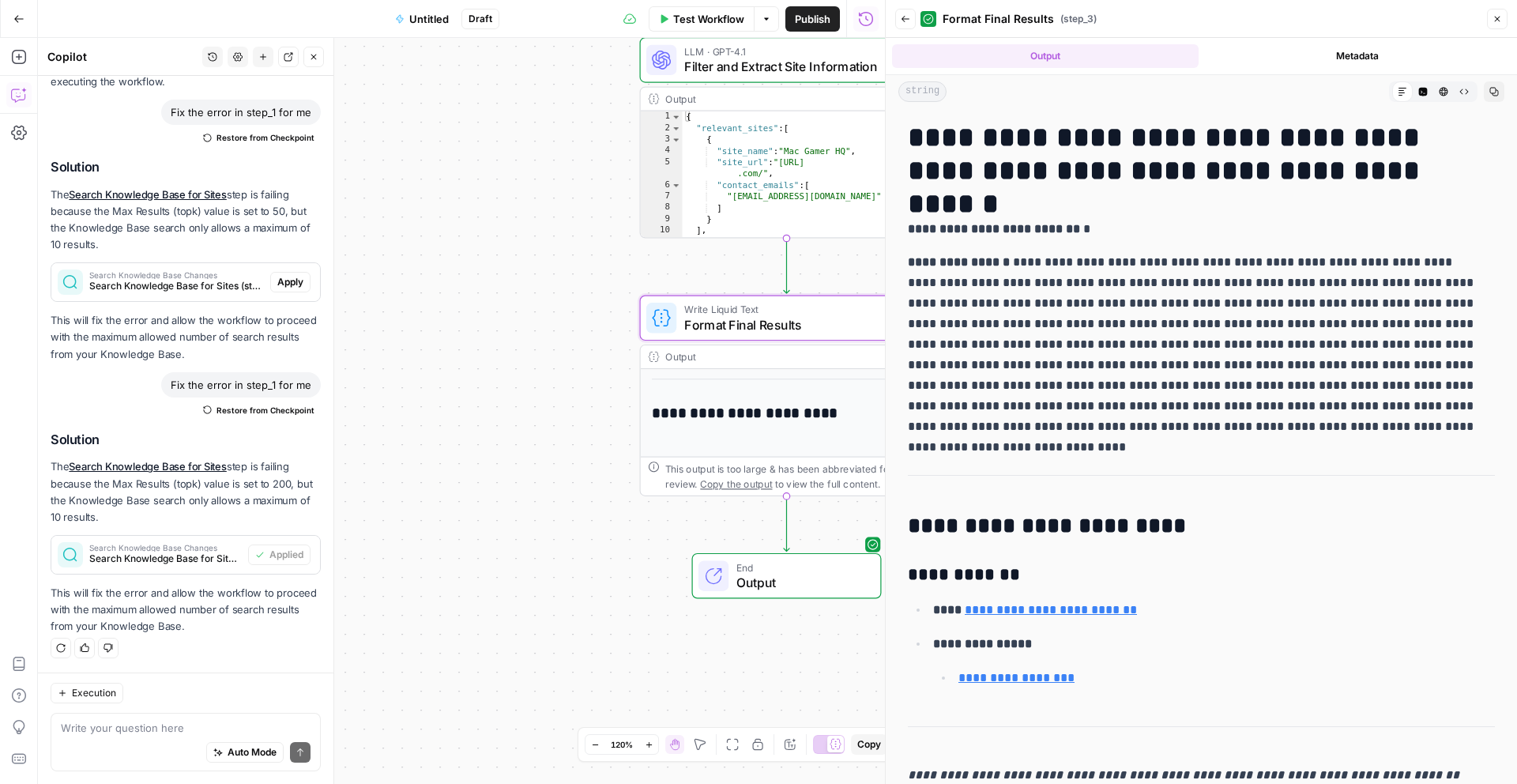
click at [602, 631] on div "Workflow Set Inputs Inputs Search Knowledge Base Search Knowledge Base for Site…" at bounding box center [462, 411] width 847 height 746
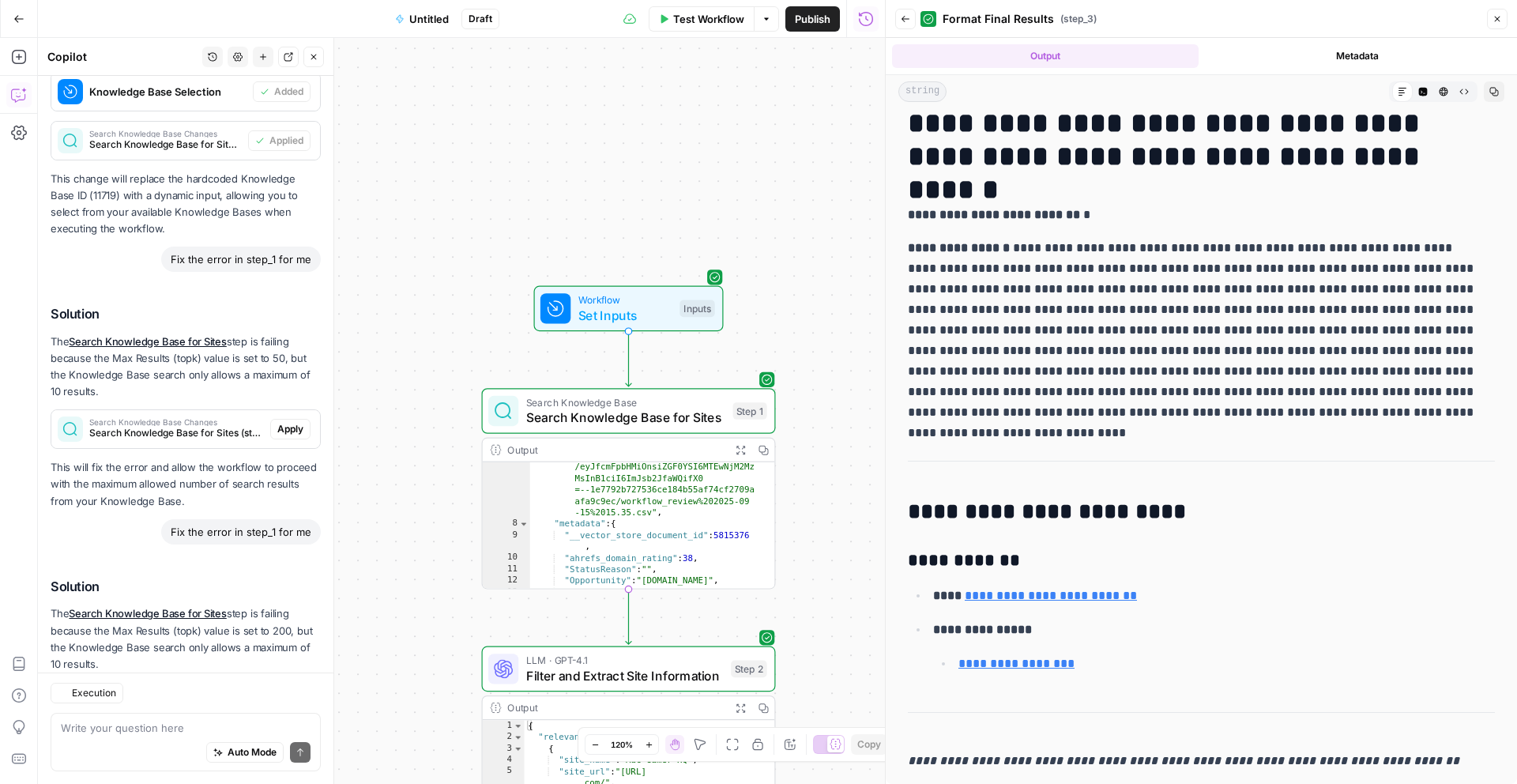
scroll to position [883, 0]
